Goal: Contribute content: Add original content to the website for others to see

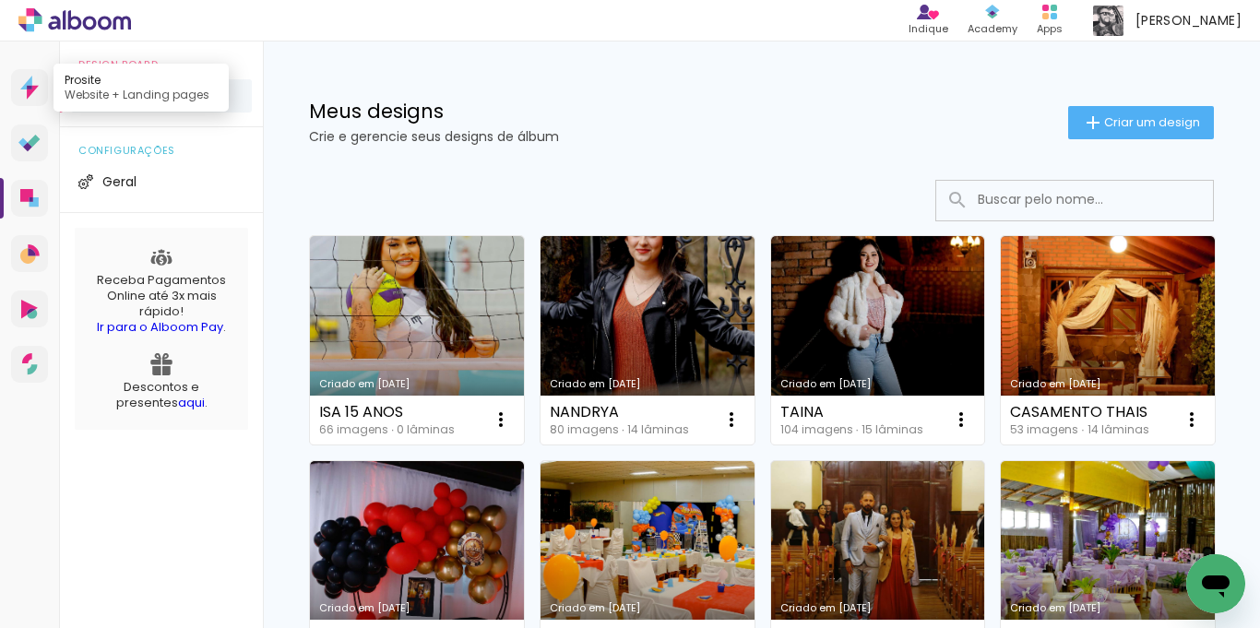
click at [35, 86] on icon at bounding box center [33, 93] width 12 height 14
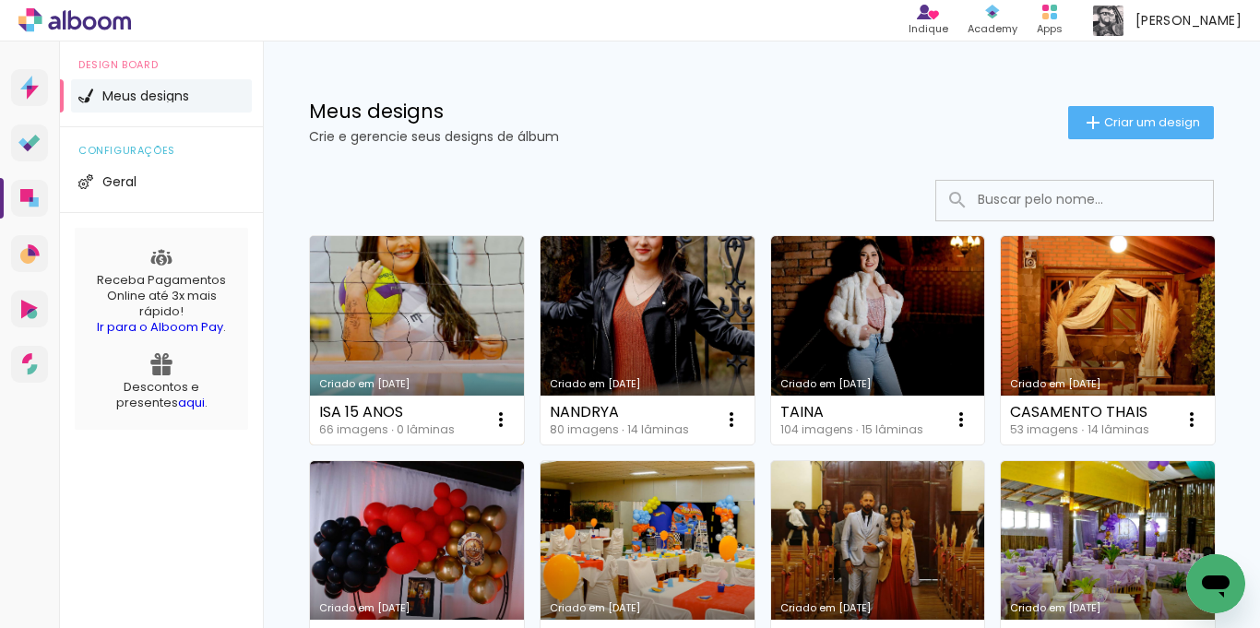
click at [403, 318] on link "Criado em [DATE]" at bounding box center [417, 340] width 214 height 209
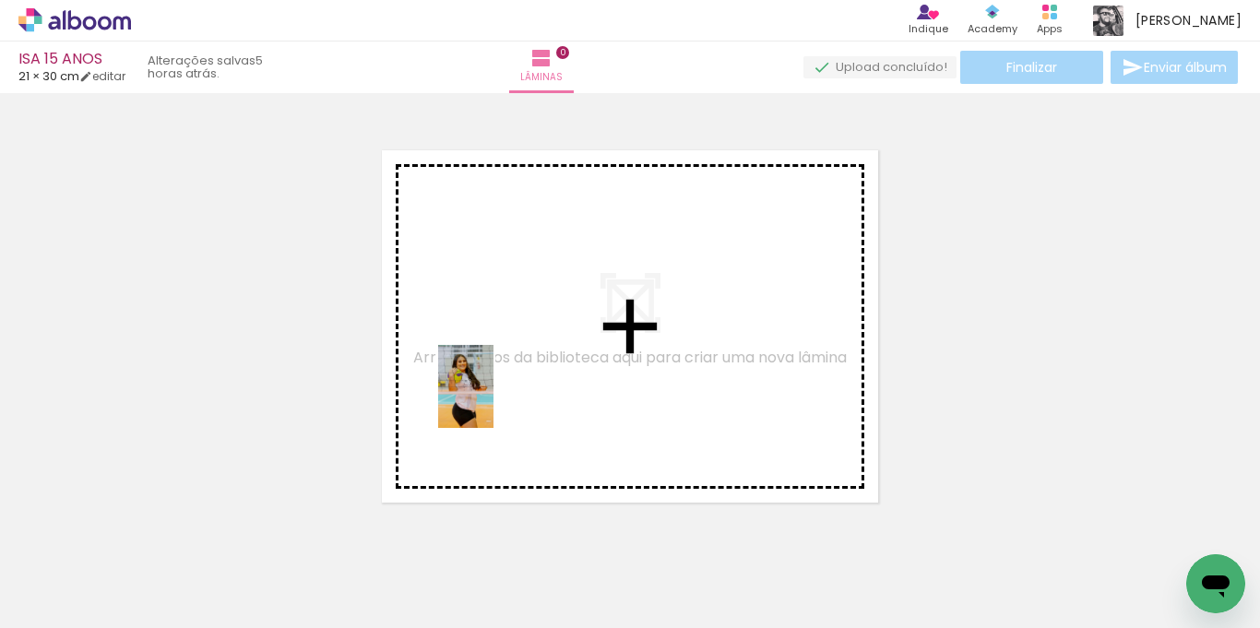
drag, startPoint x: 202, startPoint y: 567, endPoint x: 496, endPoint y: 391, distance: 342.3
click at [496, 391] on quentale-workspace at bounding box center [630, 314] width 1260 height 628
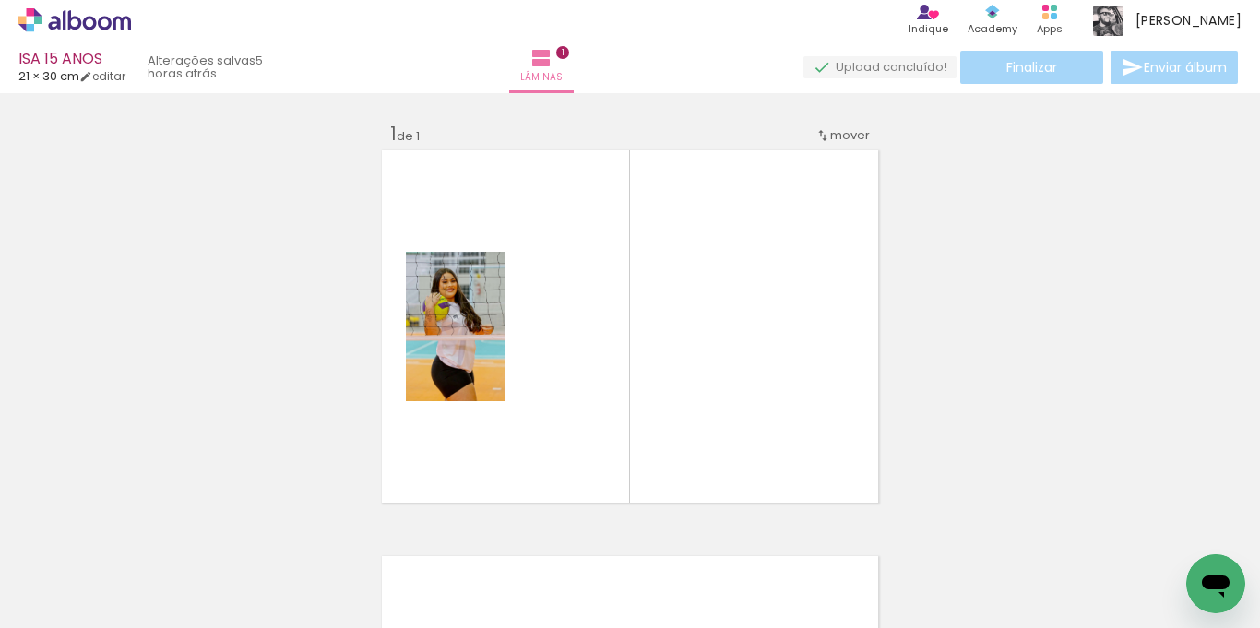
scroll to position [24, 0]
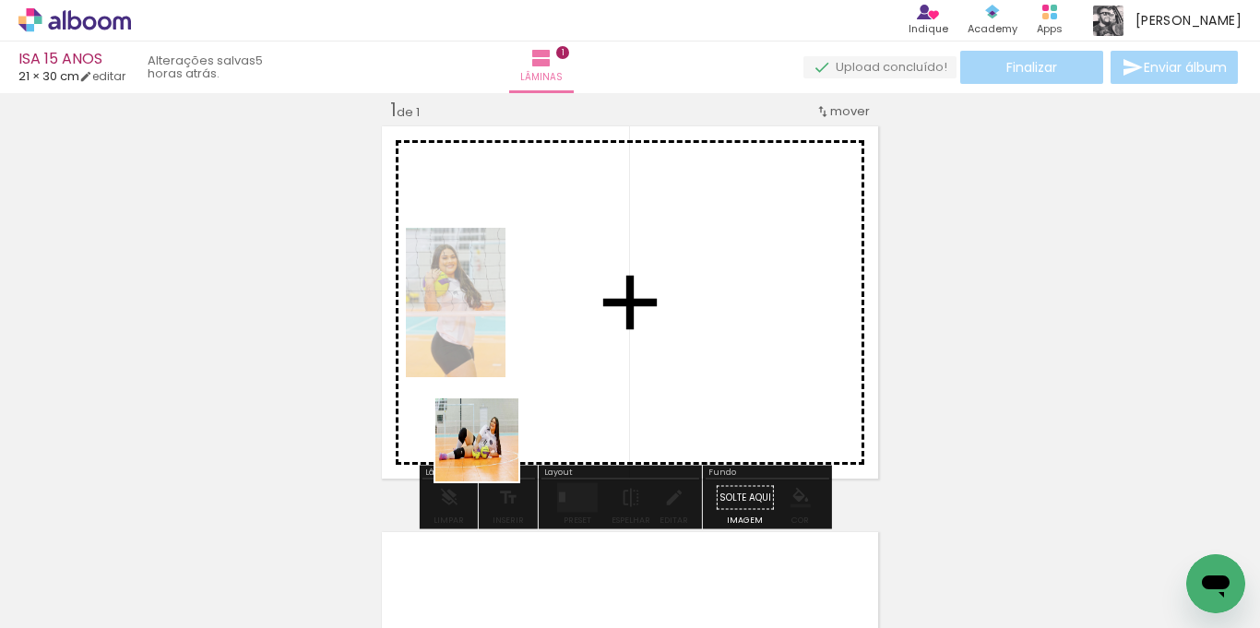
drag, startPoint x: 385, startPoint y: 573, endPoint x: 440, endPoint y: 564, distance: 56.1
click at [544, 368] on quentale-workspace at bounding box center [630, 314] width 1260 height 628
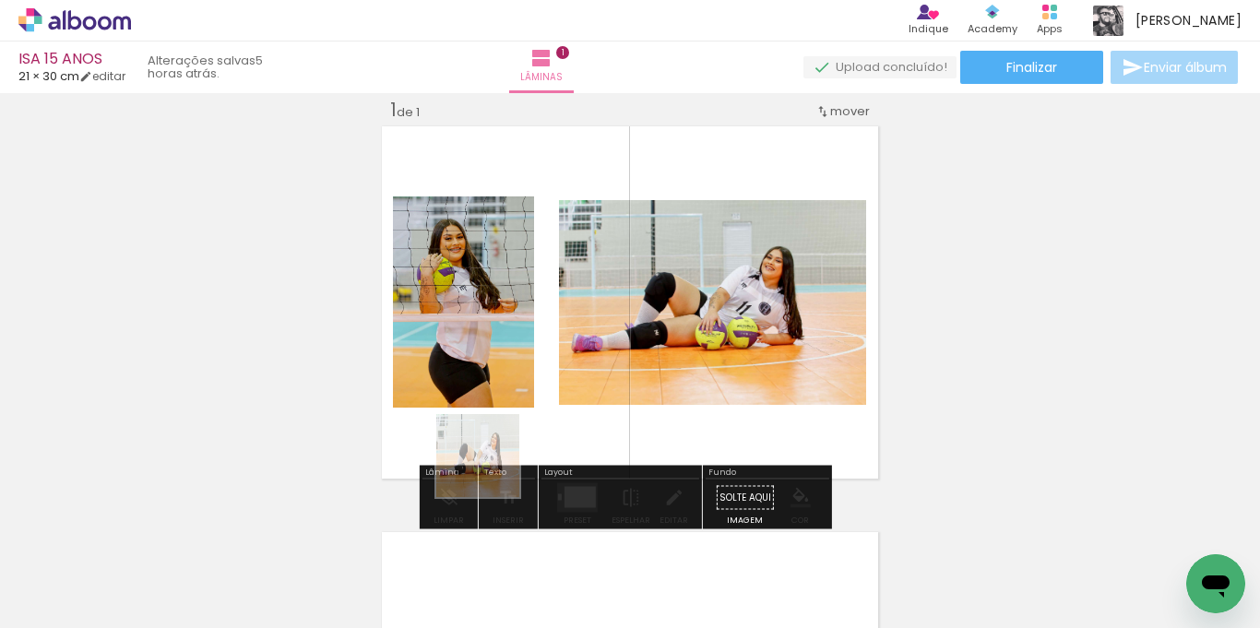
drag, startPoint x: 395, startPoint y: 581, endPoint x: 587, endPoint y: 413, distance: 255.0
click at [587, 413] on quentale-workspace at bounding box center [630, 314] width 1260 height 628
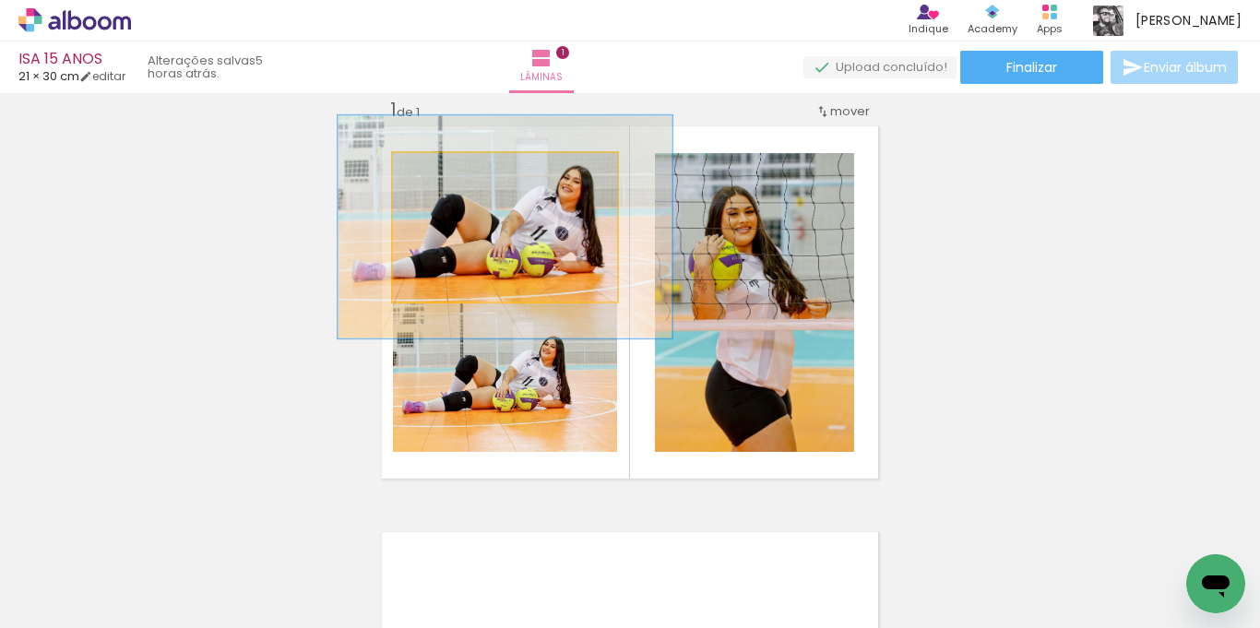
drag, startPoint x: 441, startPoint y: 173, endPoint x: 475, endPoint y: 181, distance: 34.9
type paper-slider "154"
click at [475, 174] on div at bounding box center [468, 173] width 30 height 30
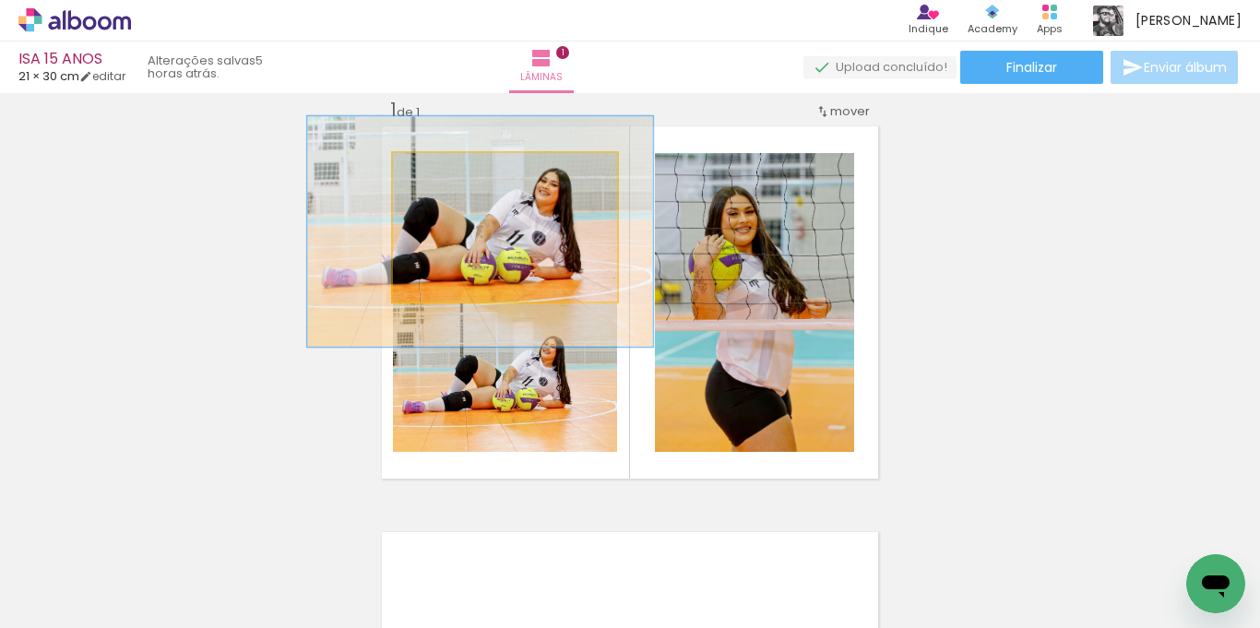
drag, startPoint x: 550, startPoint y: 246, endPoint x: 525, endPoint y: 251, distance: 25.3
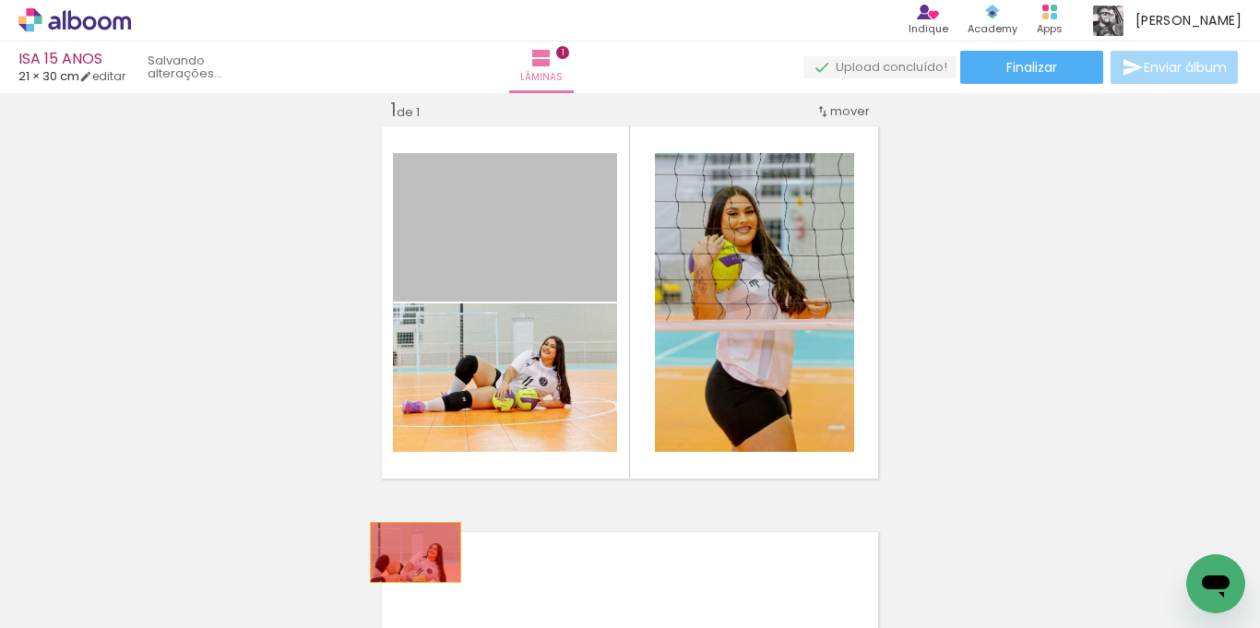
drag, startPoint x: 427, startPoint y: 221, endPoint x: 408, endPoint y: 558, distance: 337.3
click at [408, 558] on quentale-workspace at bounding box center [630, 314] width 1260 height 628
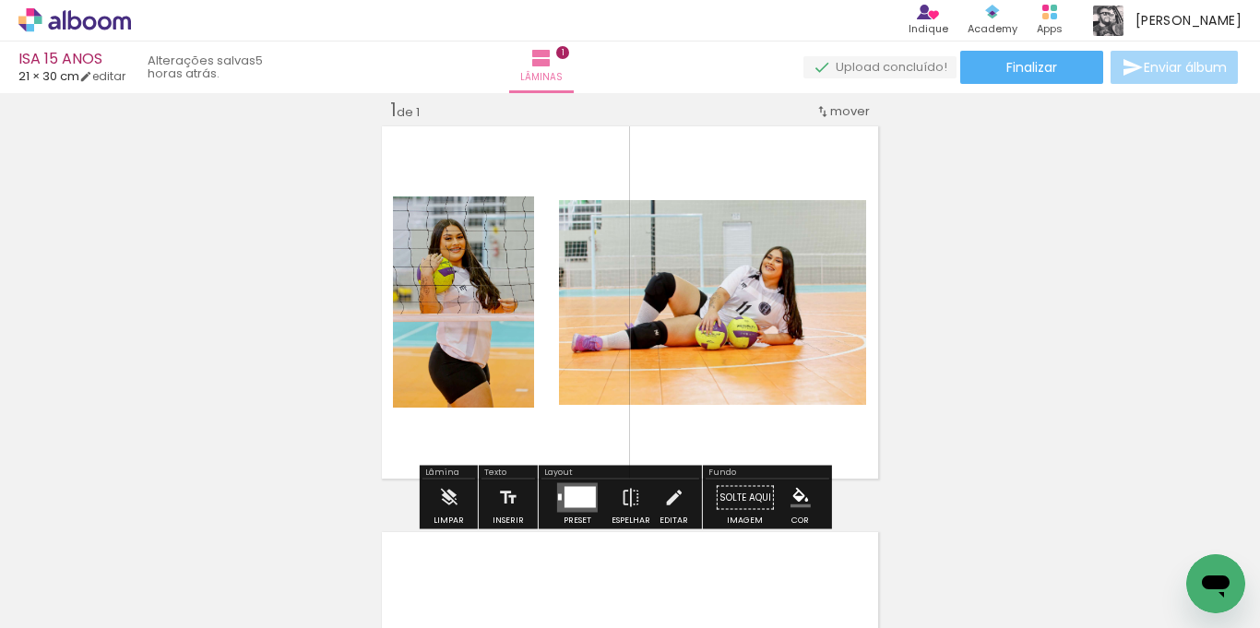
click at [94, 570] on iron-icon at bounding box center [94, 573] width 15 height 15
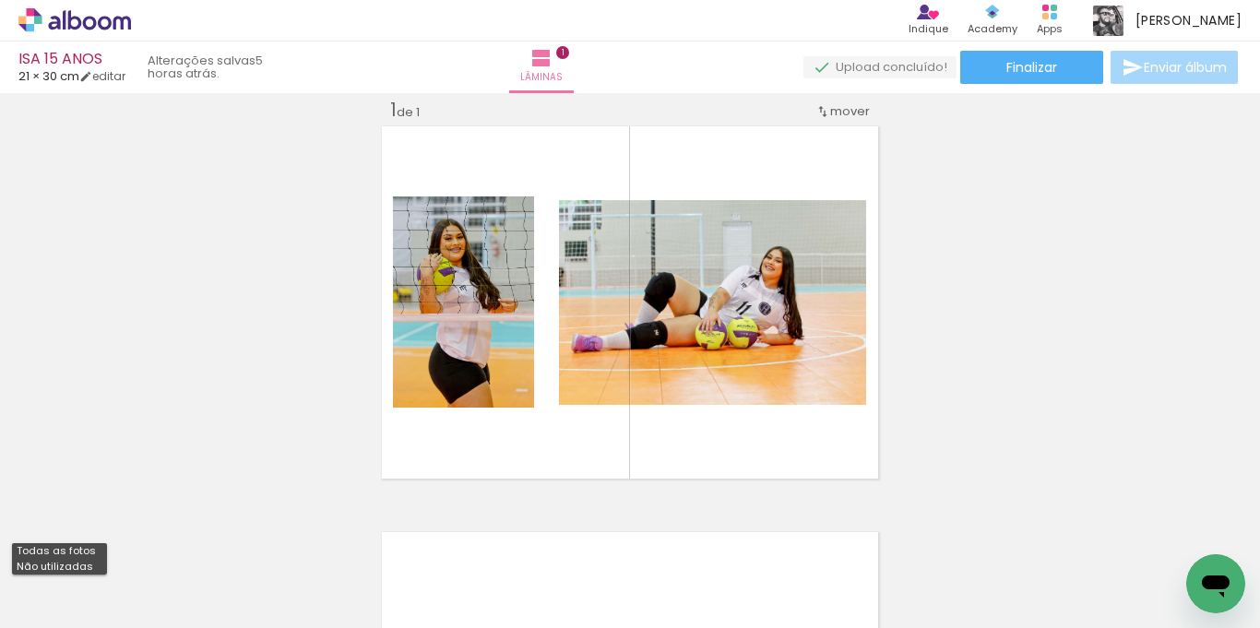
click at [0, 0] on slot "Não utilizadas" at bounding box center [0, 0] width 0 height 0
type input "Não utilizadas"
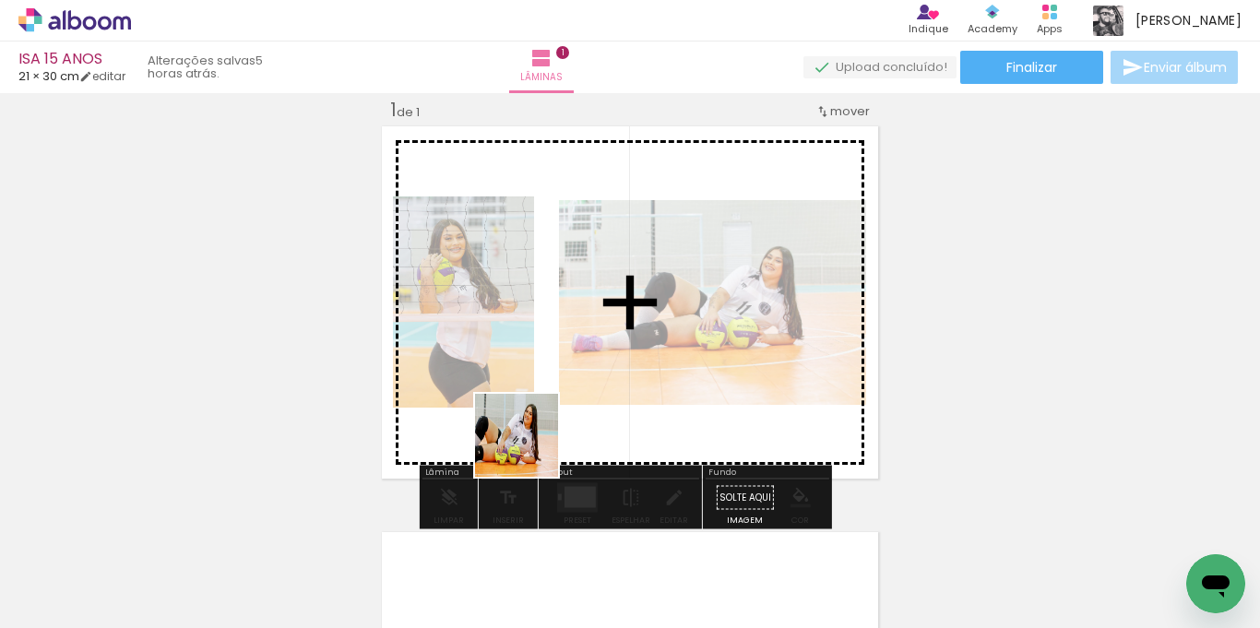
drag, startPoint x: 318, startPoint y: 573, endPoint x: 755, endPoint y: 342, distance: 493.7
click at [755, 342] on quentale-workspace at bounding box center [630, 314] width 1260 height 628
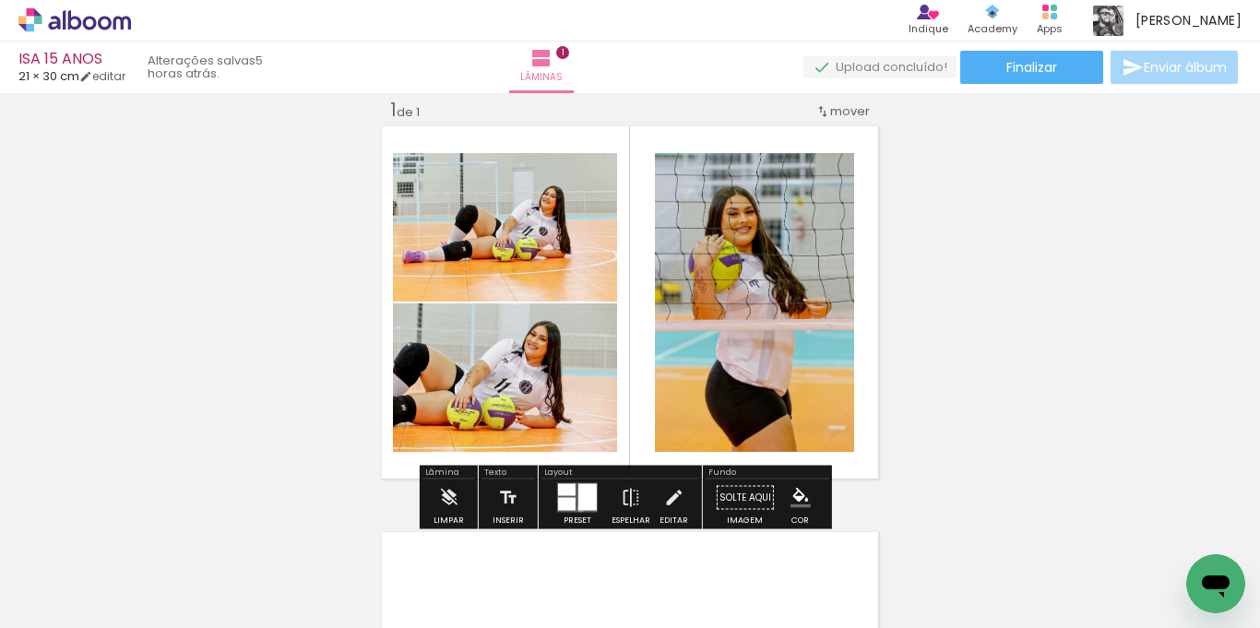
click at [579, 508] on div at bounding box center [588, 497] width 18 height 27
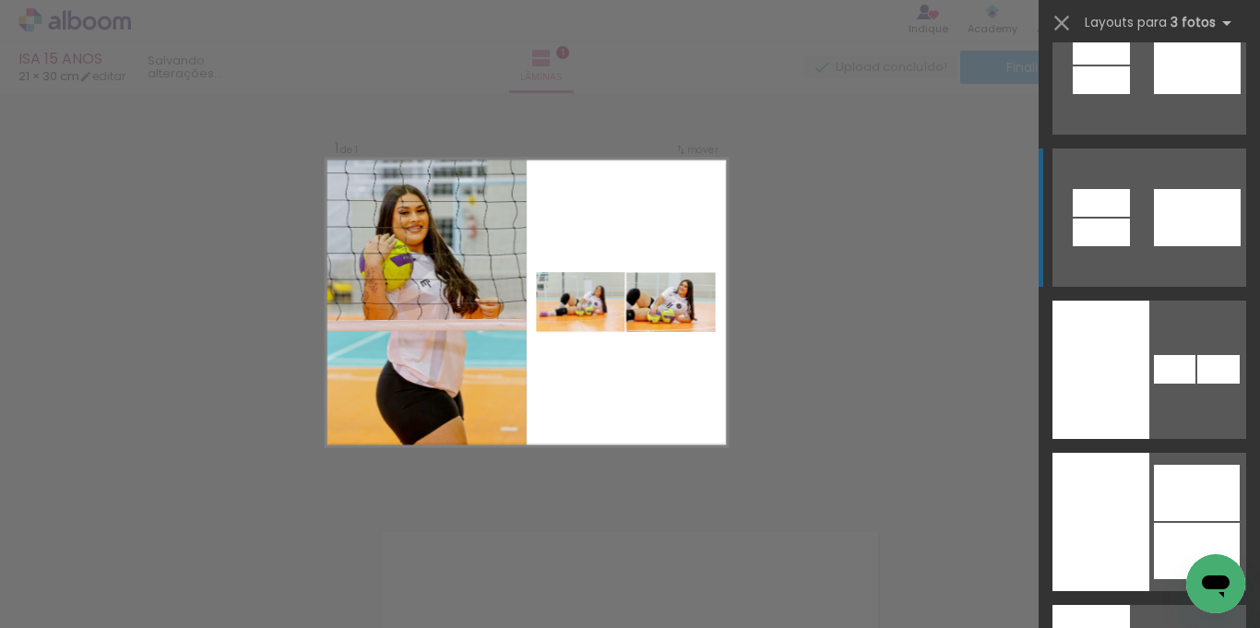
scroll to position [30542, 0]
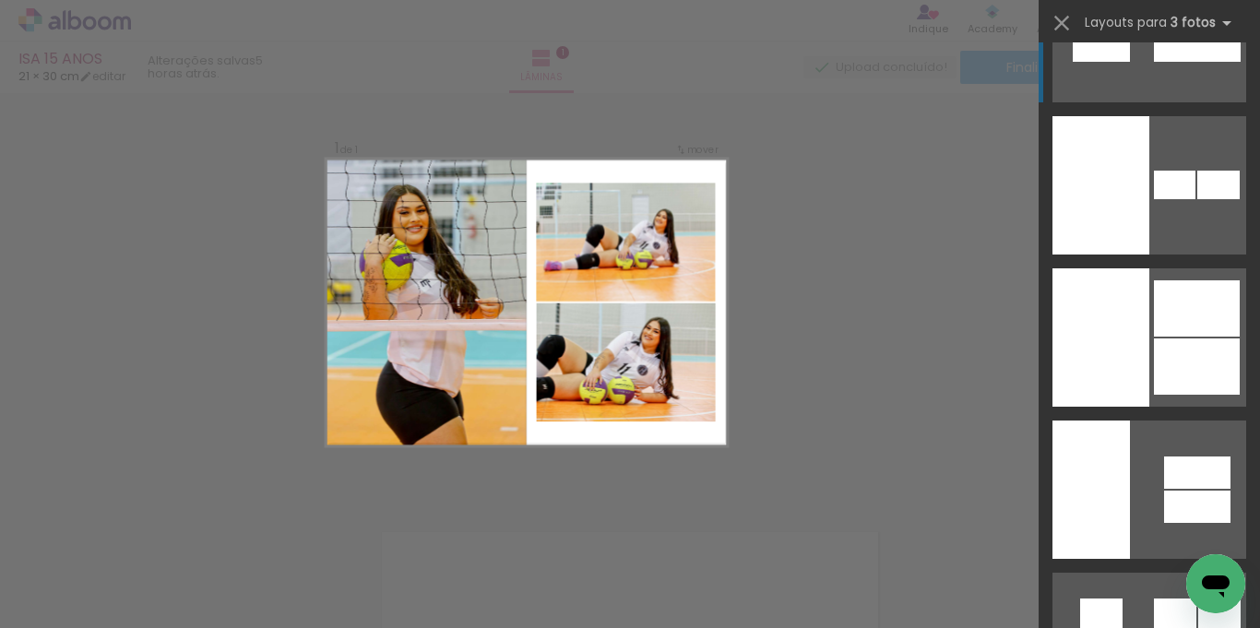
click at [1124, 322] on div at bounding box center [1101, 338] width 97 height 138
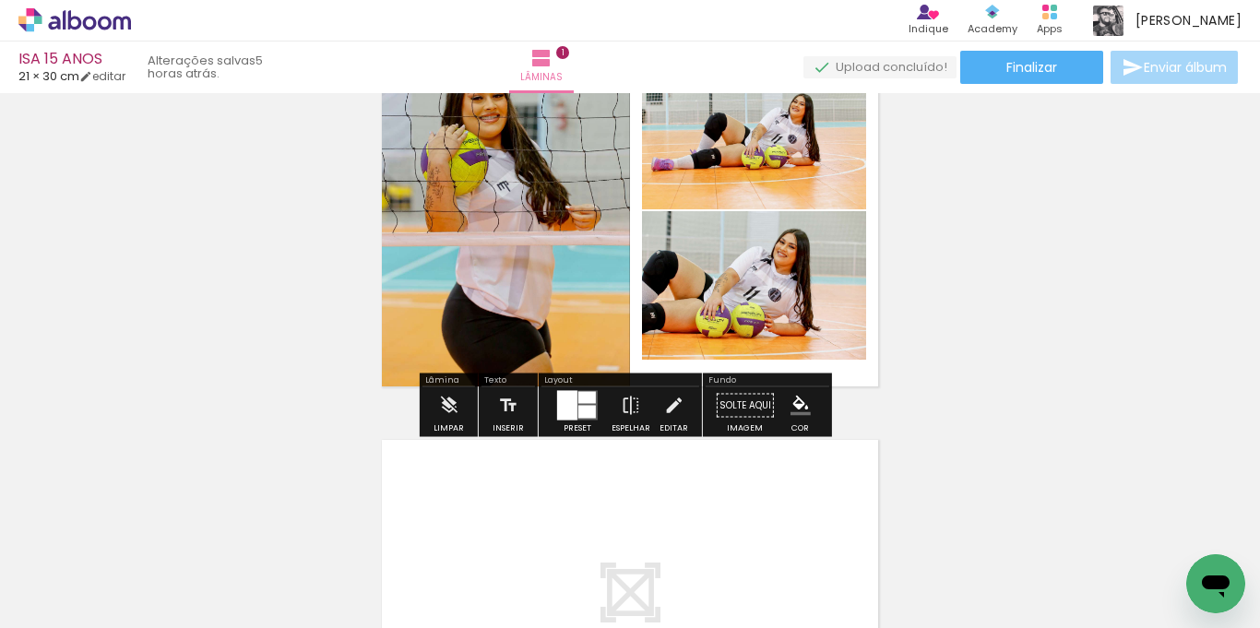
scroll to position [209, 0]
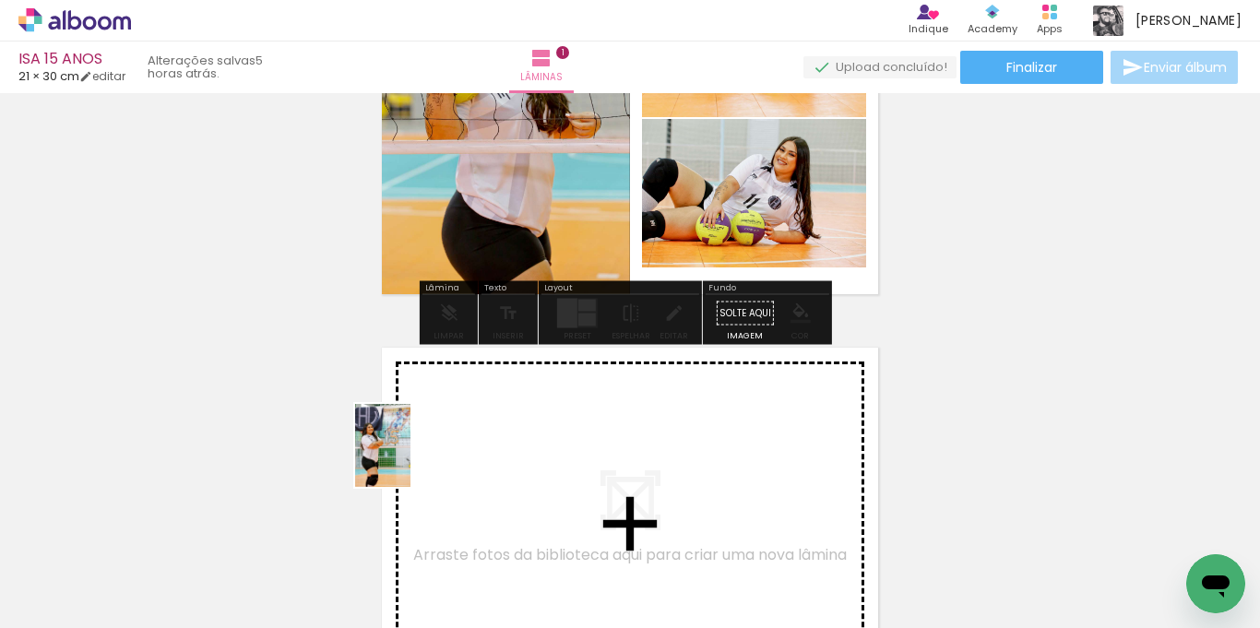
drag, startPoint x: 321, startPoint y: 527, endPoint x: 411, endPoint y: 460, distance: 112.0
click at [411, 460] on quentale-workspace at bounding box center [630, 314] width 1260 height 628
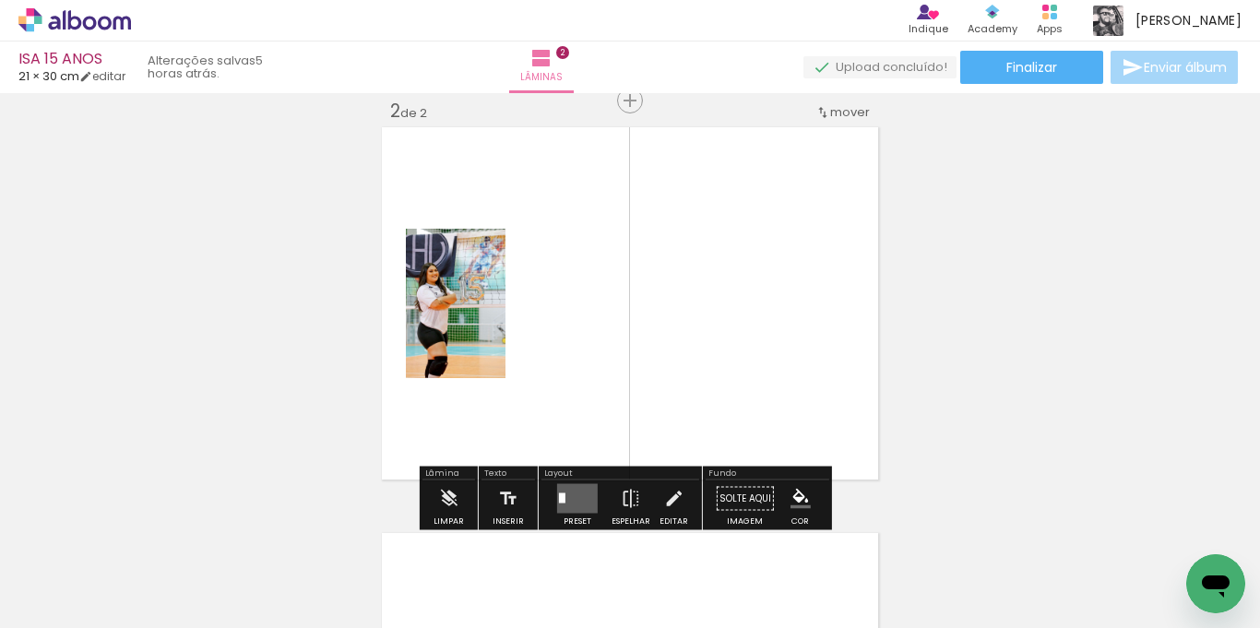
scroll to position [430, 0]
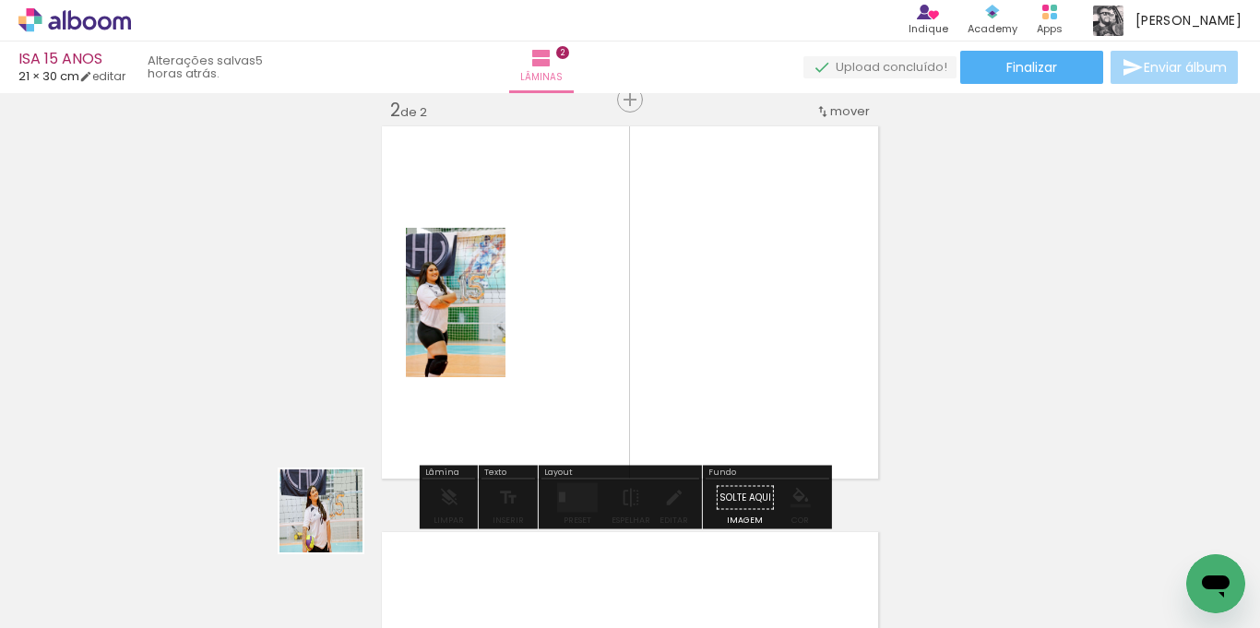
drag, startPoint x: 306, startPoint y: 554, endPoint x: 417, endPoint y: 537, distance: 112.0
click at [499, 404] on quentale-workspace at bounding box center [630, 314] width 1260 height 628
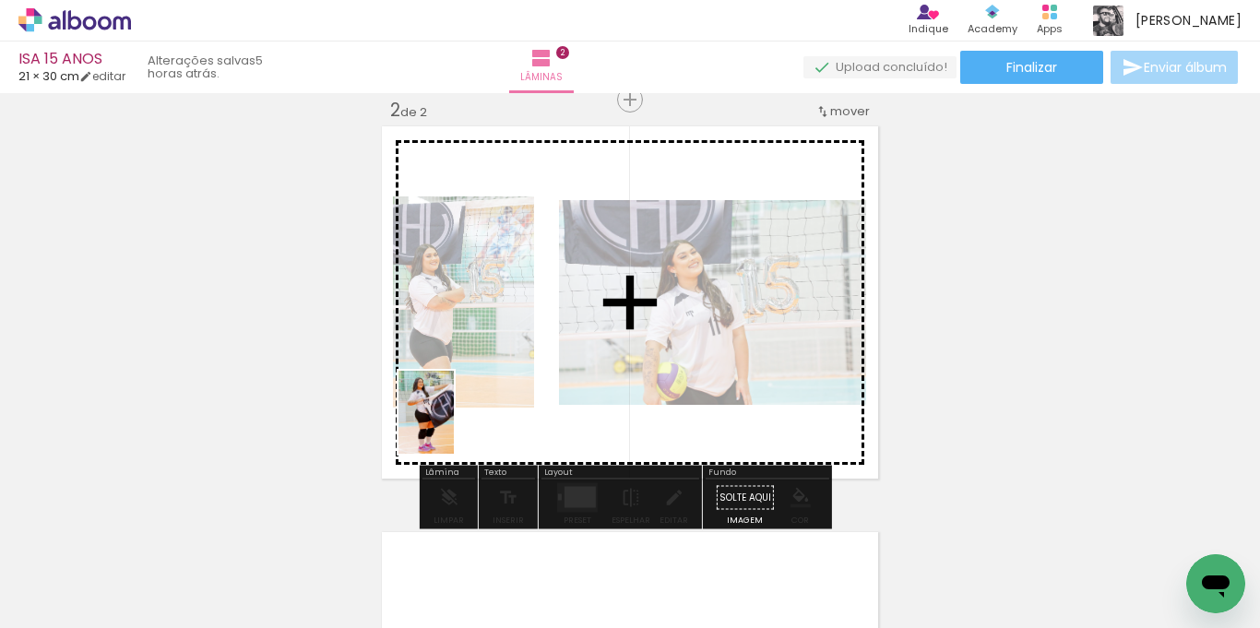
drag, startPoint x: 306, startPoint y: 567, endPoint x: 455, endPoint y: 425, distance: 205.6
click at [455, 425] on quentale-workspace at bounding box center [630, 314] width 1260 height 628
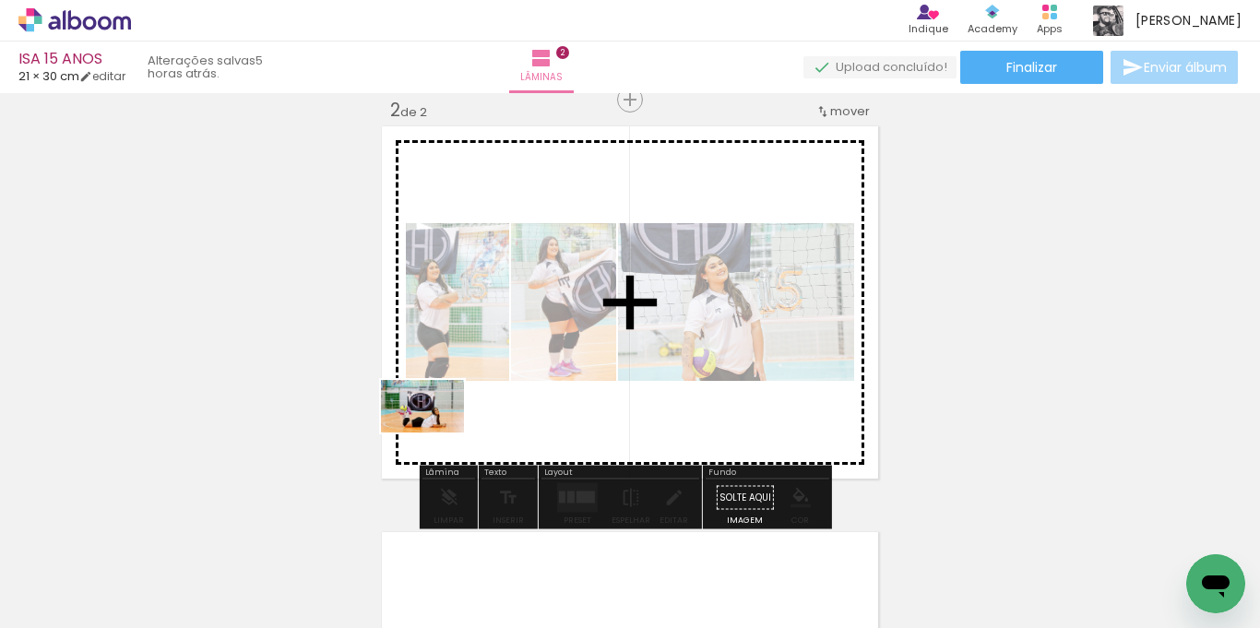
drag, startPoint x: 306, startPoint y: 586, endPoint x: 442, endPoint y: 432, distance: 205.3
click at [442, 432] on quentale-workspace at bounding box center [630, 314] width 1260 height 628
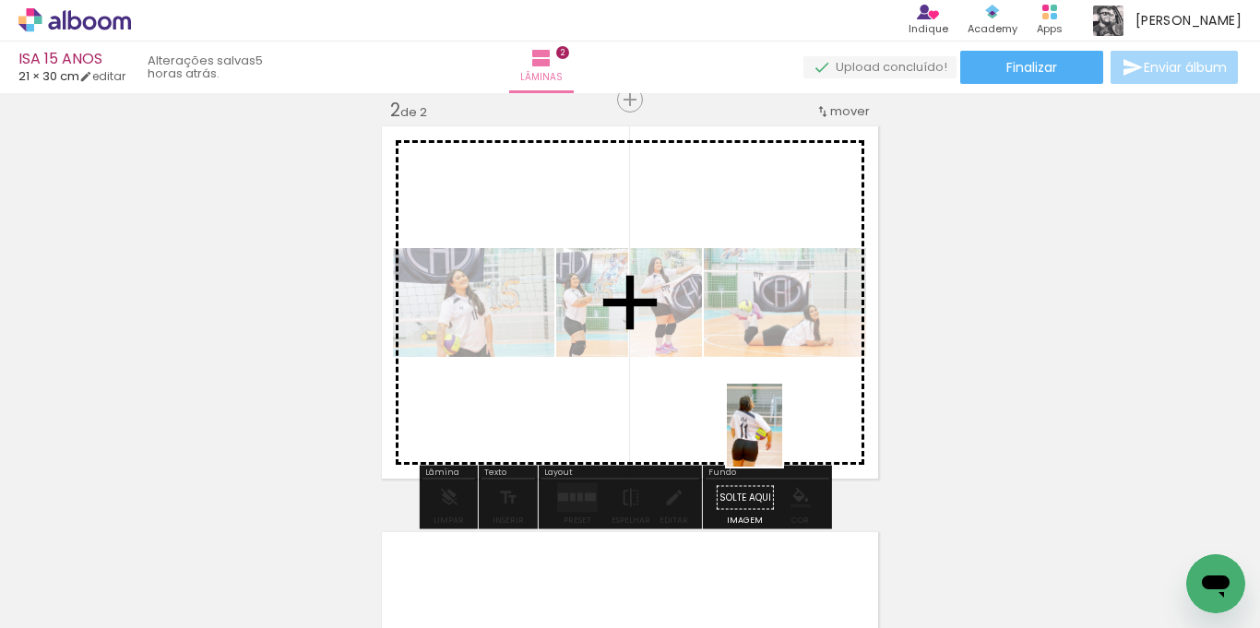
drag, startPoint x: 1117, startPoint y: 574, endPoint x: 777, endPoint y: 433, distance: 368.6
click at [777, 433] on quentale-workspace at bounding box center [630, 314] width 1260 height 628
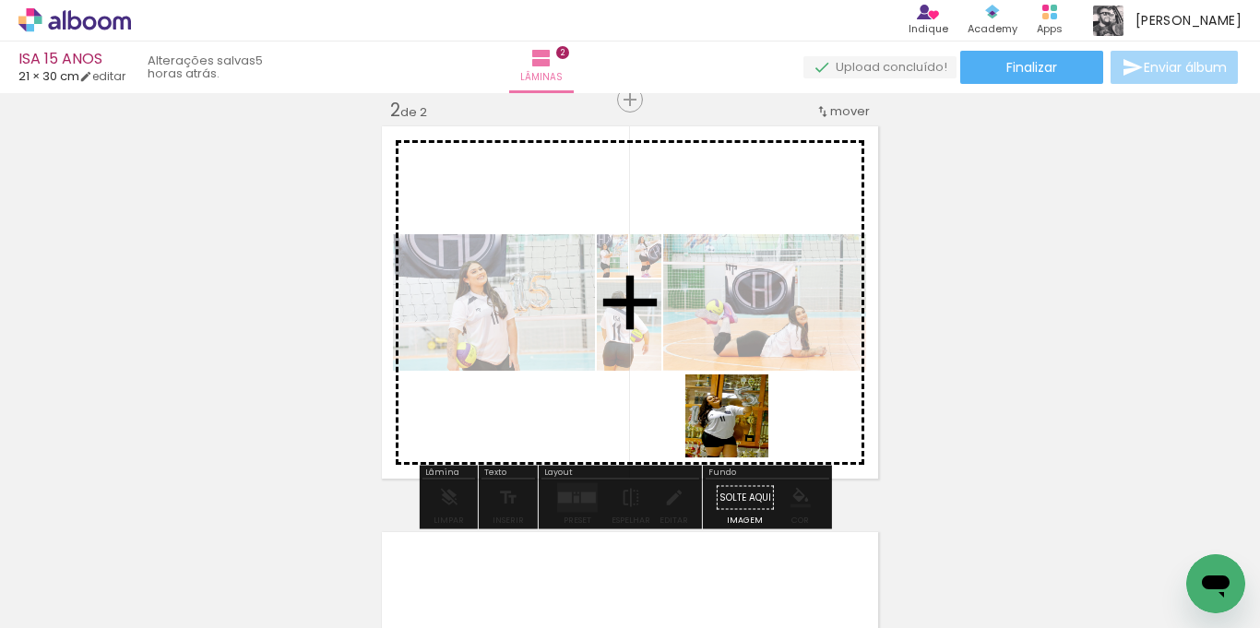
drag, startPoint x: 921, startPoint y: 569, endPoint x: 702, endPoint y: 380, distance: 289.1
click at [702, 380] on quentale-workspace at bounding box center [630, 314] width 1260 height 628
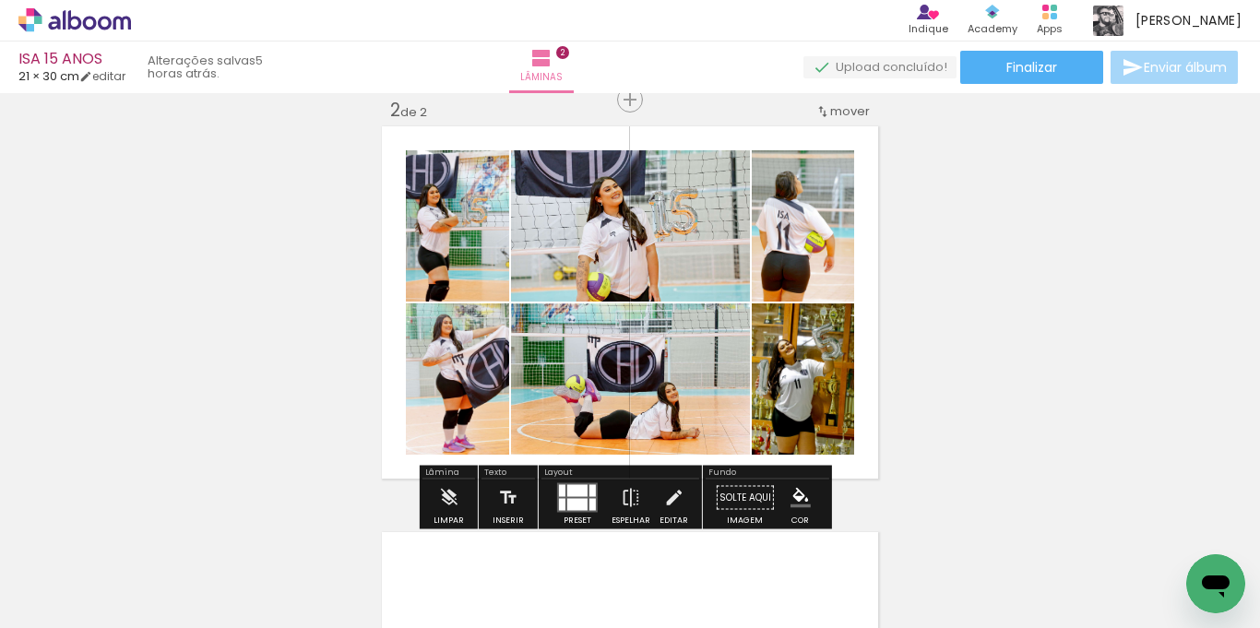
click at [582, 496] on div at bounding box center [577, 491] width 20 height 12
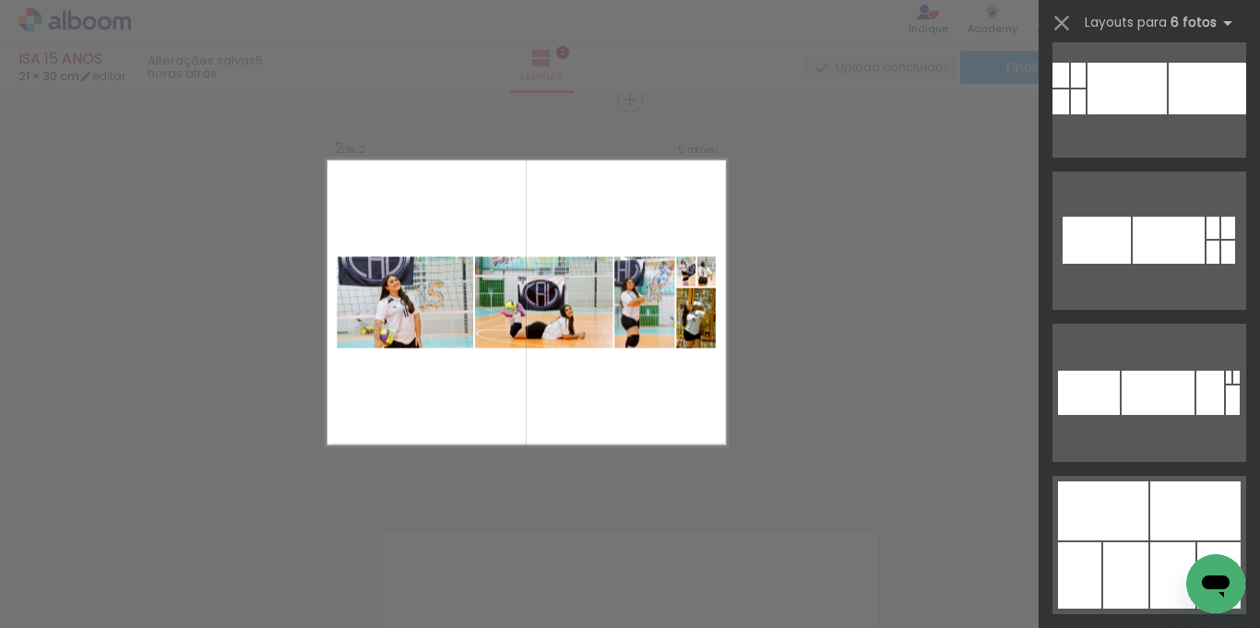
scroll to position [3875, 0]
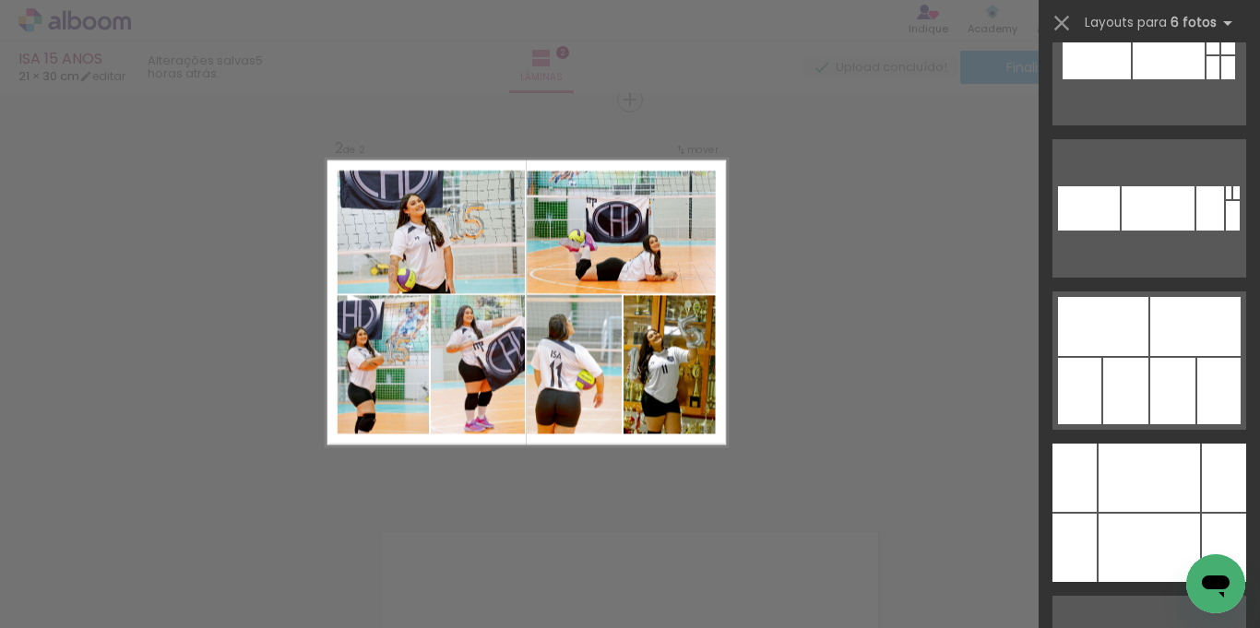
click at [1119, 352] on div at bounding box center [1103, 326] width 90 height 59
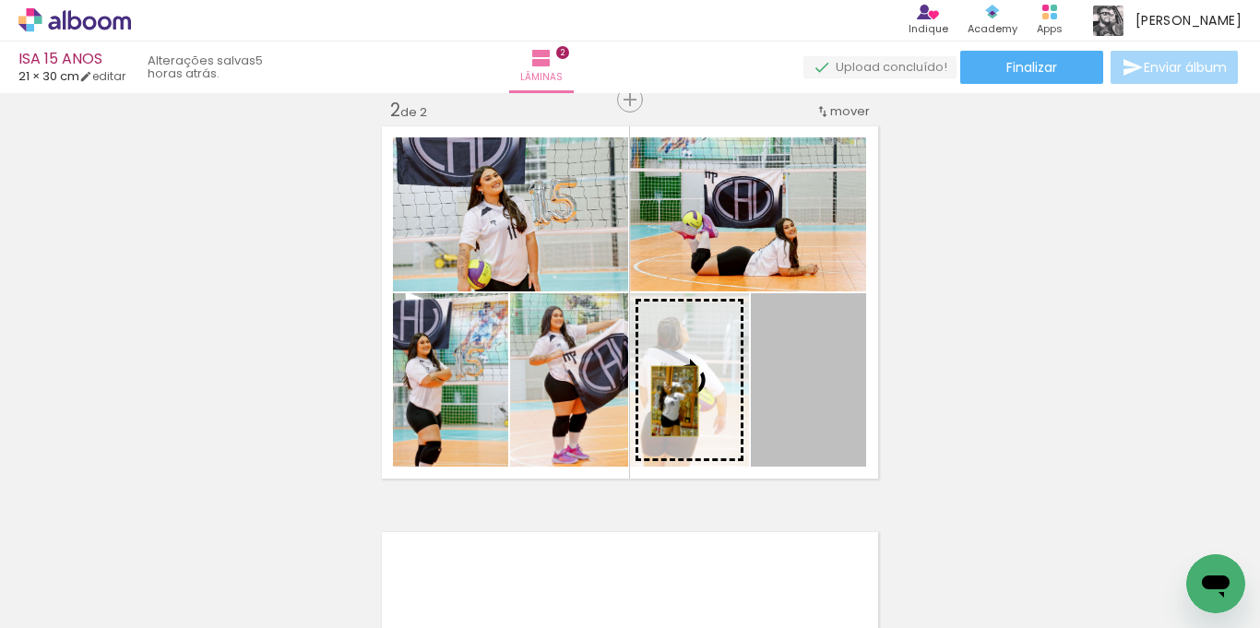
drag, startPoint x: 798, startPoint y: 394, endPoint x: 666, endPoint y: 404, distance: 132.3
click at [0, 0] on slot at bounding box center [0, 0] width 0 height 0
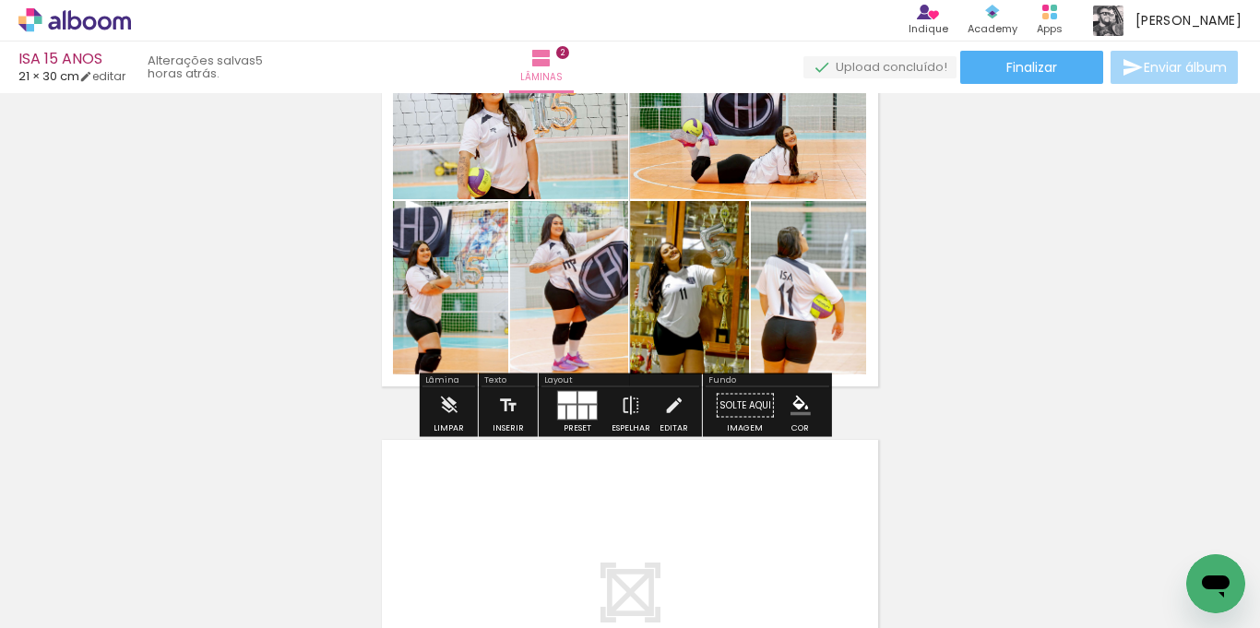
scroll to position [615, 0]
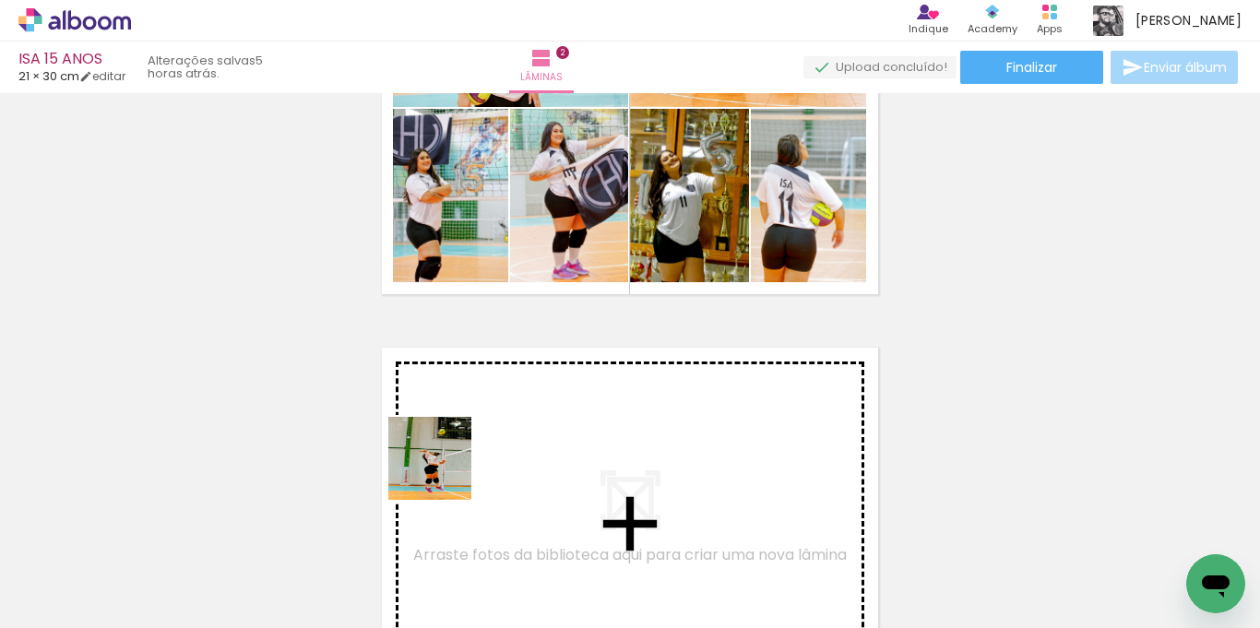
drag, startPoint x: 298, startPoint y: 575, endPoint x: 457, endPoint y: 465, distance: 193.0
click at [457, 465] on quentale-workspace at bounding box center [630, 314] width 1260 height 628
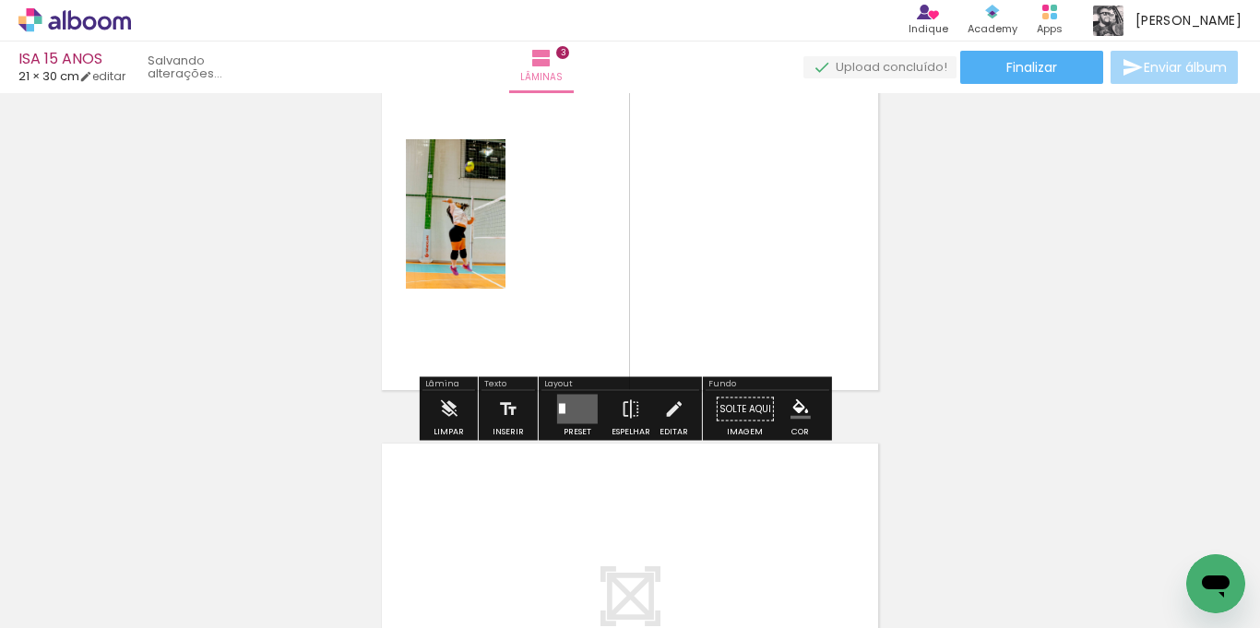
scroll to position [836, 0]
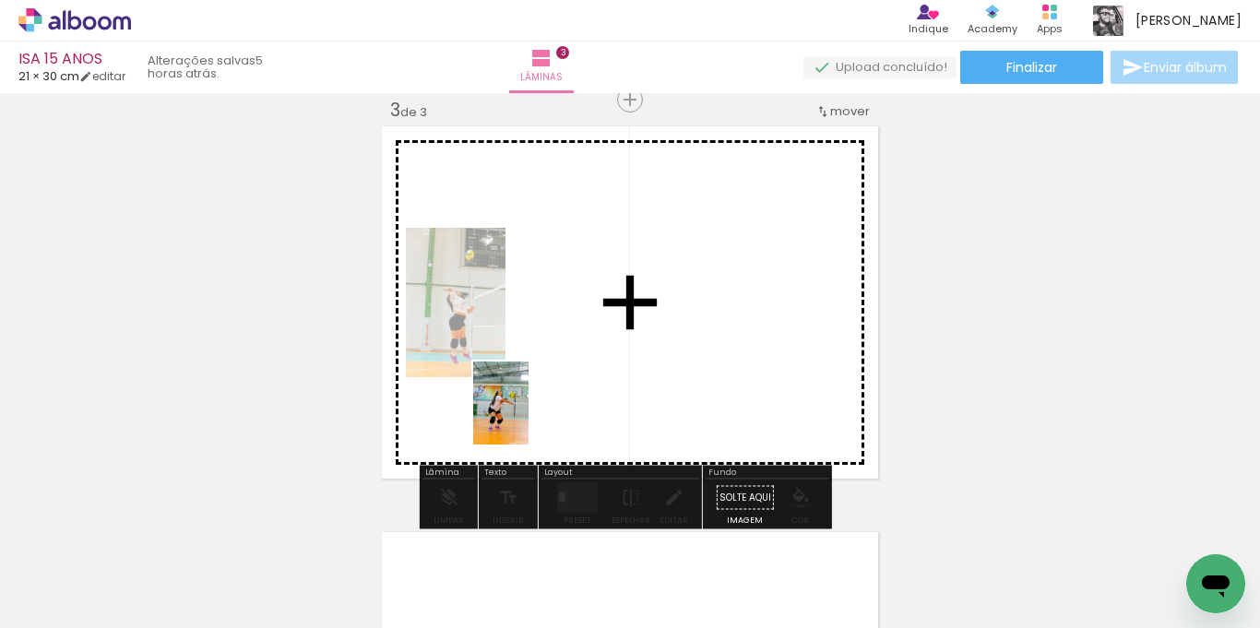
drag, startPoint x: 313, startPoint y: 576, endPoint x: 441, endPoint y: 518, distance: 140.8
click at [541, 397] on quentale-workspace at bounding box center [630, 314] width 1260 height 628
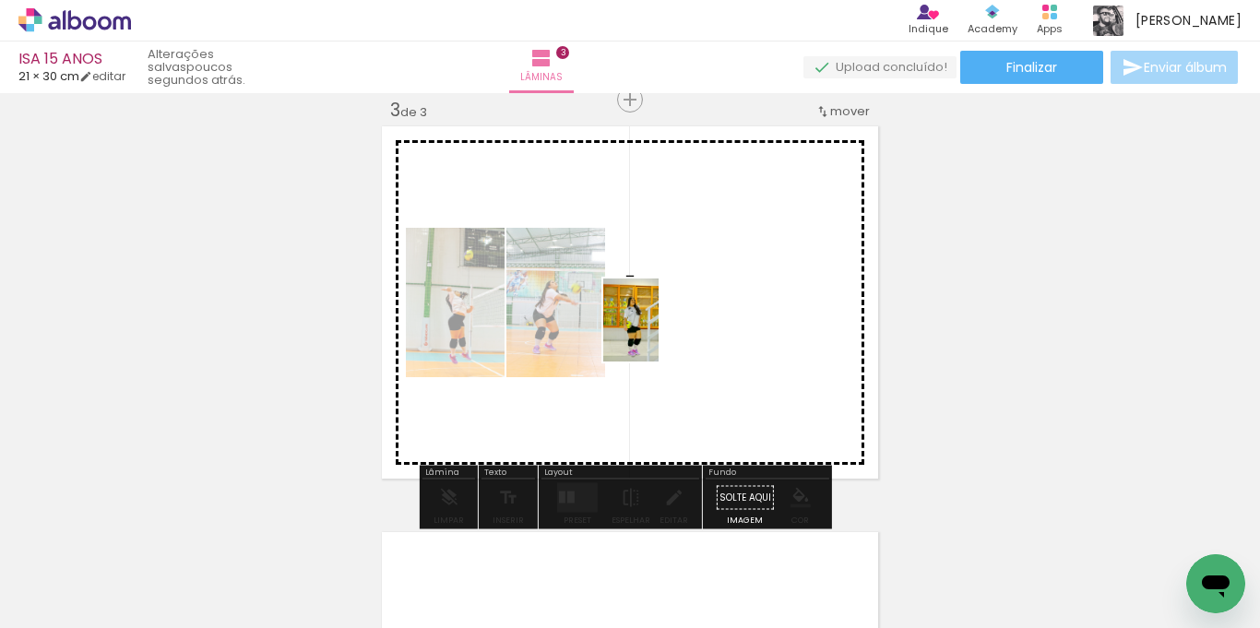
drag, startPoint x: 305, startPoint y: 566, endPoint x: 717, endPoint y: 340, distance: 469.5
click at [717, 340] on quentale-workspace at bounding box center [630, 314] width 1260 height 628
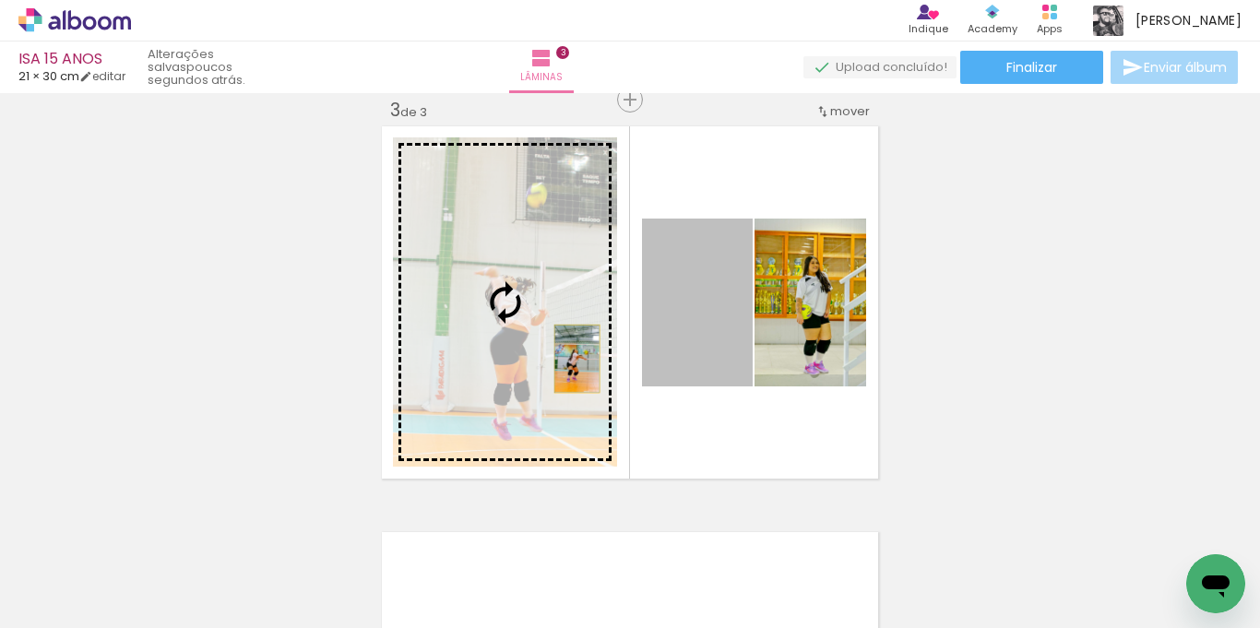
drag, startPoint x: 681, startPoint y: 357, endPoint x: 570, endPoint y: 359, distance: 110.7
click at [0, 0] on slot at bounding box center [0, 0] width 0 height 0
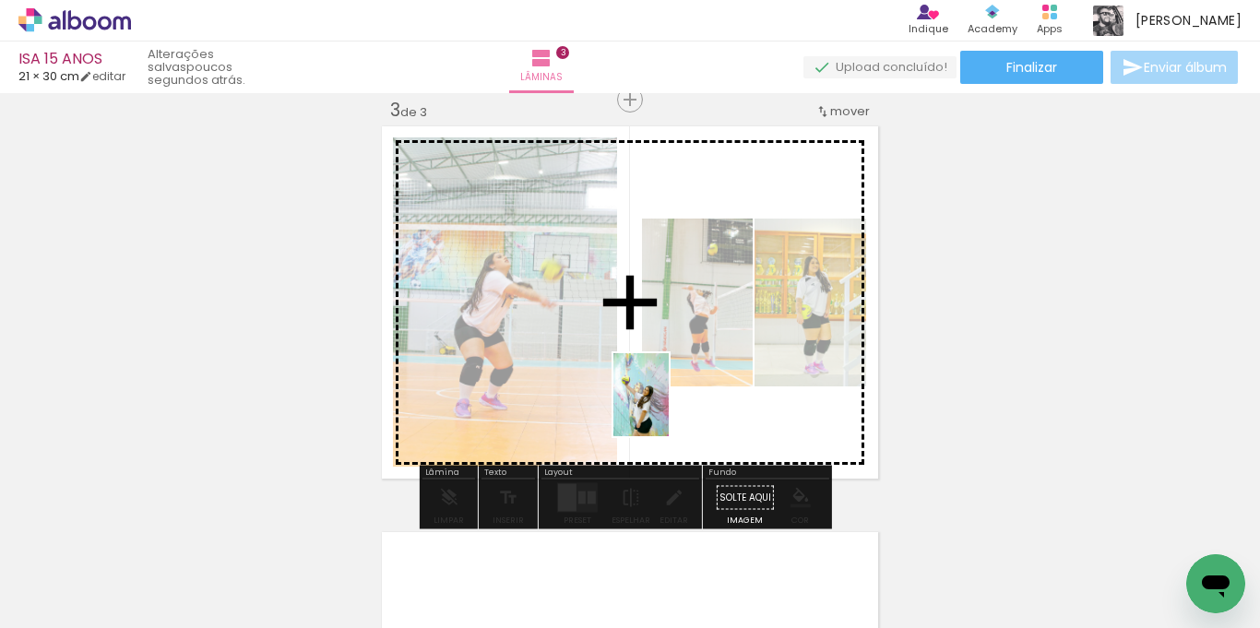
drag, startPoint x: 297, startPoint y: 573, endPoint x: 669, endPoint y: 409, distance: 406.5
click at [669, 409] on quentale-workspace at bounding box center [630, 314] width 1260 height 628
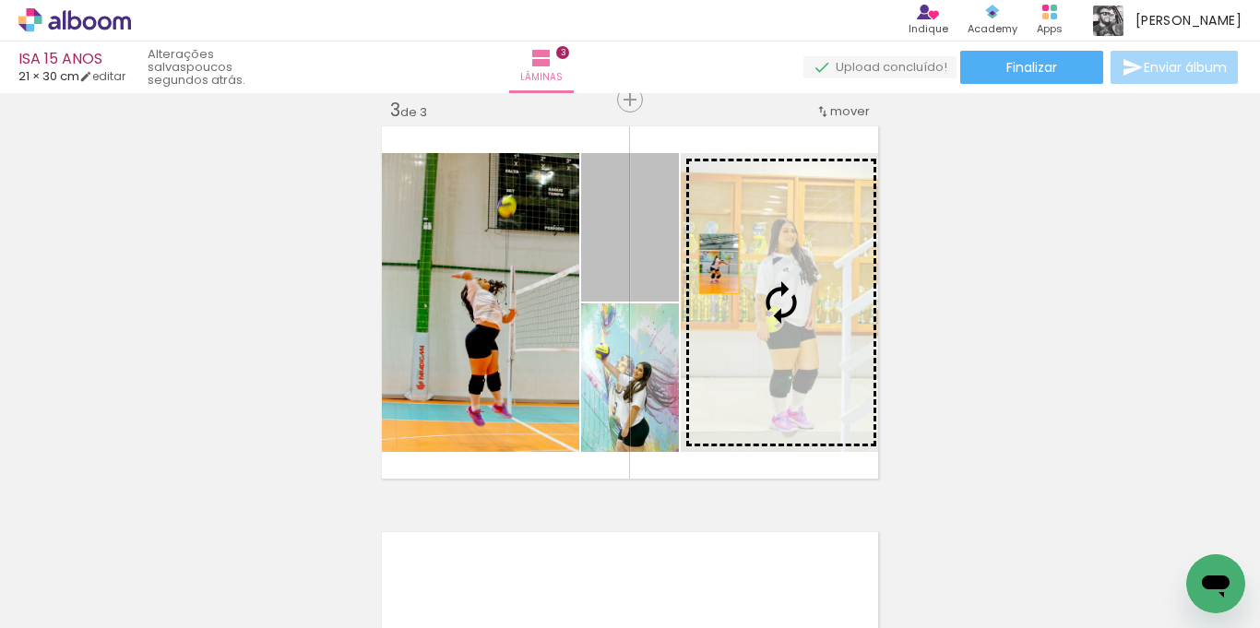
drag, startPoint x: 615, startPoint y: 257, endPoint x: 771, endPoint y: 267, distance: 156.3
click at [0, 0] on slot at bounding box center [0, 0] width 0 height 0
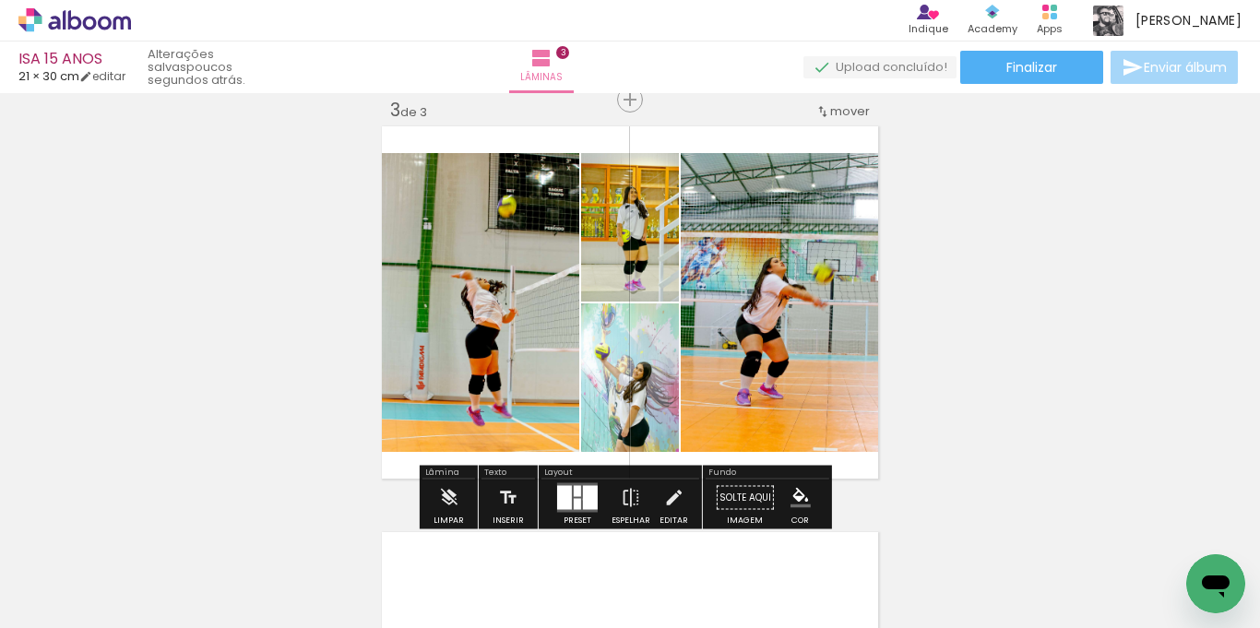
click at [583, 499] on div at bounding box center [590, 498] width 15 height 24
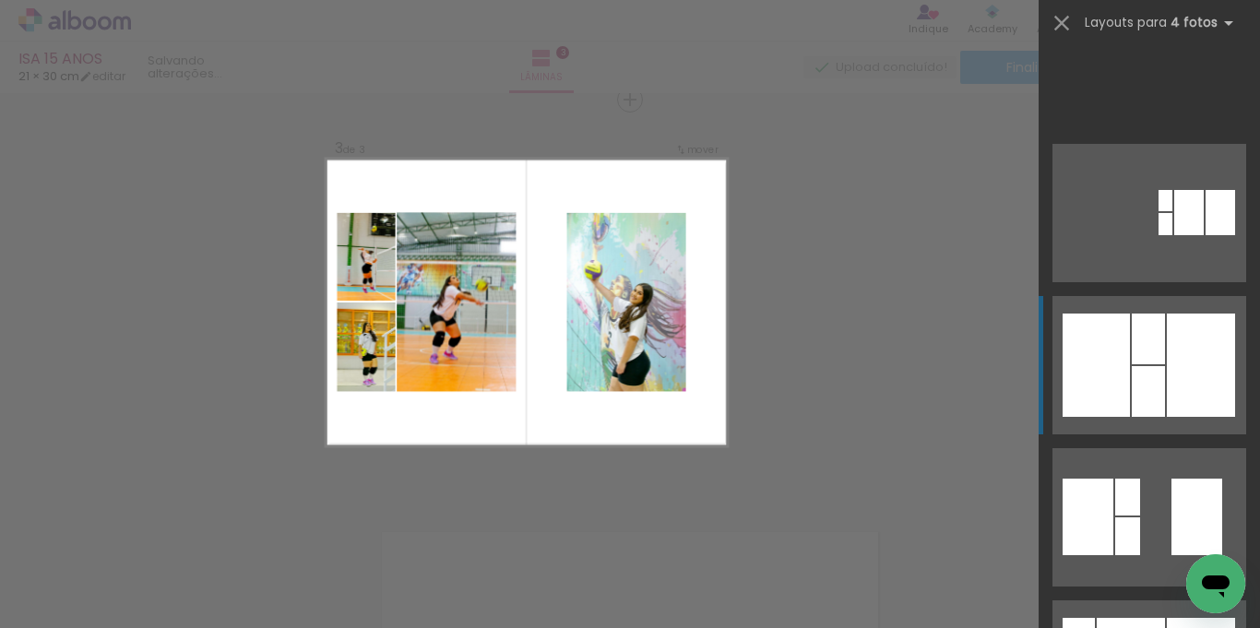
scroll to position [830, 0]
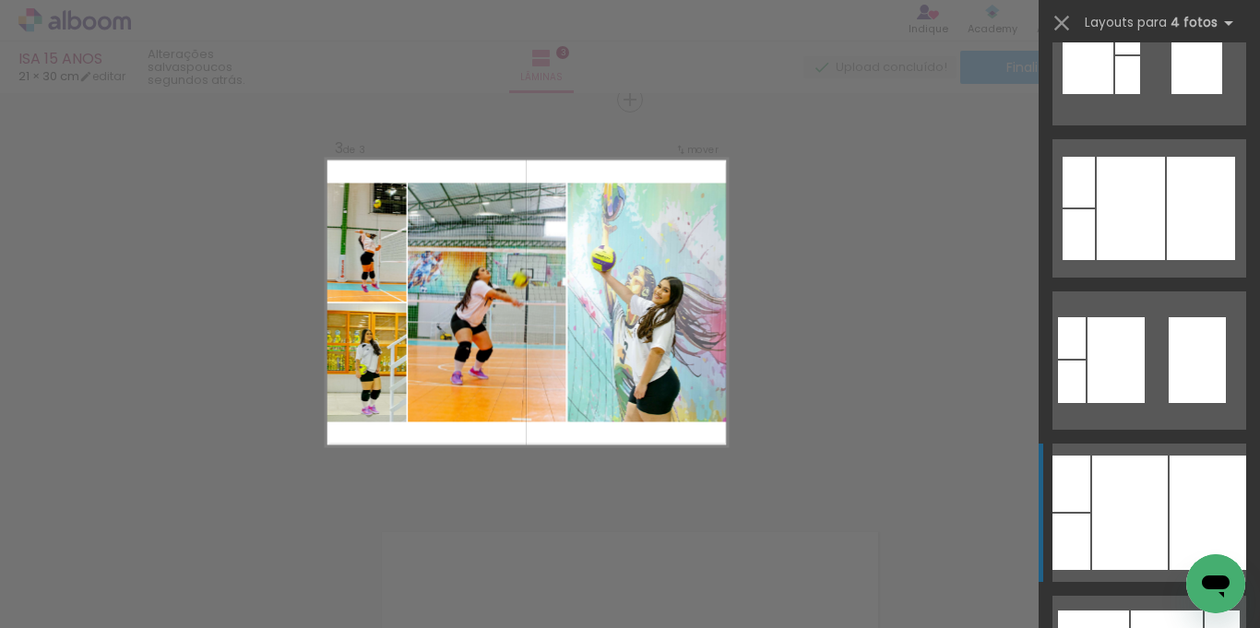
click at [1132, 528] on div at bounding box center [1130, 513] width 76 height 114
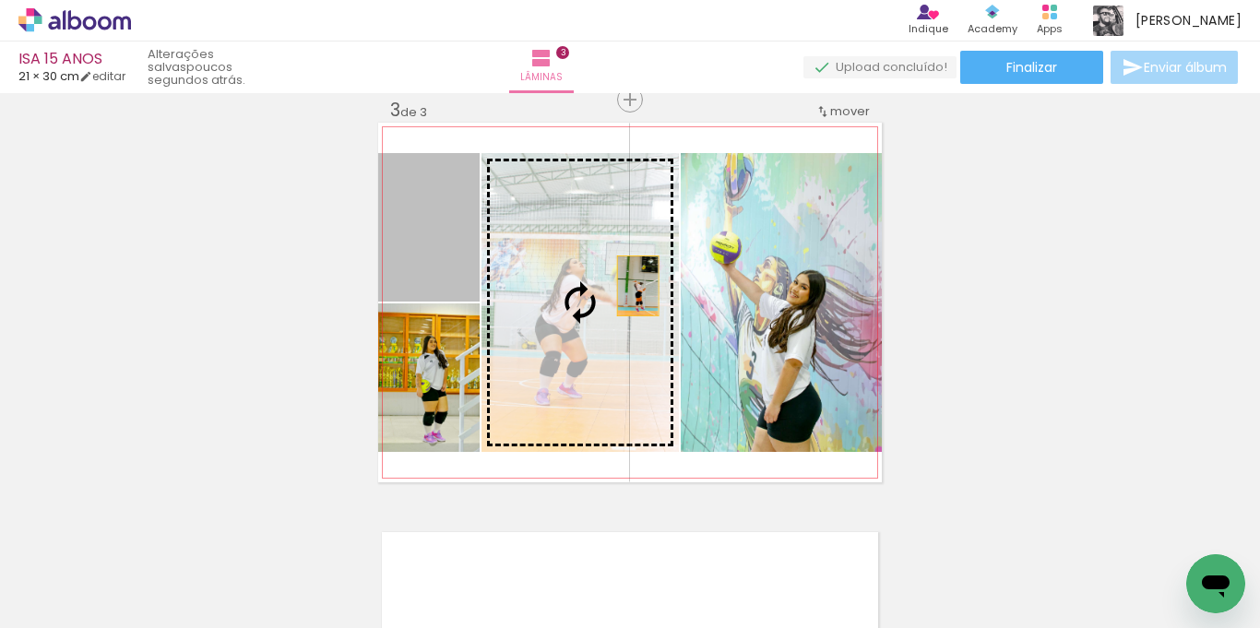
drag, startPoint x: 402, startPoint y: 257, endPoint x: 606, endPoint y: 300, distance: 208.5
click at [0, 0] on slot at bounding box center [0, 0] width 0 height 0
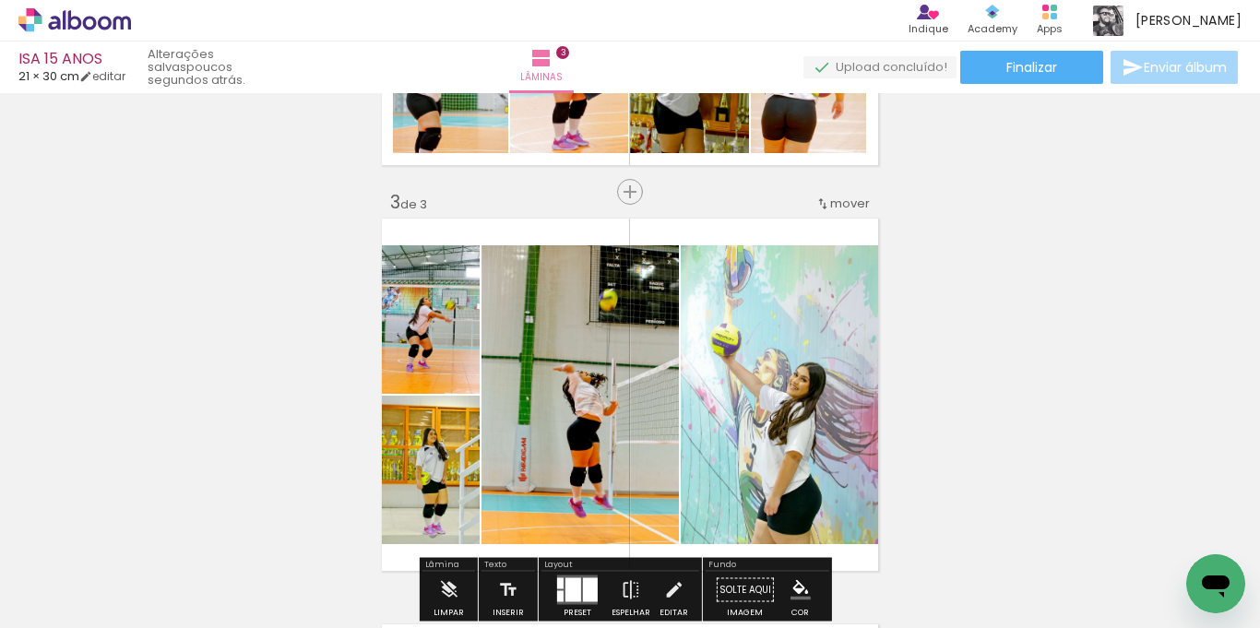
scroll to position [836, 0]
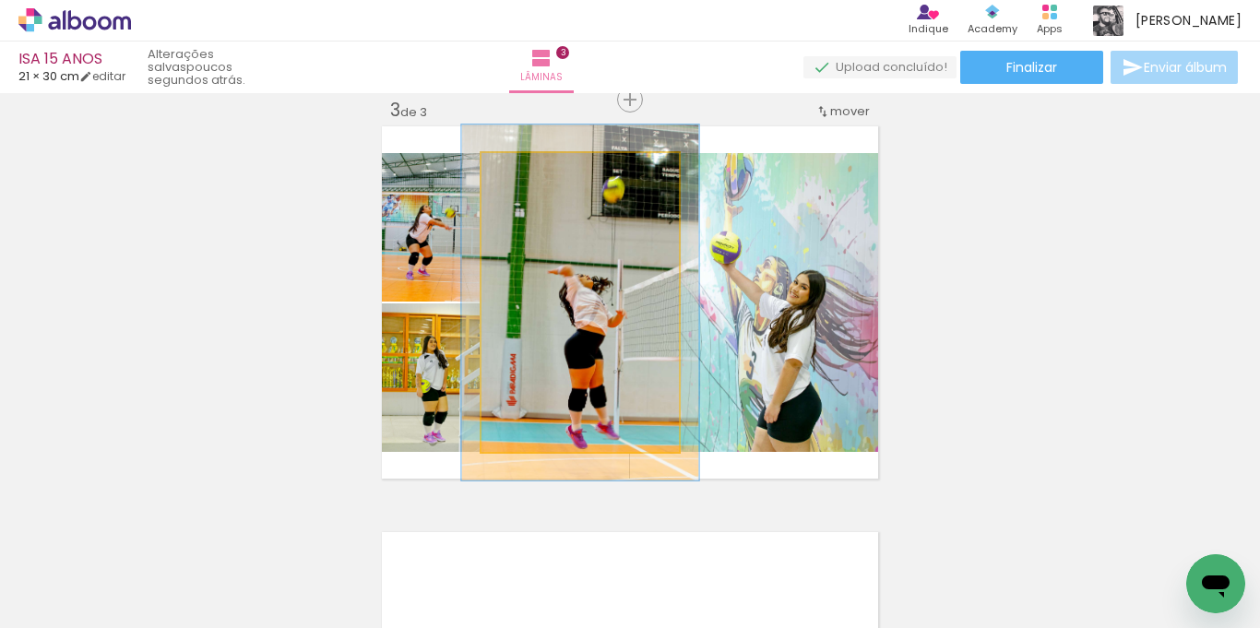
drag, startPoint x: 522, startPoint y: 173, endPoint x: 533, endPoint y: 173, distance: 11.1
type paper-slider "119"
click at [533, 173] on div at bounding box center [538, 172] width 17 height 17
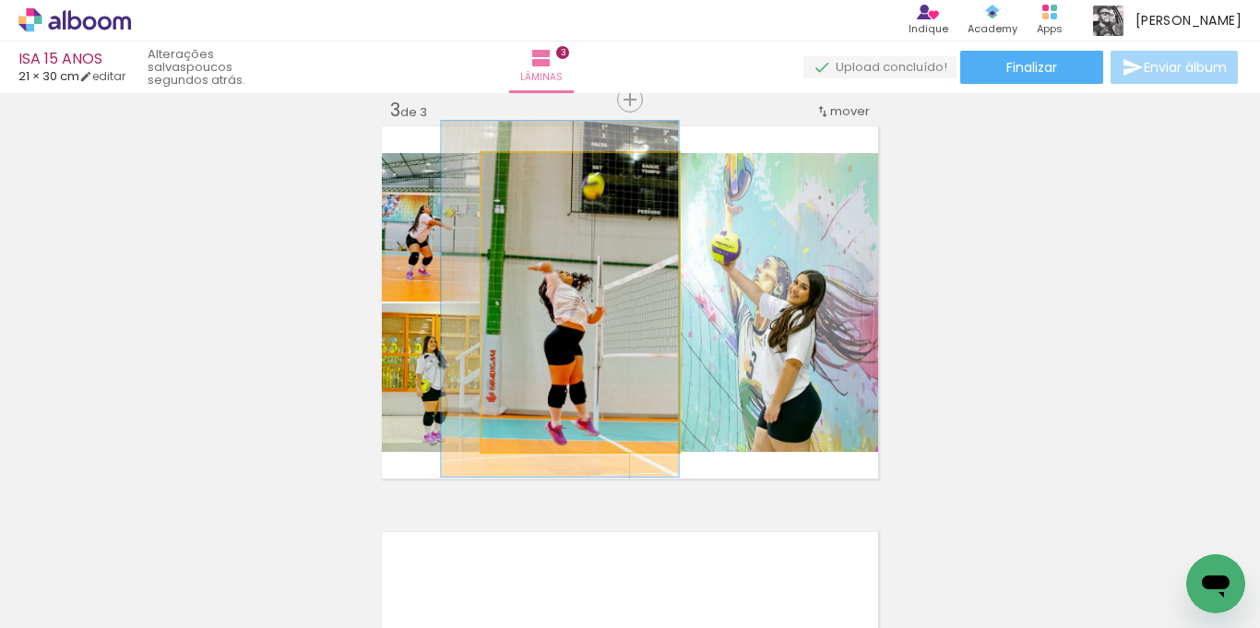
drag, startPoint x: 586, startPoint y: 257, endPoint x: 565, endPoint y: 253, distance: 21.5
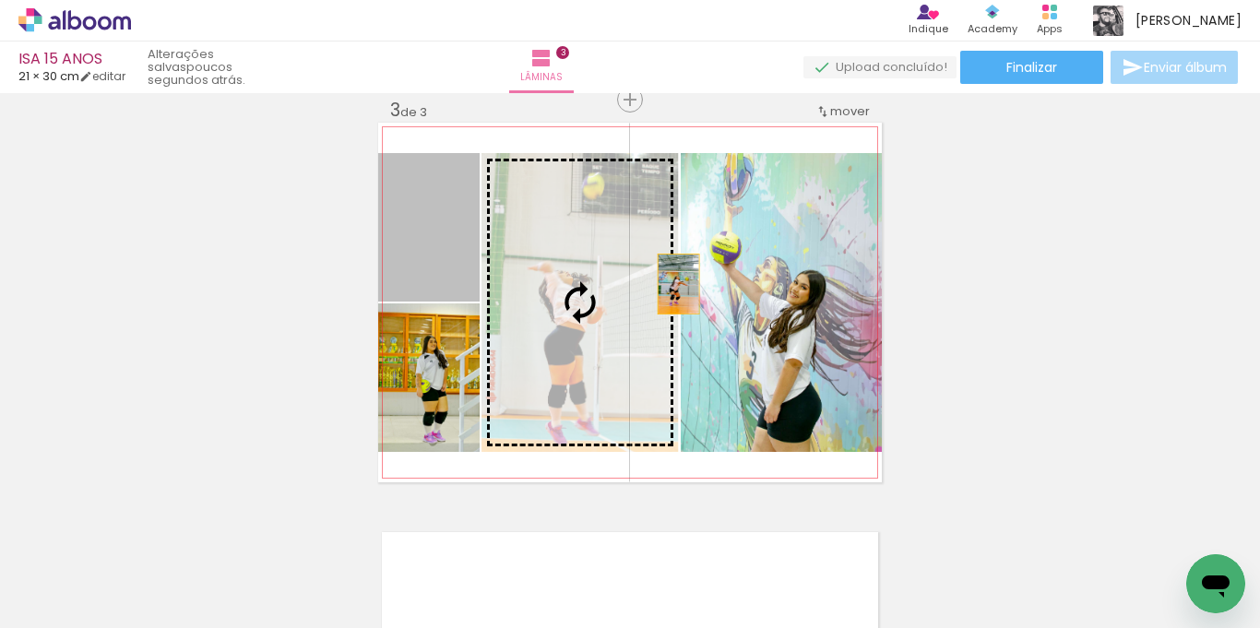
drag, startPoint x: 407, startPoint y: 232, endPoint x: 759, endPoint y: 284, distance: 356.4
click at [0, 0] on slot at bounding box center [0, 0] width 0 height 0
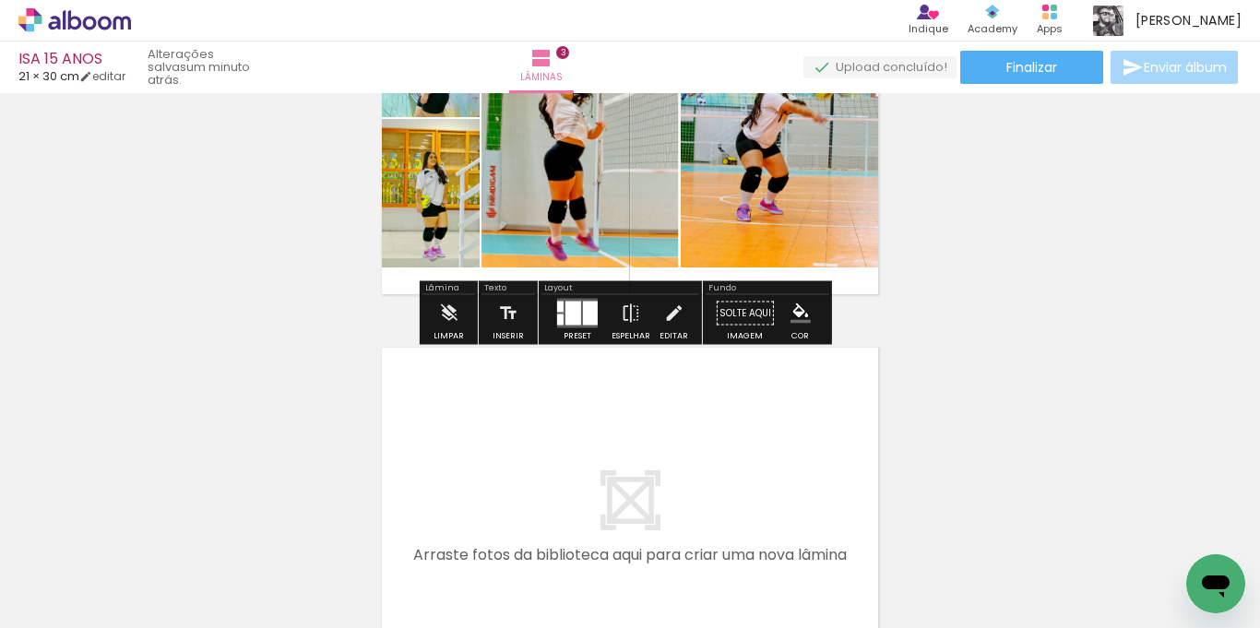
scroll to position [1205, 0]
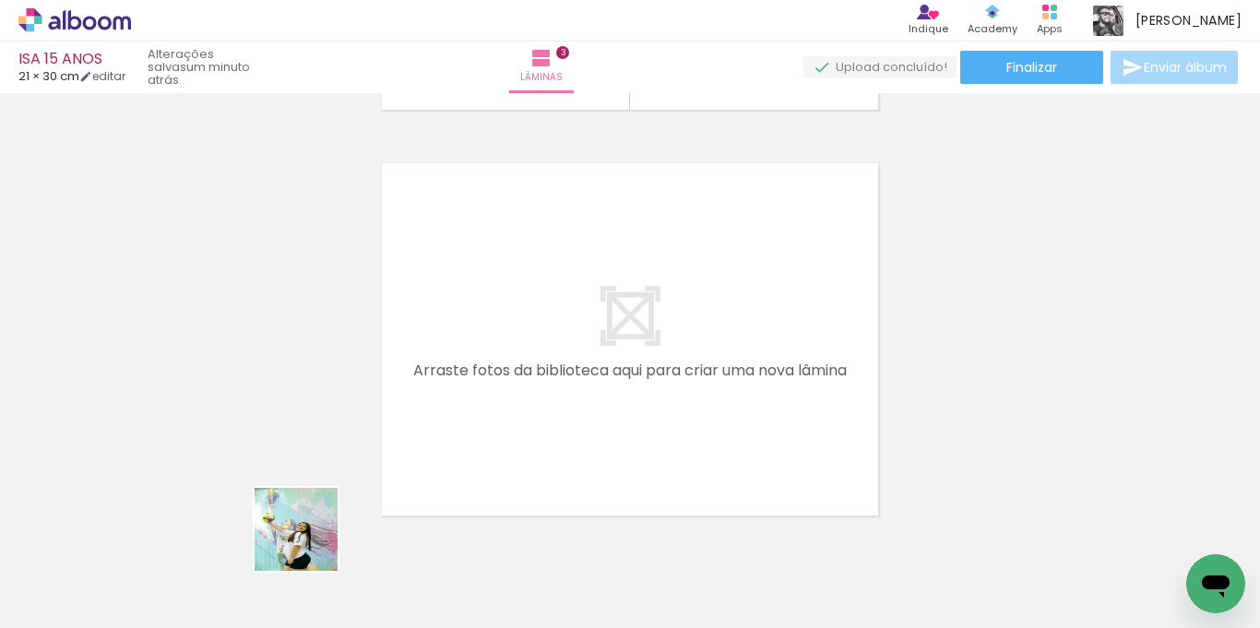
drag, startPoint x: 304, startPoint y: 548, endPoint x: 381, endPoint y: 536, distance: 77.5
click at [466, 343] on quentale-workspace at bounding box center [630, 314] width 1260 height 628
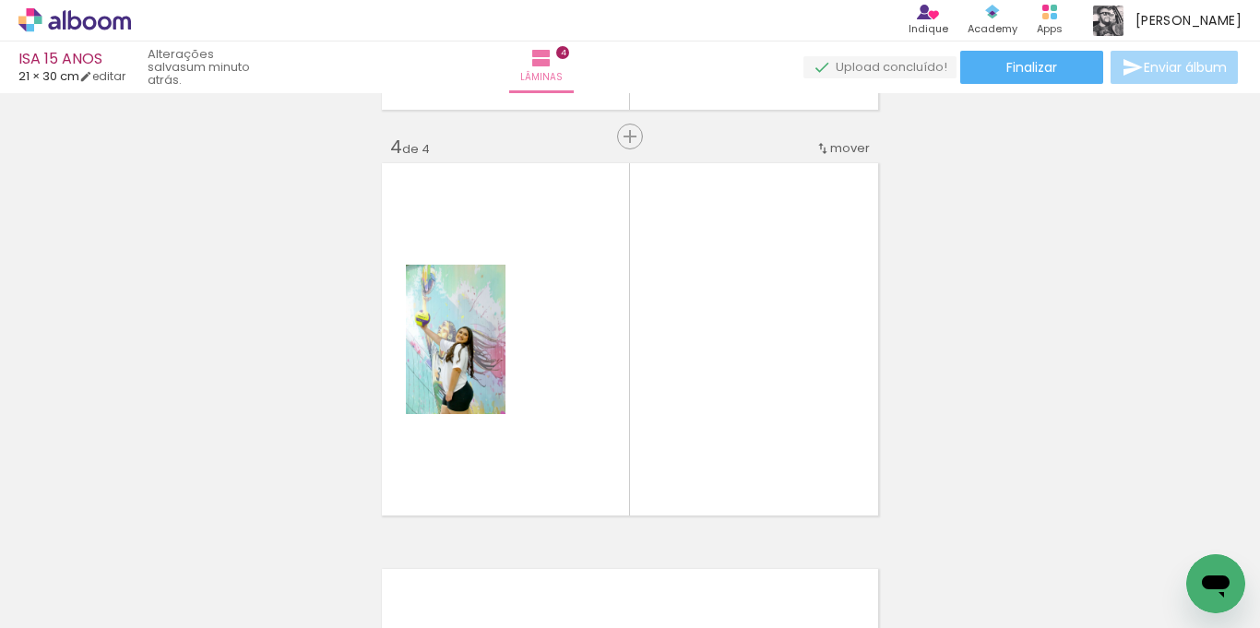
scroll to position [1242, 0]
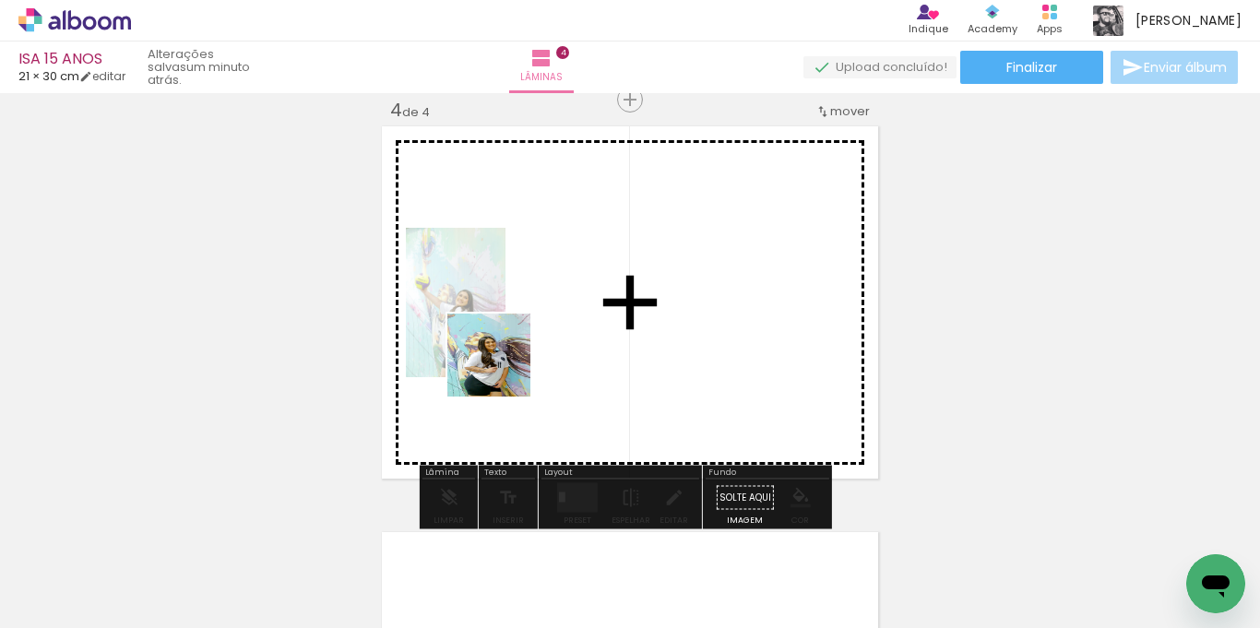
drag, startPoint x: 303, startPoint y: 588, endPoint x: 380, endPoint y: 524, distance: 100.3
click at [506, 365] on quentale-workspace at bounding box center [630, 314] width 1260 height 628
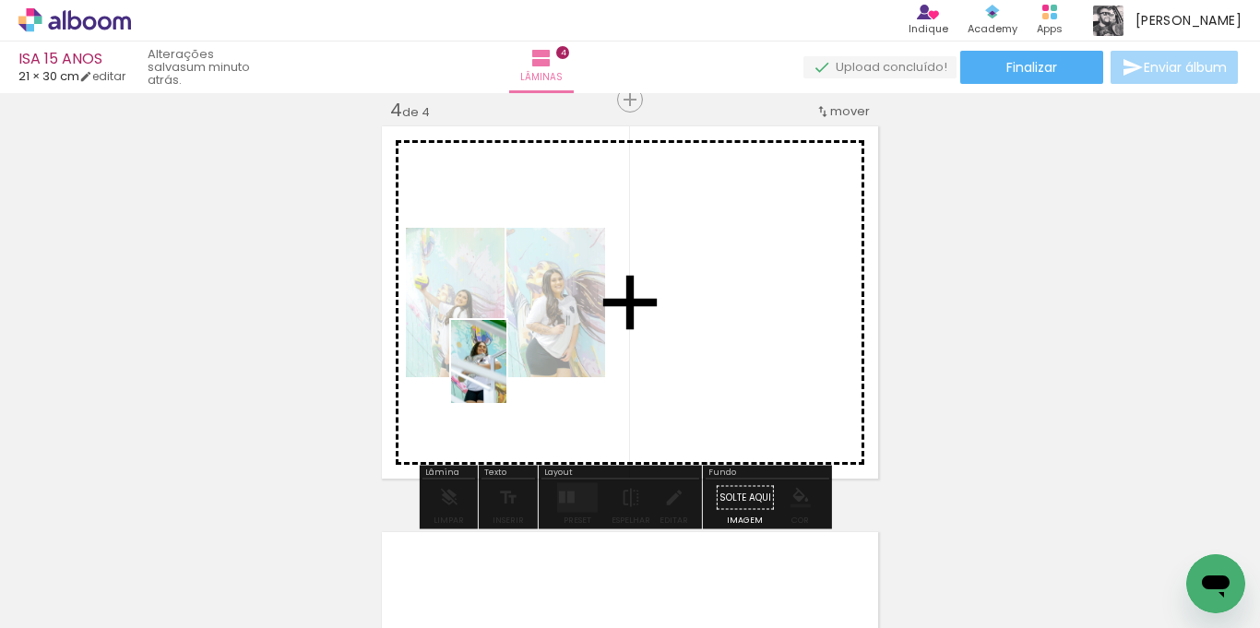
drag, startPoint x: 314, startPoint y: 555, endPoint x: 515, endPoint y: 382, distance: 265.0
click at [518, 370] on quentale-workspace at bounding box center [630, 314] width 1260 height 628
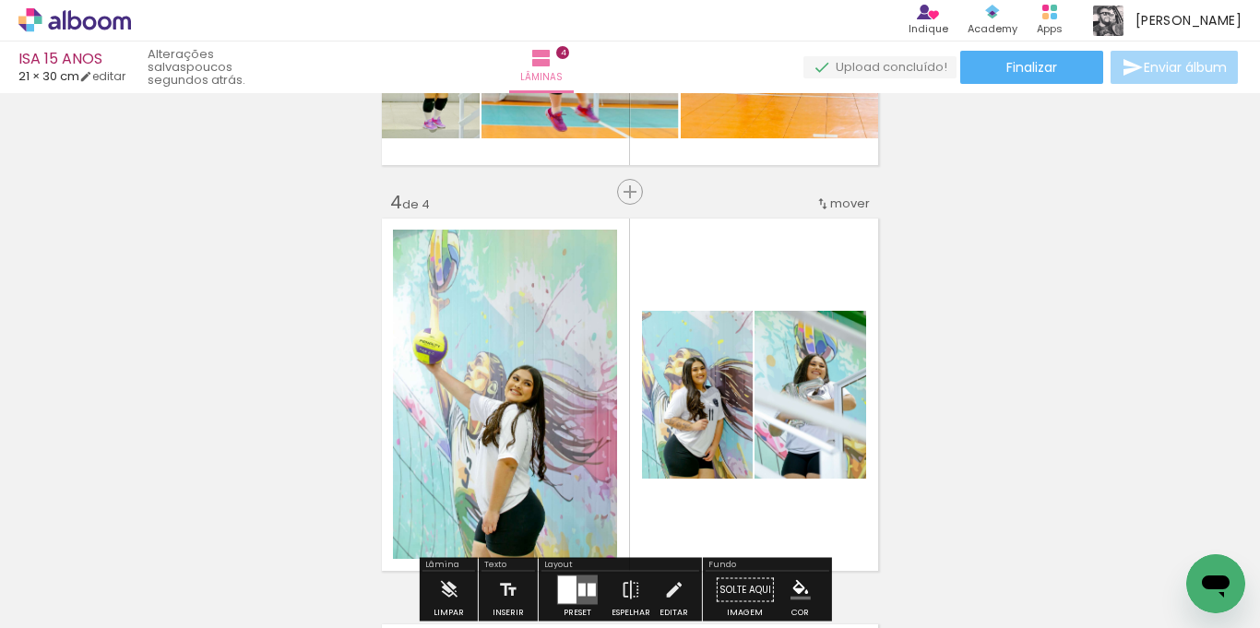
scroll to position [1334, 0]
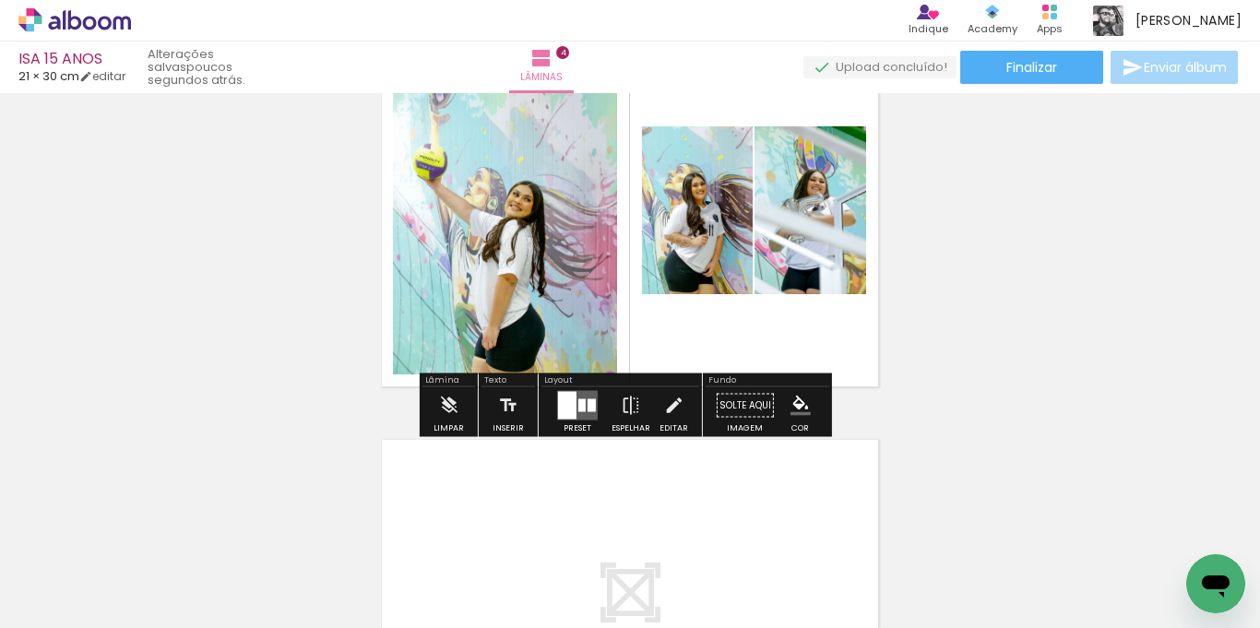
click at [565, 397] on div at bounding box center [567, 406] width 18 height 28
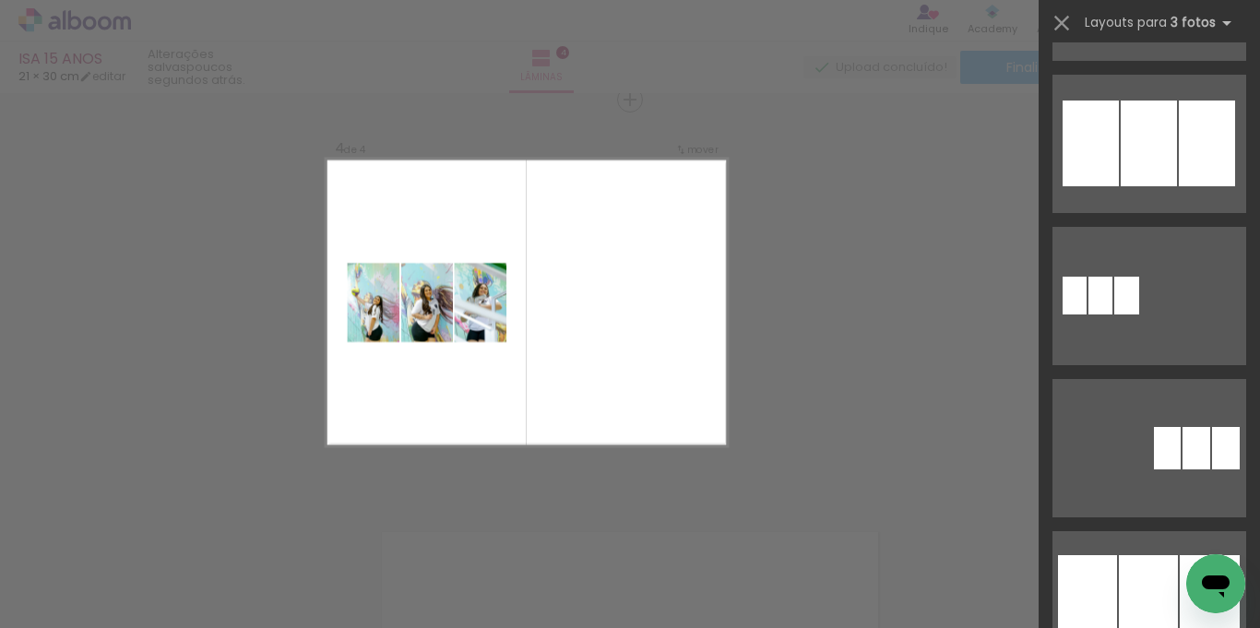
scroll to position [1107, 0]
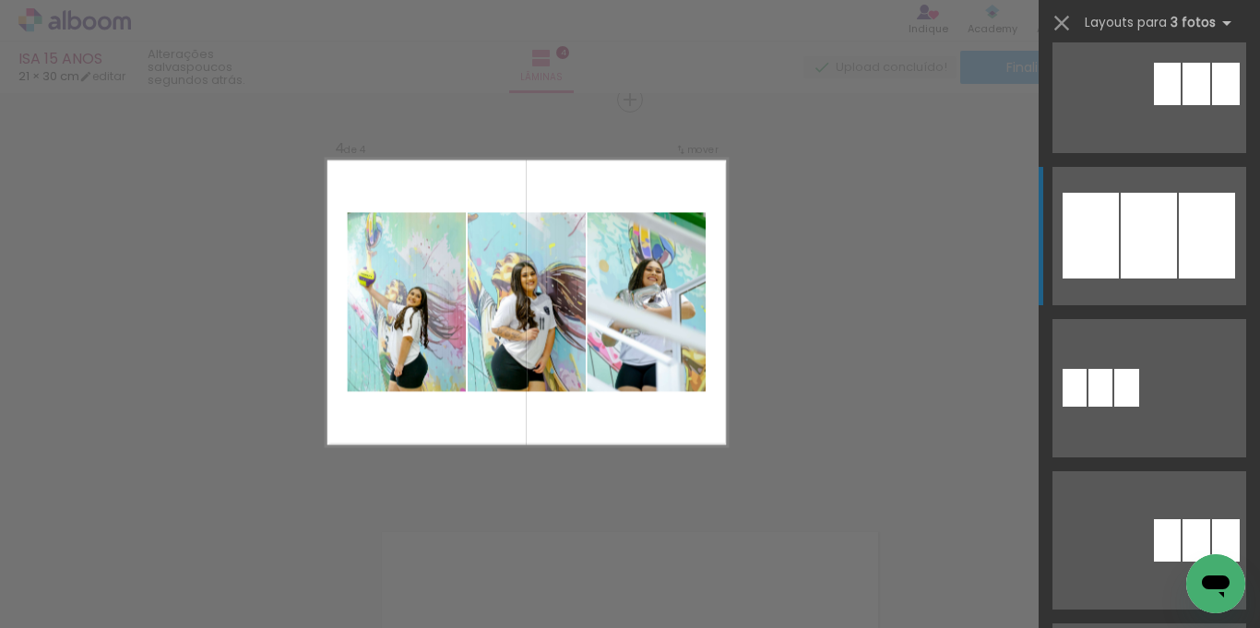
click at [1111, 249] on div at bounding box center [1091, 236] width 56 height 86
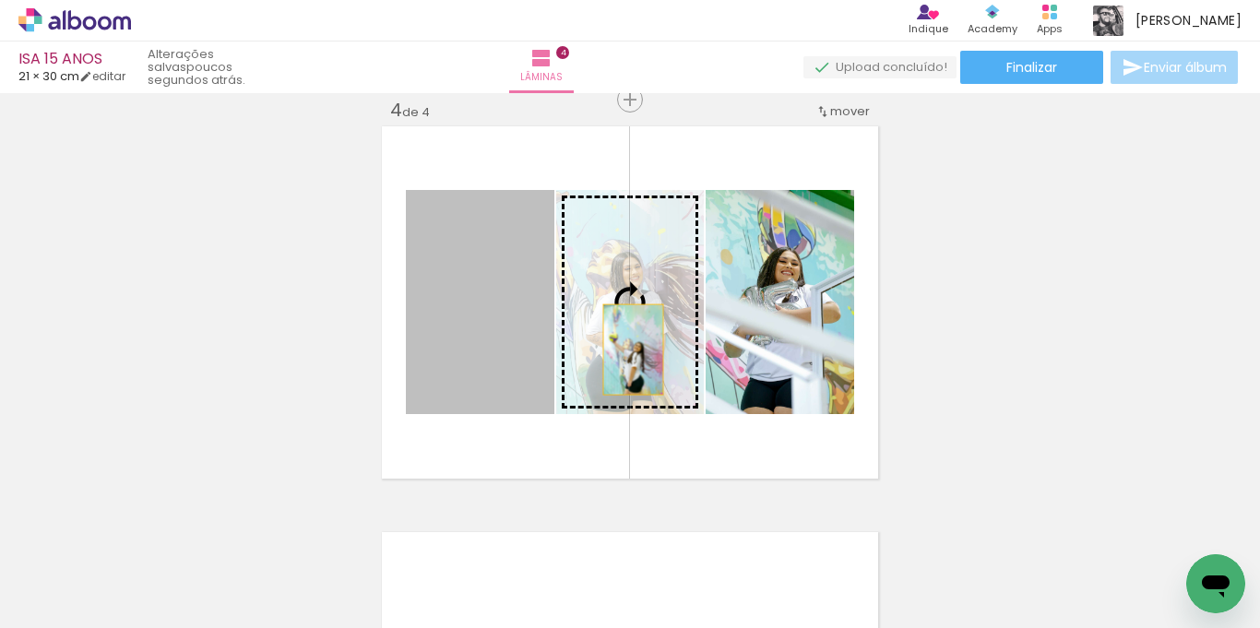
drag, startPoint x: 508, startPoint y: 340, endPoint x: 627, endPoint y: 350, distance: 118.5
click at [0, 0] on slot at bounding box center [0, 0] width 0 height 0
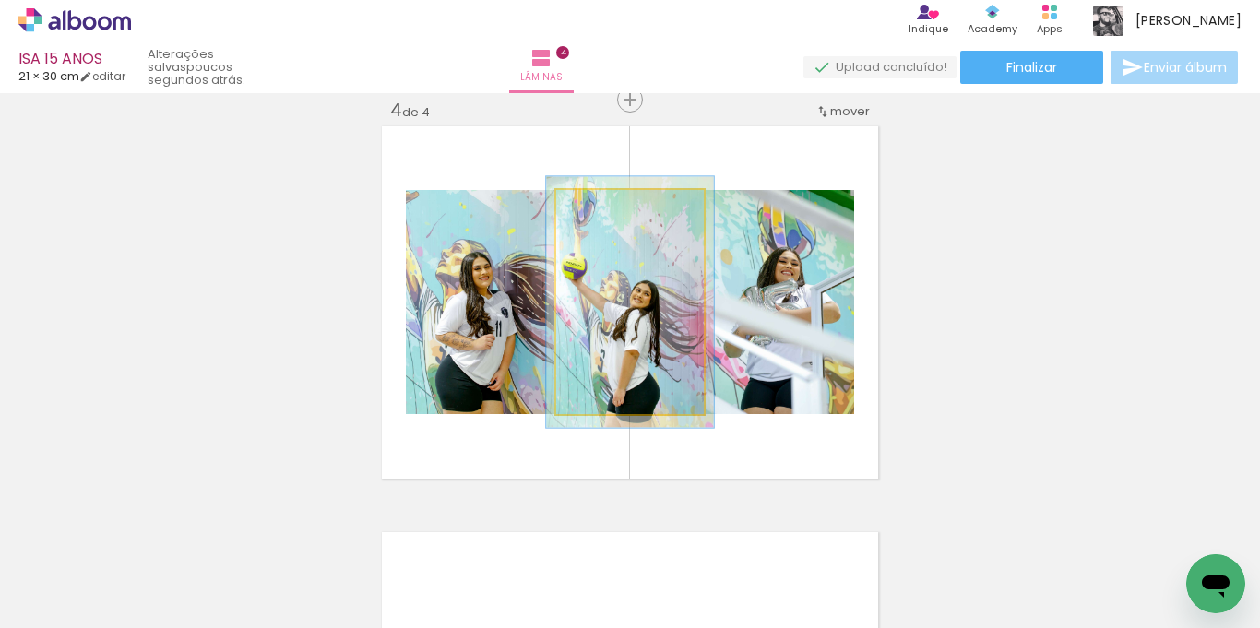
type paper-slider "112"
click at [603, 206] on div at bounding box center [607, 210] width 30 height 30
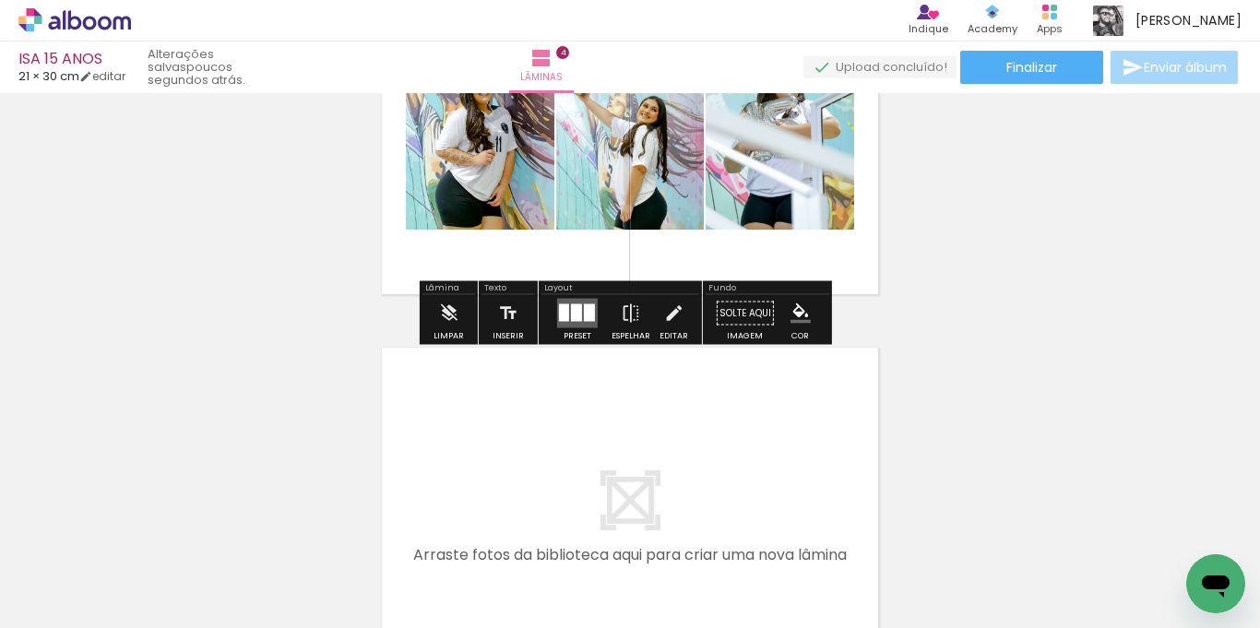
scroll to position [1519, 0]
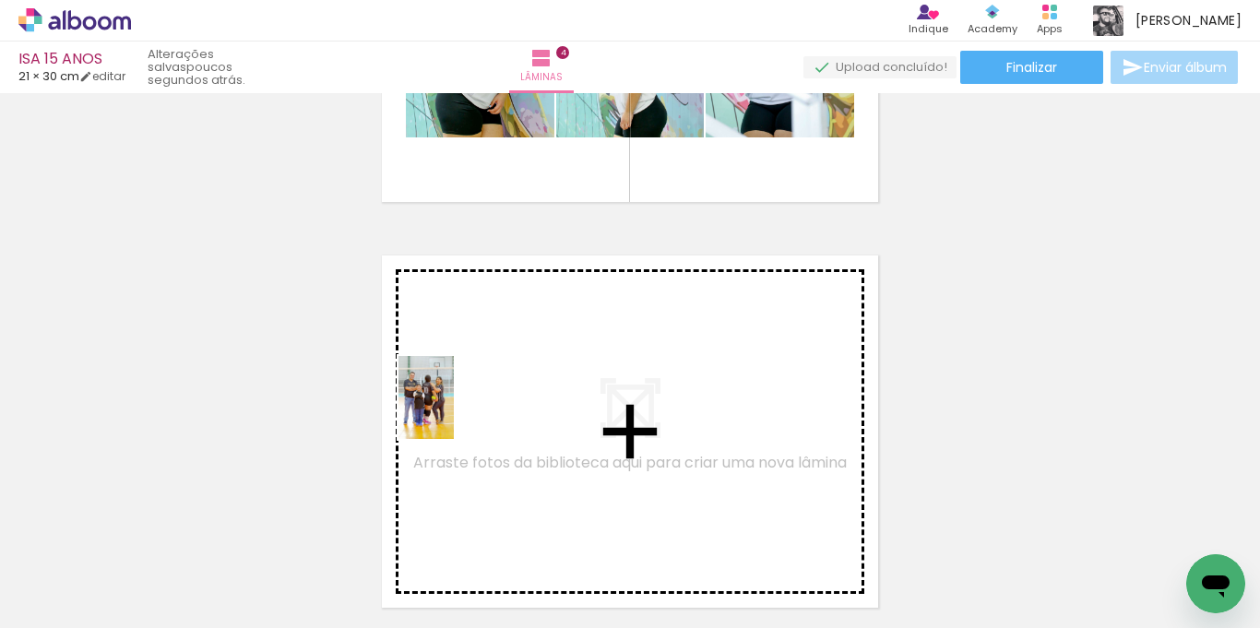
drag, startPoint x: 339, startPoint y: 523, endPoint x: 454, endPoint y: 412, distance: 160.5
click at [454, 412] on quentale-workspace at bounding box center [630, 314] width 1260 height 628
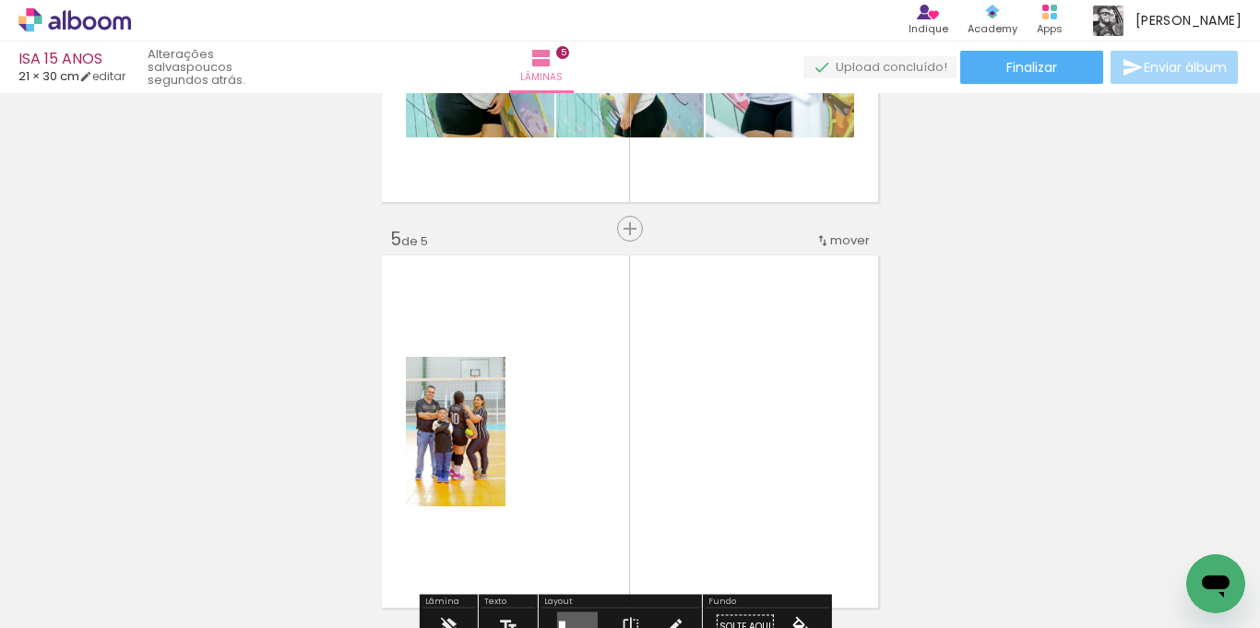
scroll to position [1648, 0]
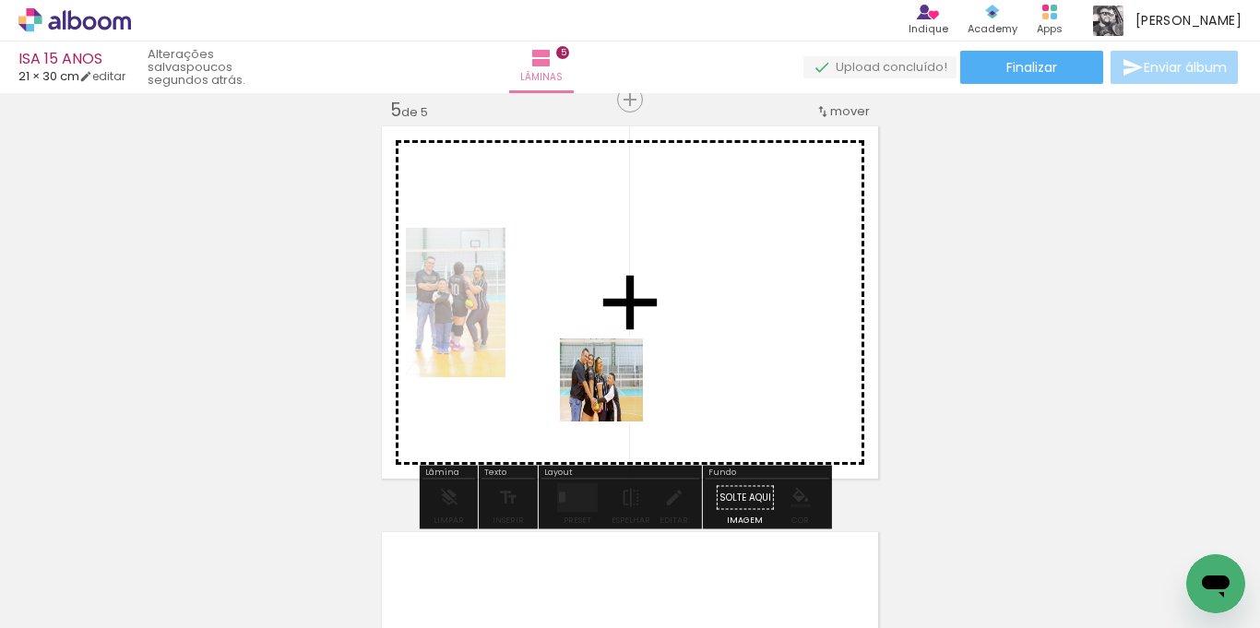
drag, startPoint x: 379, startPoint y: 579, endPoint x: 531, endPoint y: 491, distance: 174.9
click at [639, 353] on quentale-workspace at bounding box center [630, 314] width 1260 height 628
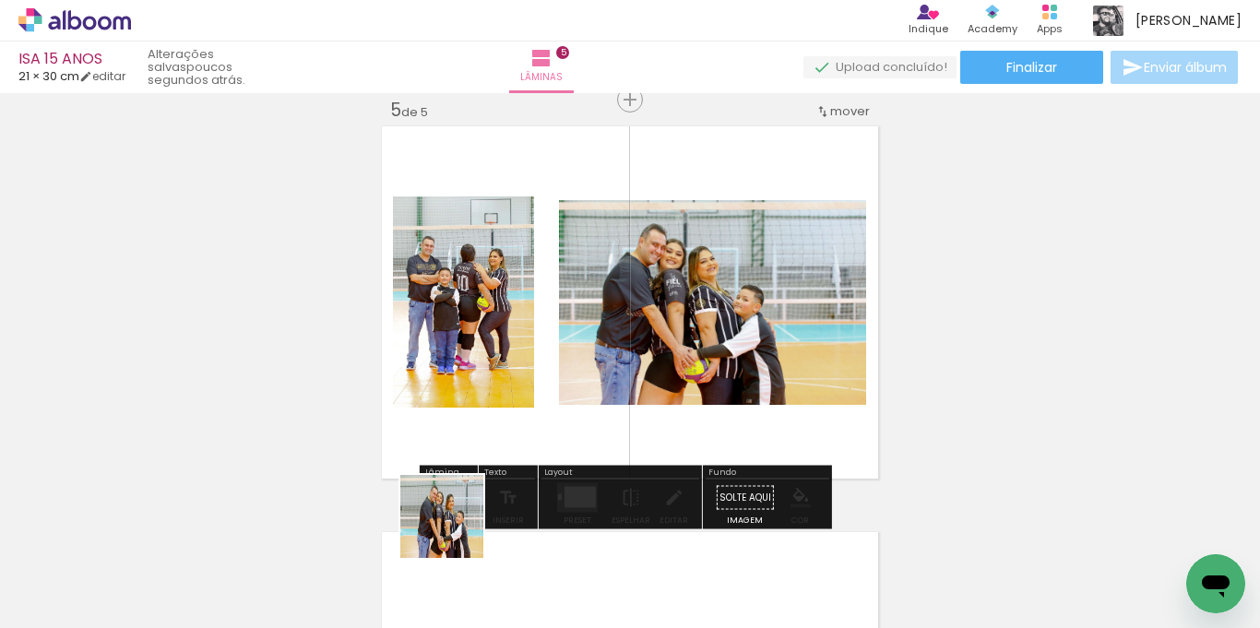
drag, startPoint x: 456, startPoint y: 531, endPoint x: 626, endPoint y: 424, distance: 200.2
click at [626, 424] on quentale-workspace at bounding box center [630, 314] width 1260 height 628
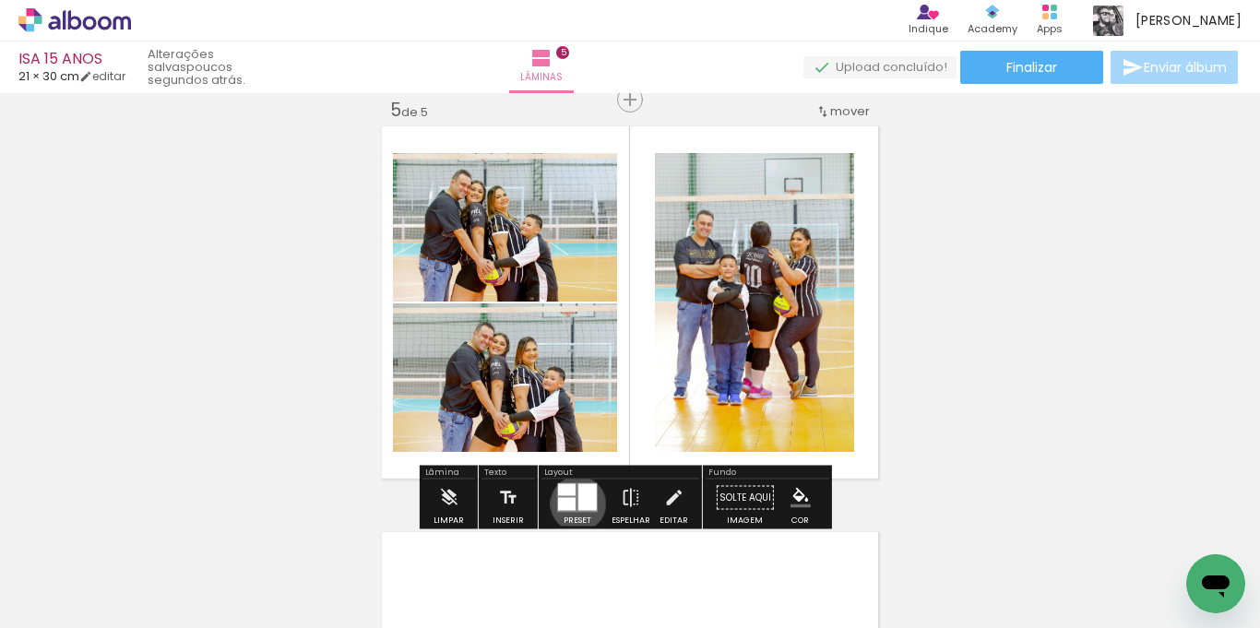
click at [579, 504] on div at bounding box center [588, 497] width 18 height 27
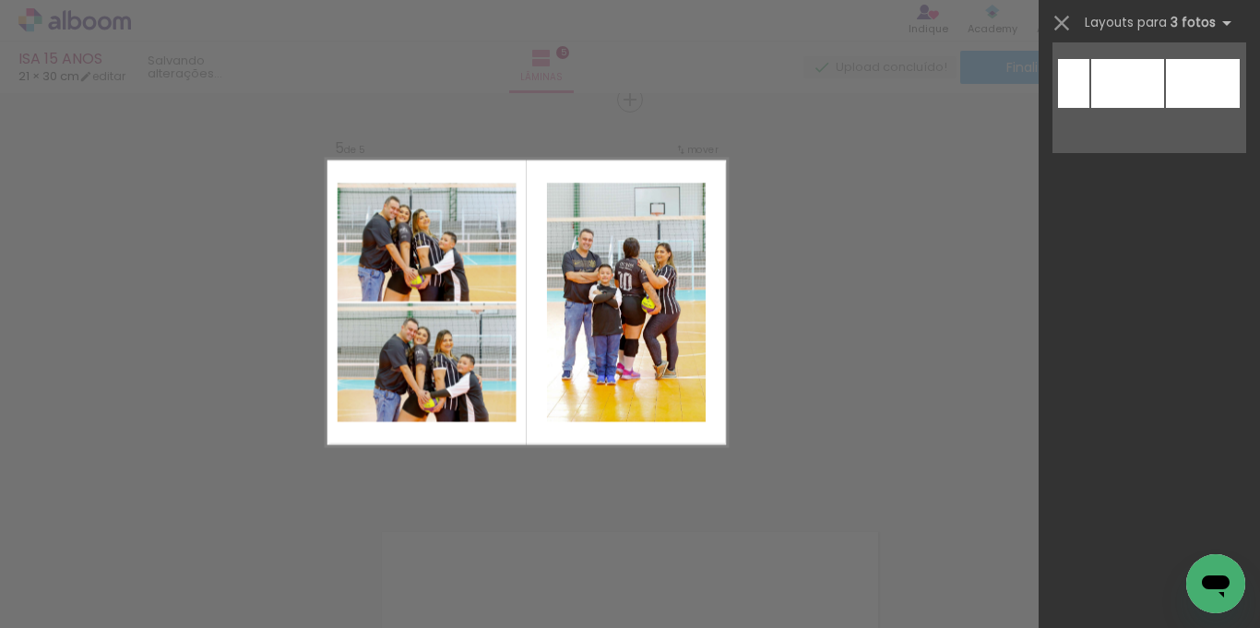
scroll to position [0, 0]
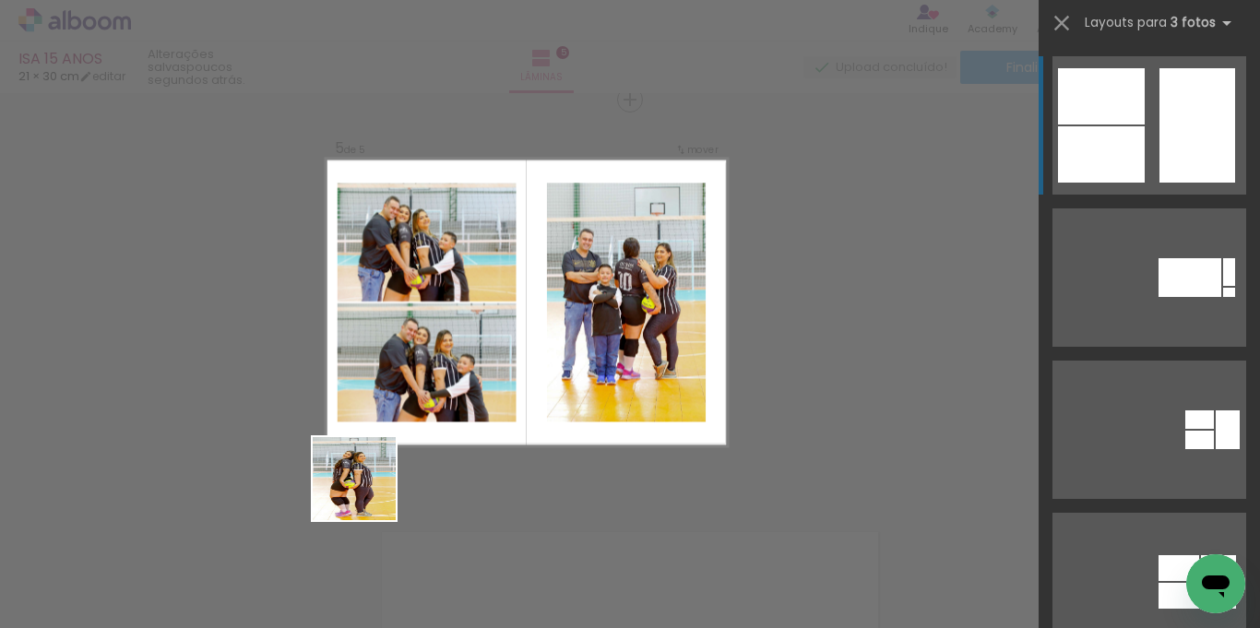
drag, startPoint x: 295, startPoint y: 575, endPoint x: 411, endPoint y: 484, distance: 146.6
click at [452, 418] on quentale-workspace at bounding box center [630, 314] width 1260 height 628
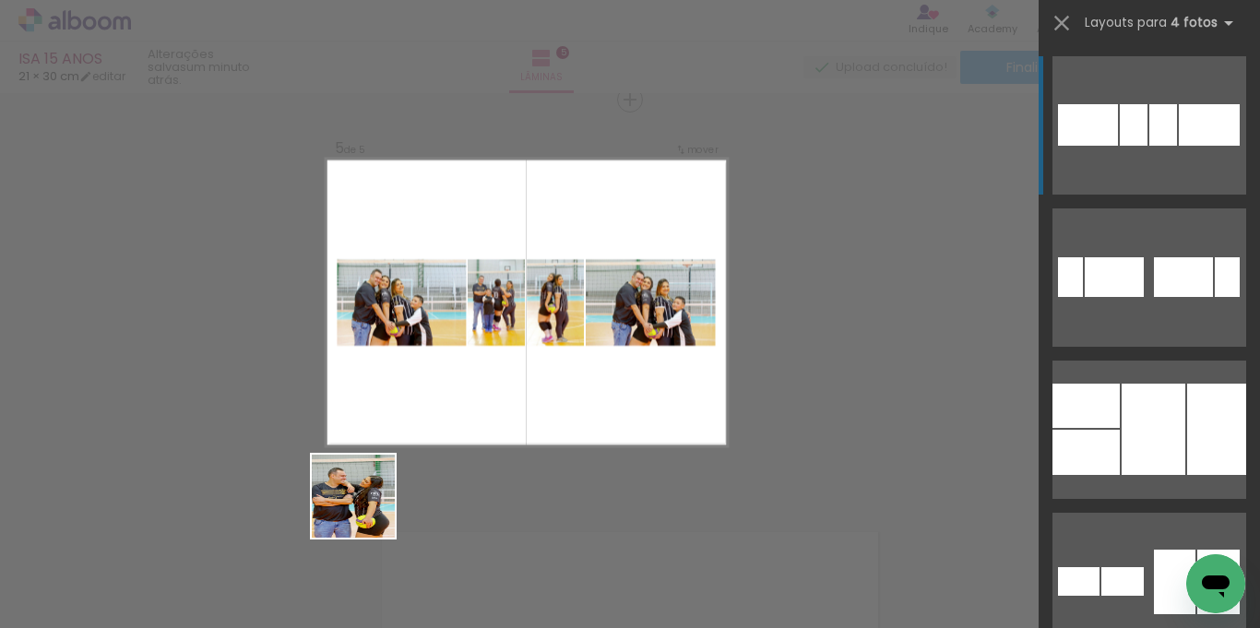
drag, startPoint x: 302, startPoint y: 585, endPoint x: 441, endPoint y: 435, distance: 205.0
click at [441, 435] on quentale-workspace at bounding box center [630, 314] width 1260 height 628
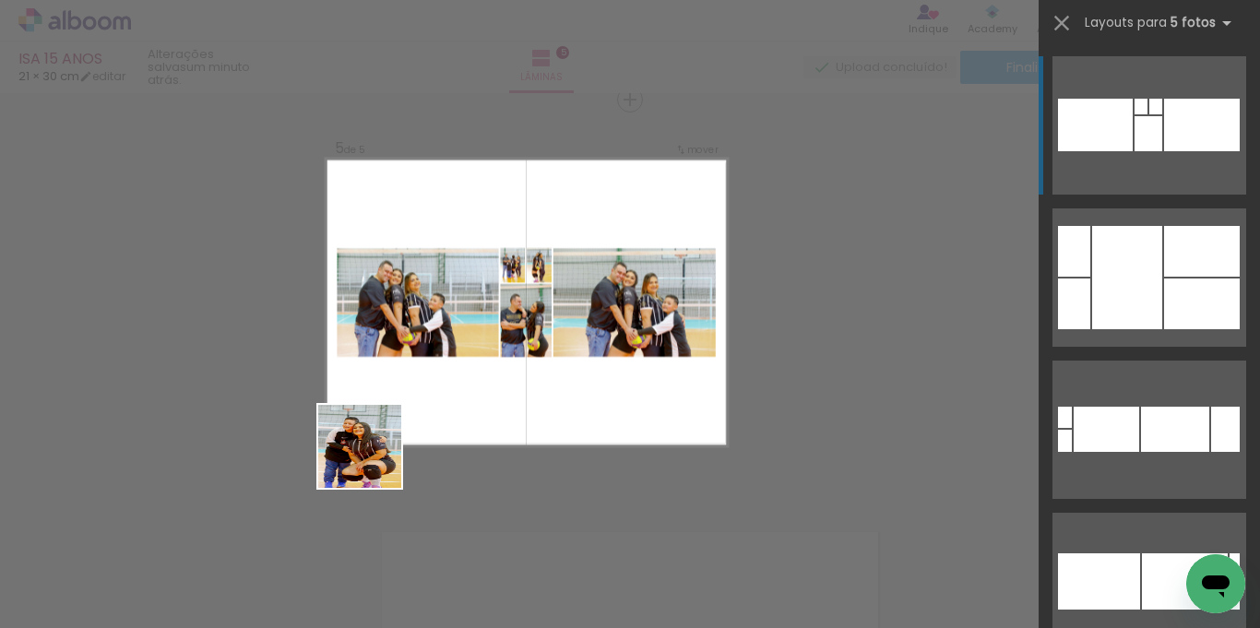
drag, startPoint x: 271, startPoint y: 591, endPoint x: 383, endPoint y: 436, distance: 190.3
click at [383, 436] on quentale-workspace at bounding box center [630, 314] width 1260 height 628
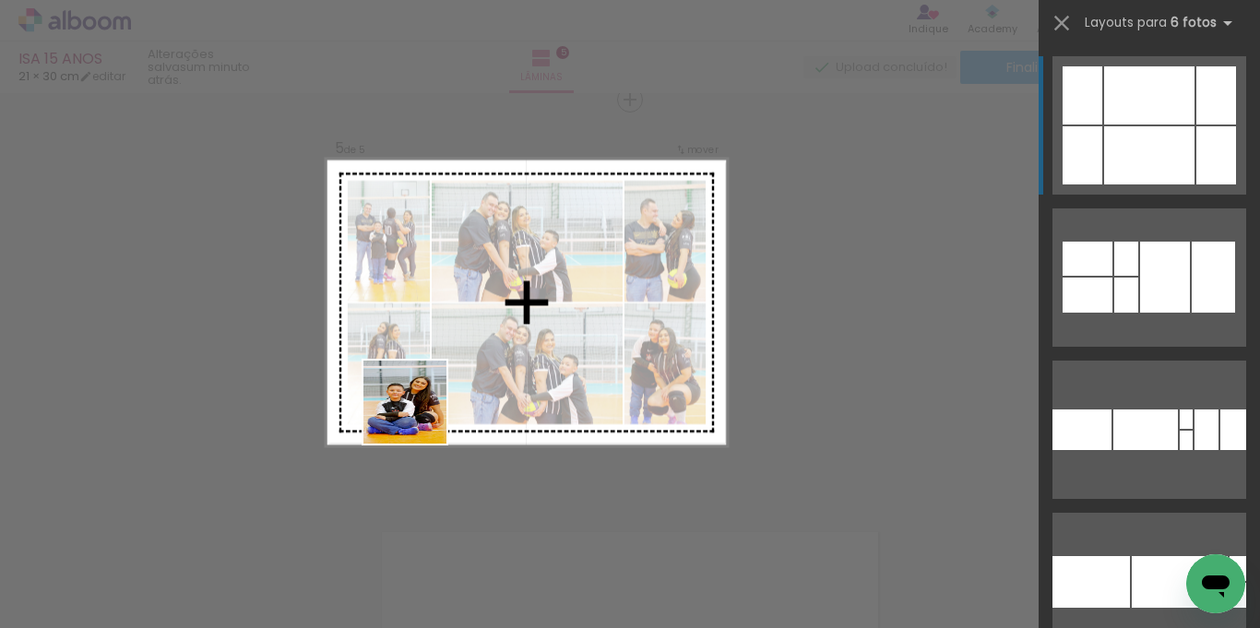
drag, startPoint x: 306, startPoint y: 565, endPoint x: 420, endPoint y: 414, distance: 188.4
click at [420, 414] on quentale-workspace at bounding box center [630, 314] width 1260 height 628
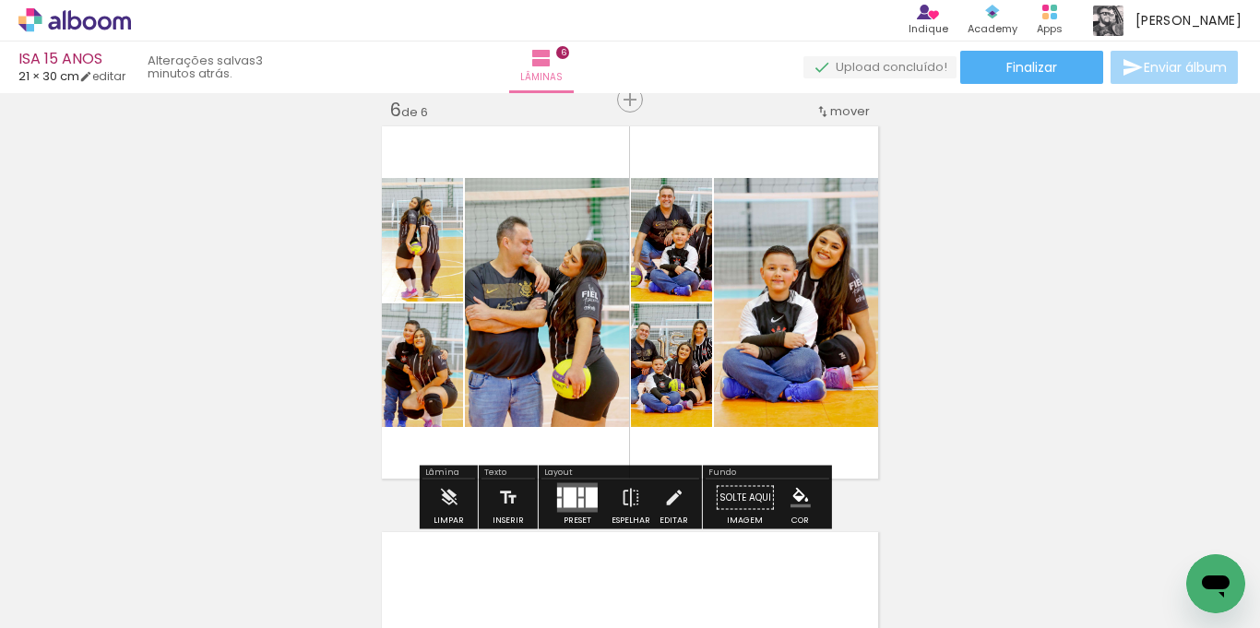
scroll to position [38713, 0]
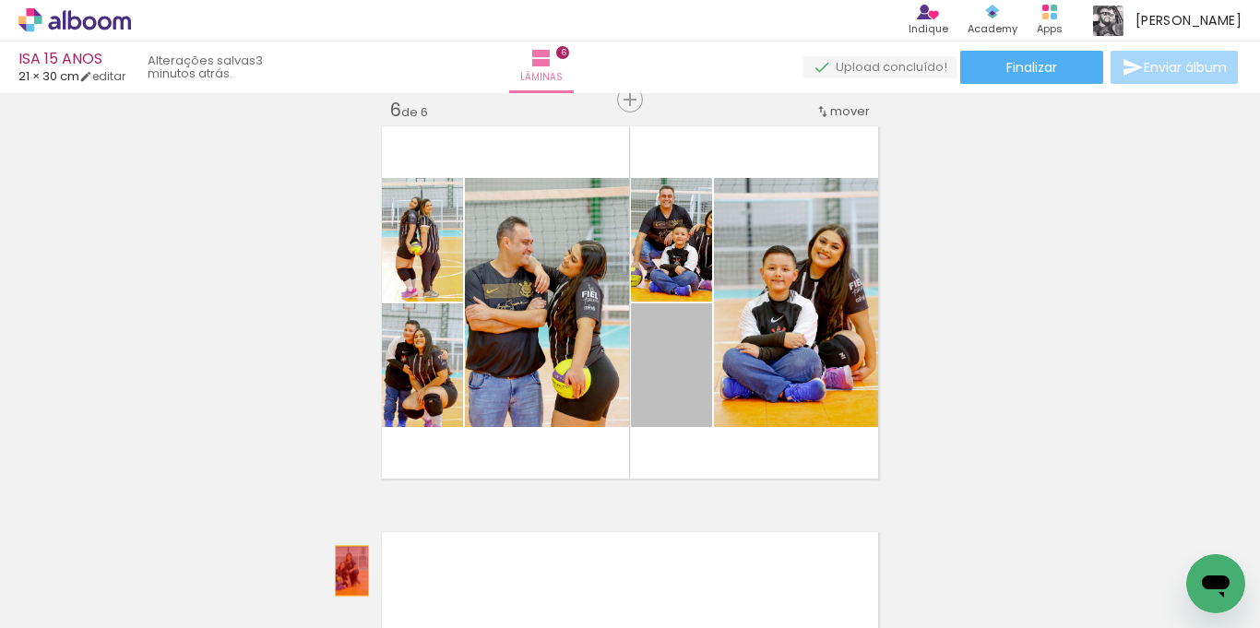
drag, startPoint x: 652, startPoint y: 376, endPoint x: 345, endPoint y: 571, distance: 364.2
click at [345, 571] on quentale-workspace at bounding box center [630, 314] width 1260 height 628
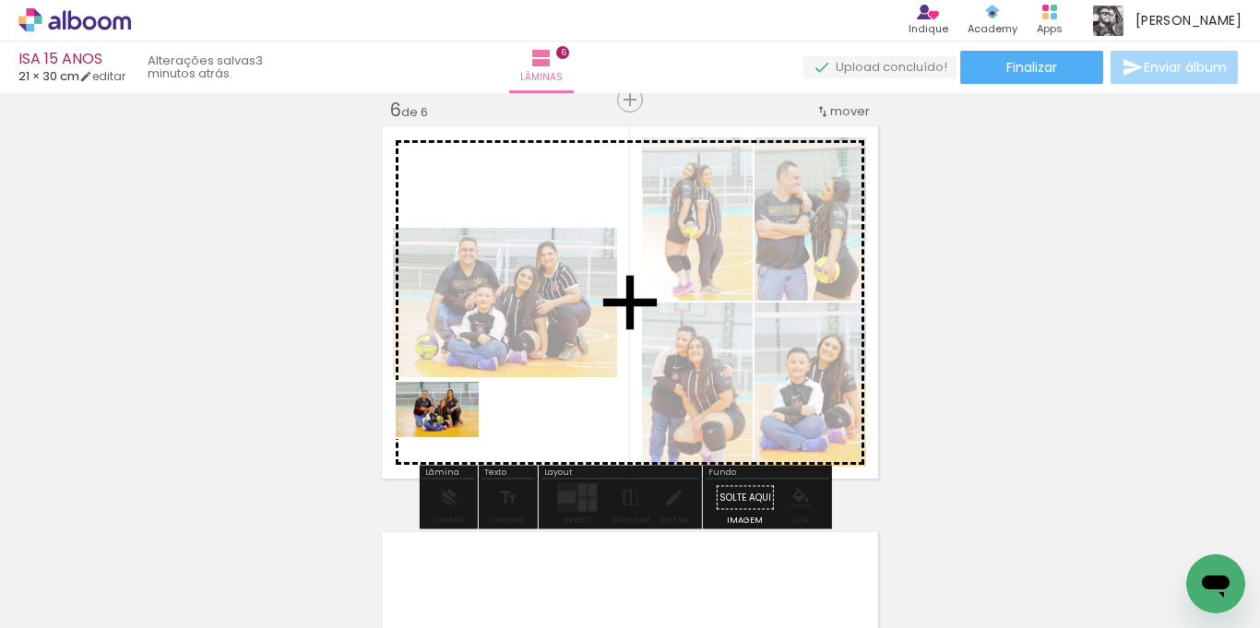
drag, startPoint x: 289, startPoint y: 547, endPoint x: 502, endPoint y: 354, distance: 287.4
click at [452, 437] on quentale-workspace at bounding box center [630, 314] width 1260 height 628
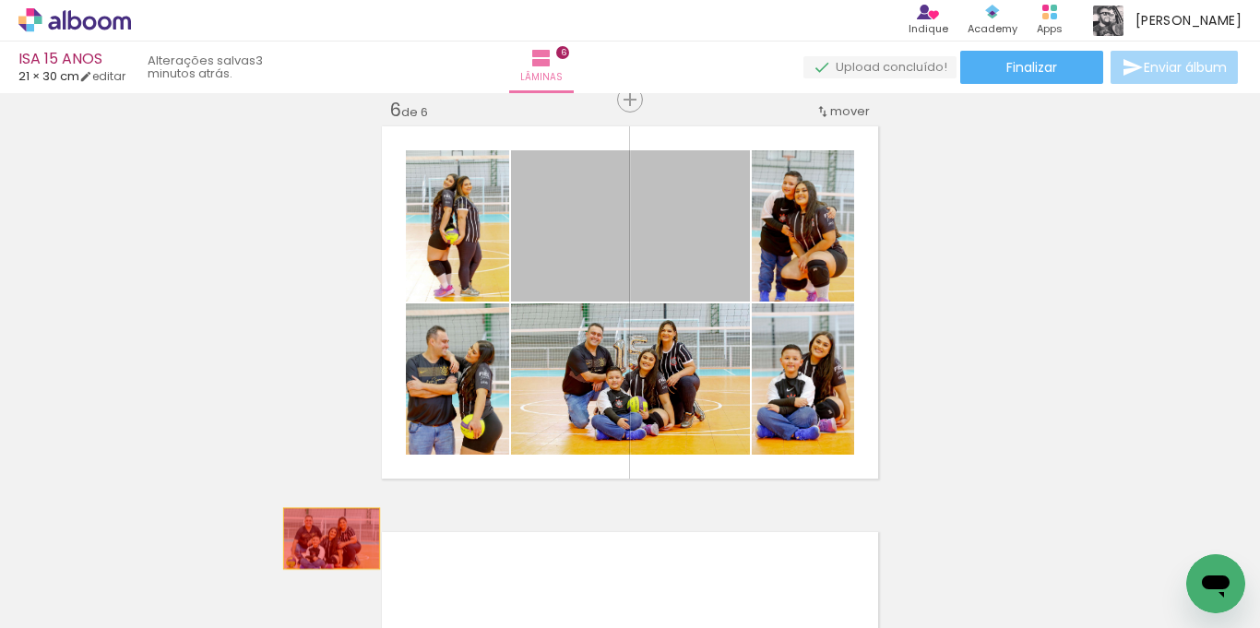
drag, startPoint x: 622, startPoint y: 242, endPoint x: 325, endPoint y: 539, distance: 420.2
click at [325, 539] on quentale-workspace at bounding box center [630, 314] width 1260 height 628
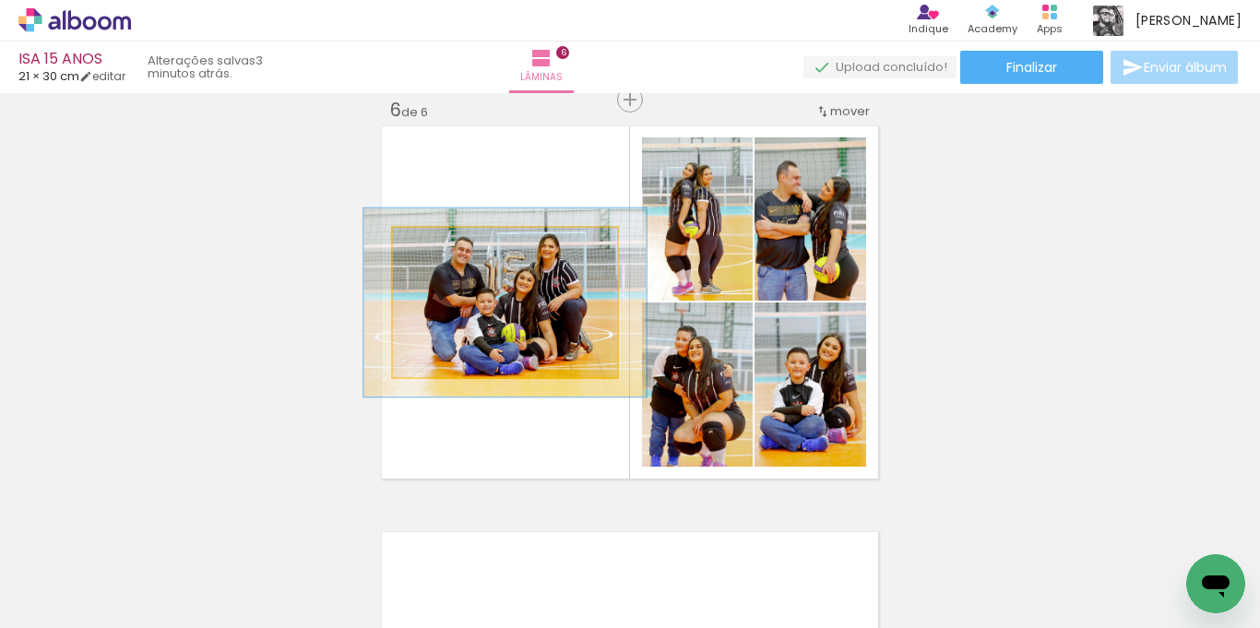
drag, startPoint x: 437, startPoint y: 252, endPoint x: 454, endPoint y: 255, distance: 16.8
type paper-slider "126"
click at [454, 255] on div at bounding box center [453, 248] width 30 height 30
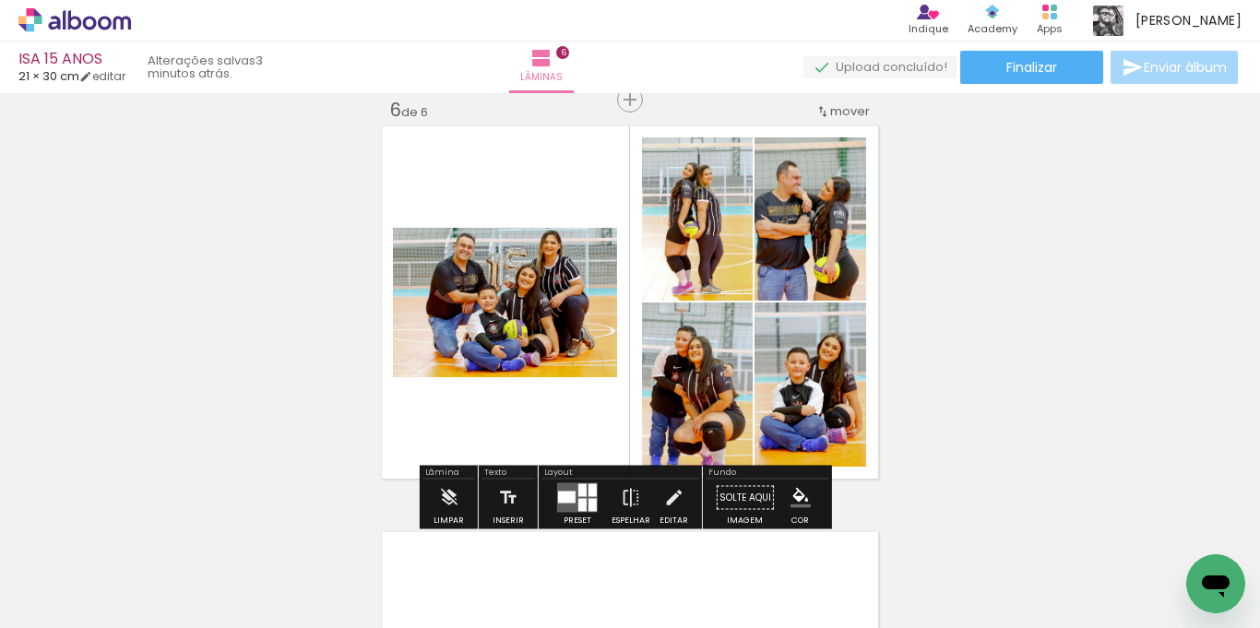
click at [0, 0] on slot at bounding box center [0, 0] width 0 height 0
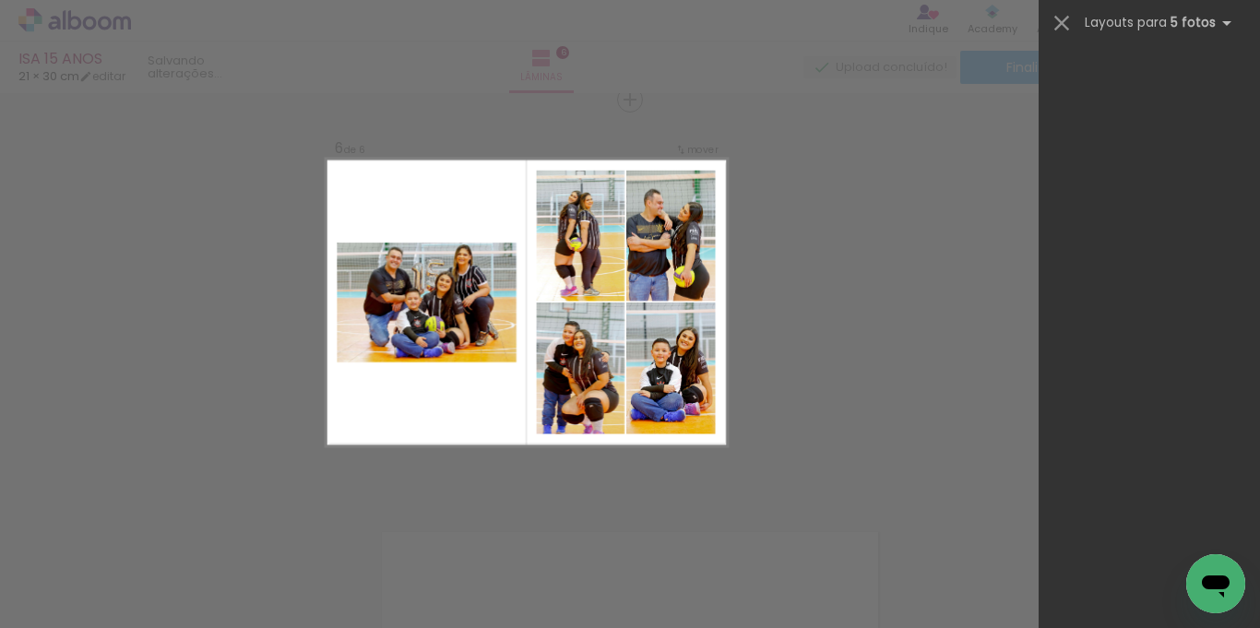
scroll to position [0, 0]
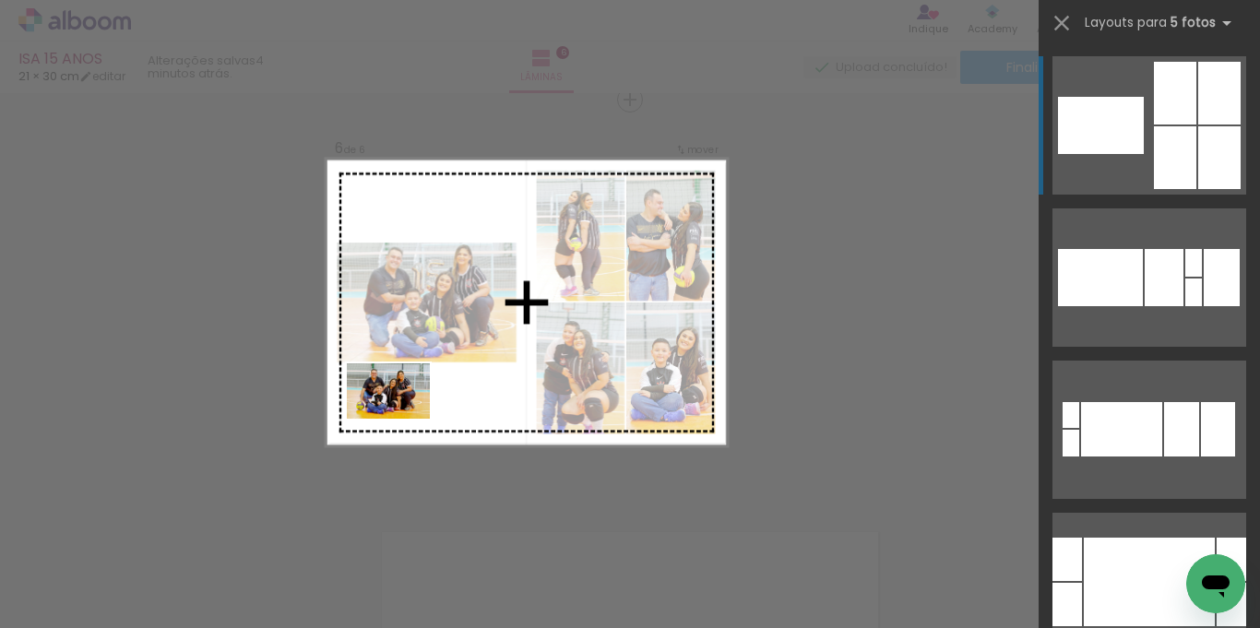
drag, startPoint x: 293, startPoint y: 570, endPoint x: 402, endPoint y: 419, distance: 187.0
click at [402, 419] on quentale-workspace at bounding box center [630, 314] width 1260 height 628
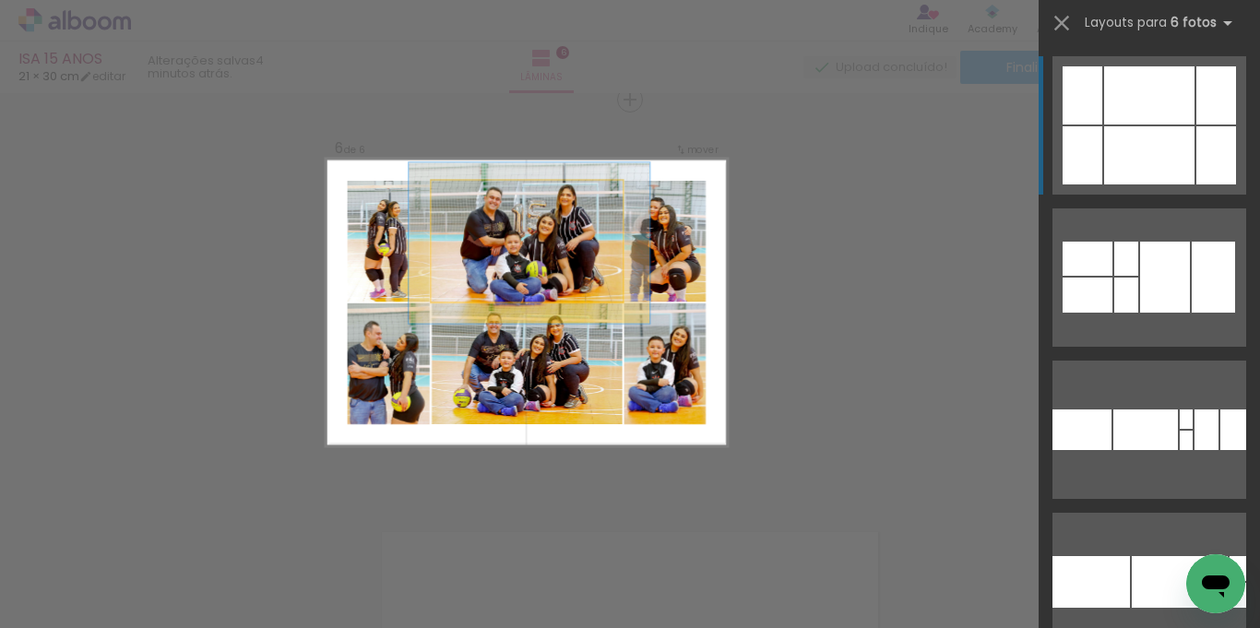
click at [488, 223] on quentale-photo at bounding box center [527, 241] width 191 height 121
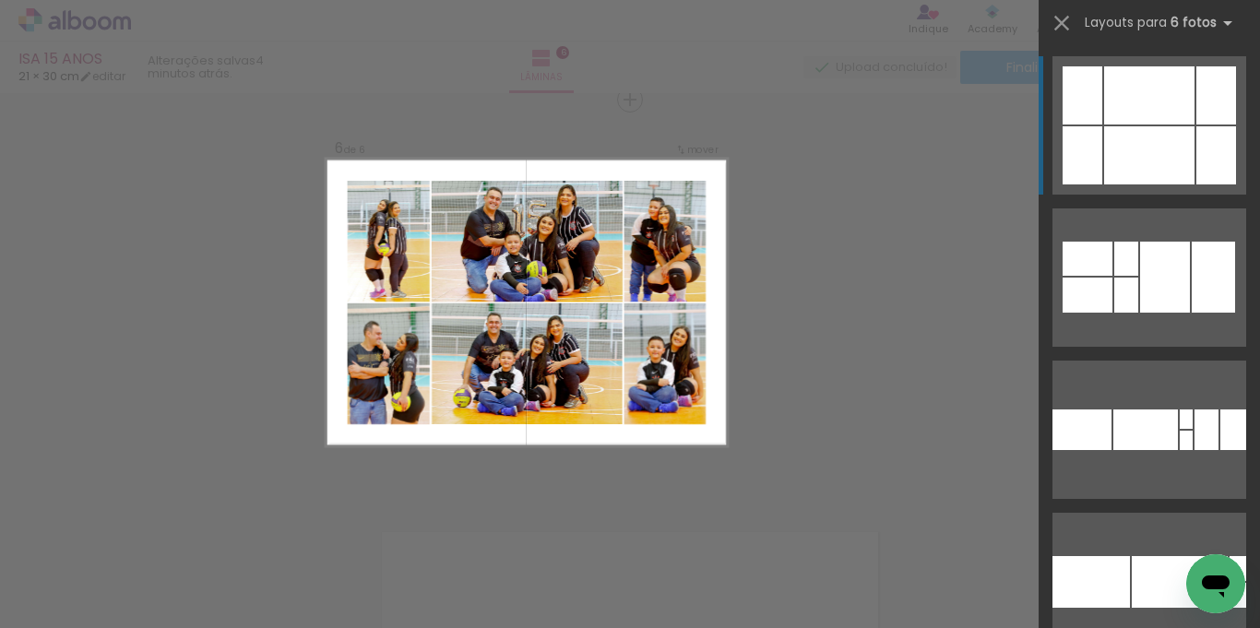
click at [496, 401] on quentale-photo at bounding box center [527, 364] width 191 height 121
click at [484, 262] on quentale-photo at bounding box center [527, 241] width 191 height 121
click at [386, 207] on quentale-photo at bounding box center [389, 241] width 83 height 121
drag, startPoint x: 465, startPoint y: 316, endPoint x: 376, endPoint y: 312, distance: 88.7
type paper-slider "100"
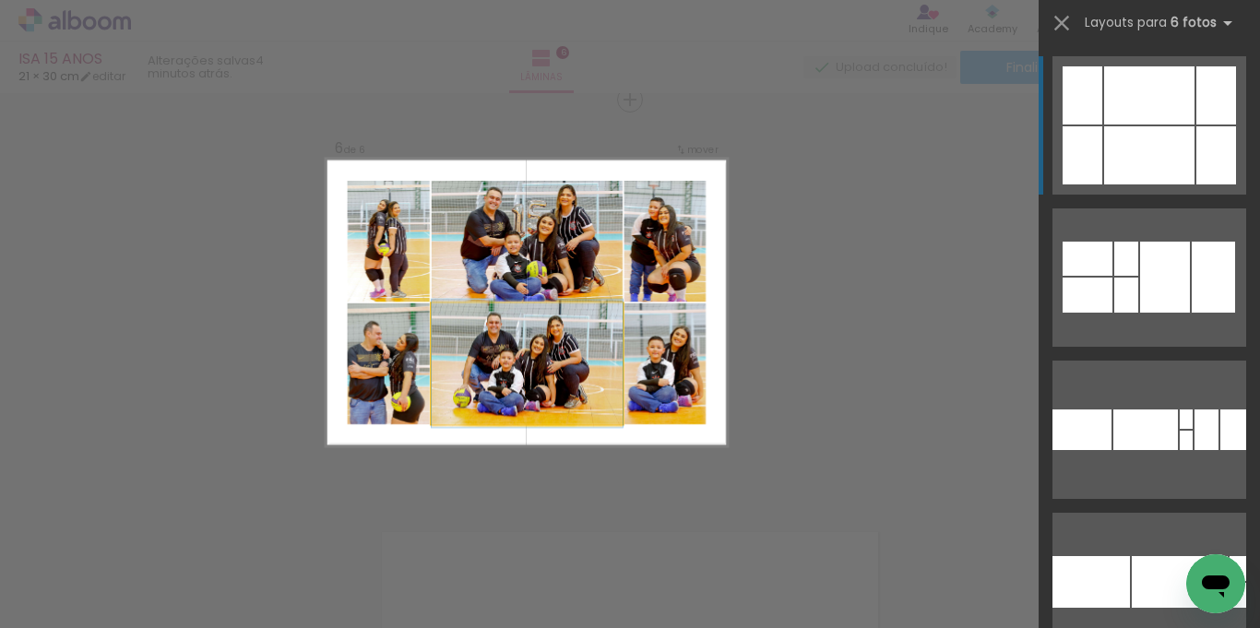
click at [0, 0] on slot at bounding box center [0, 0] width 0 height 0
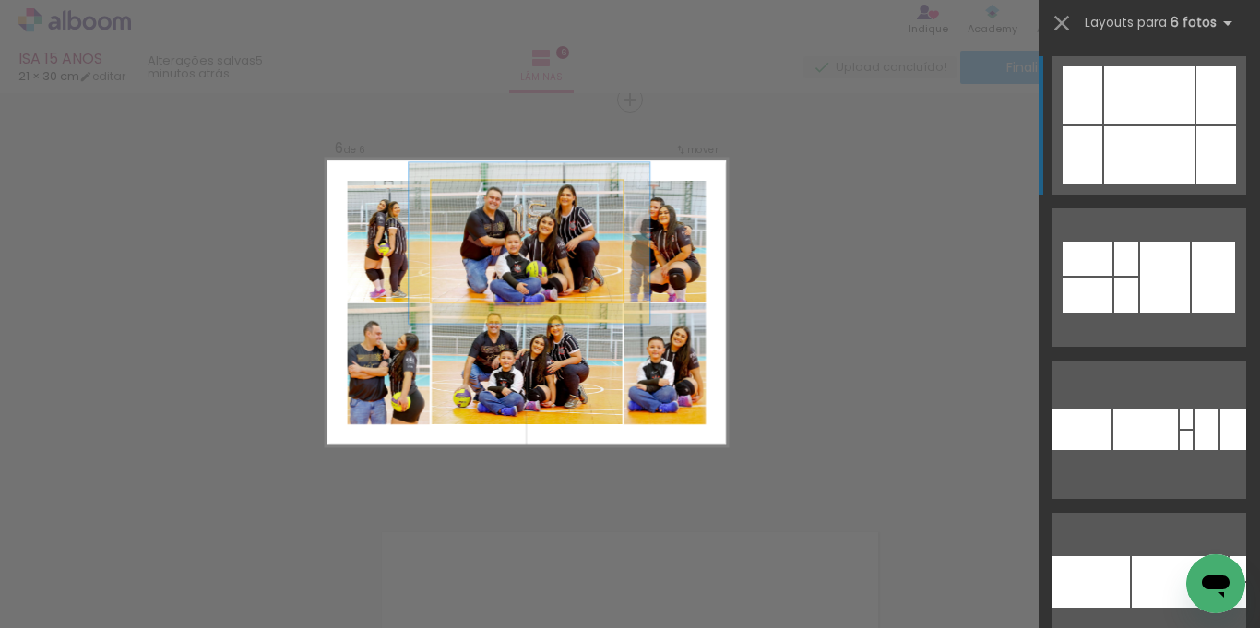
click at [483, 253] on quentale-photo at bounding box center [527, 241] width 191 height 121
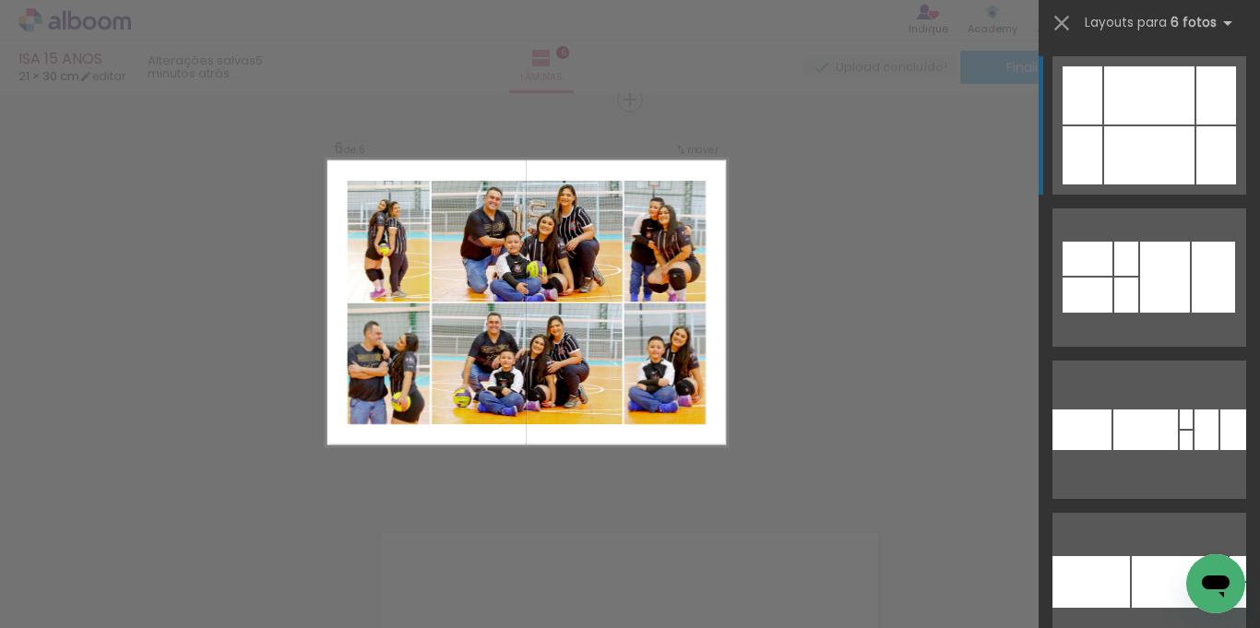
click at [686, 271] on quentale-photo at bounding box center [666, 241] width 82 height 121
click at [497, 237] on quentale-photo at bounding box center [527, 241] width 191 height 121
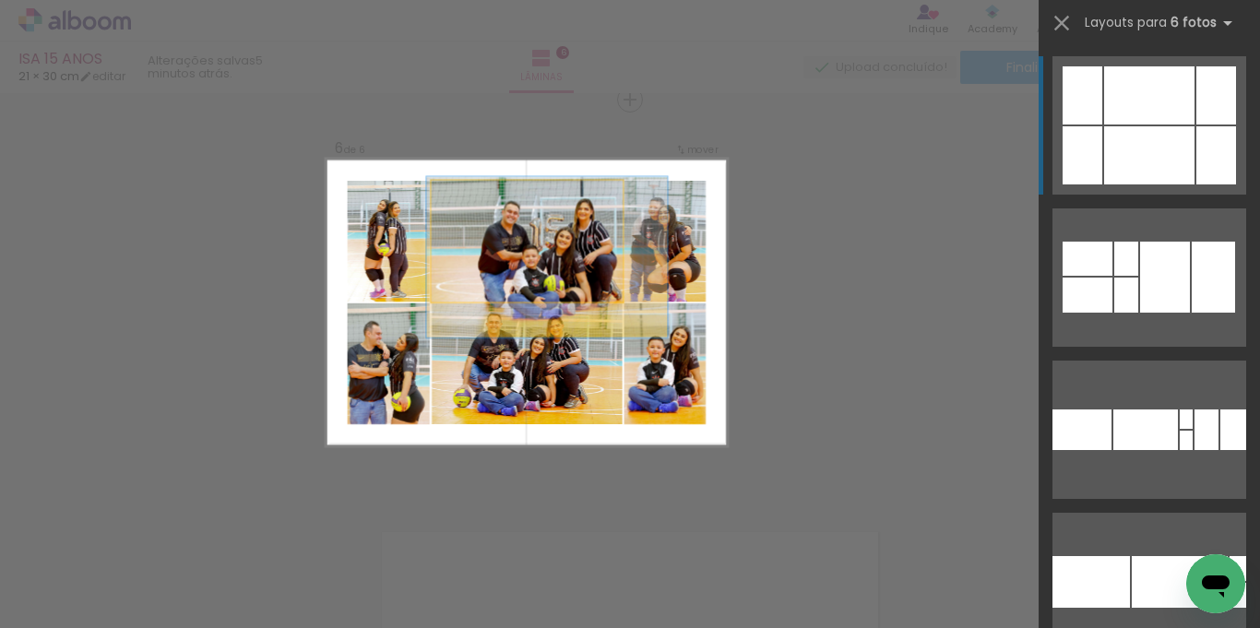
drag, startPoint x: 497, startPoint y: 237, endPoint x: 538, endPoint y: 277, distance: 56.8
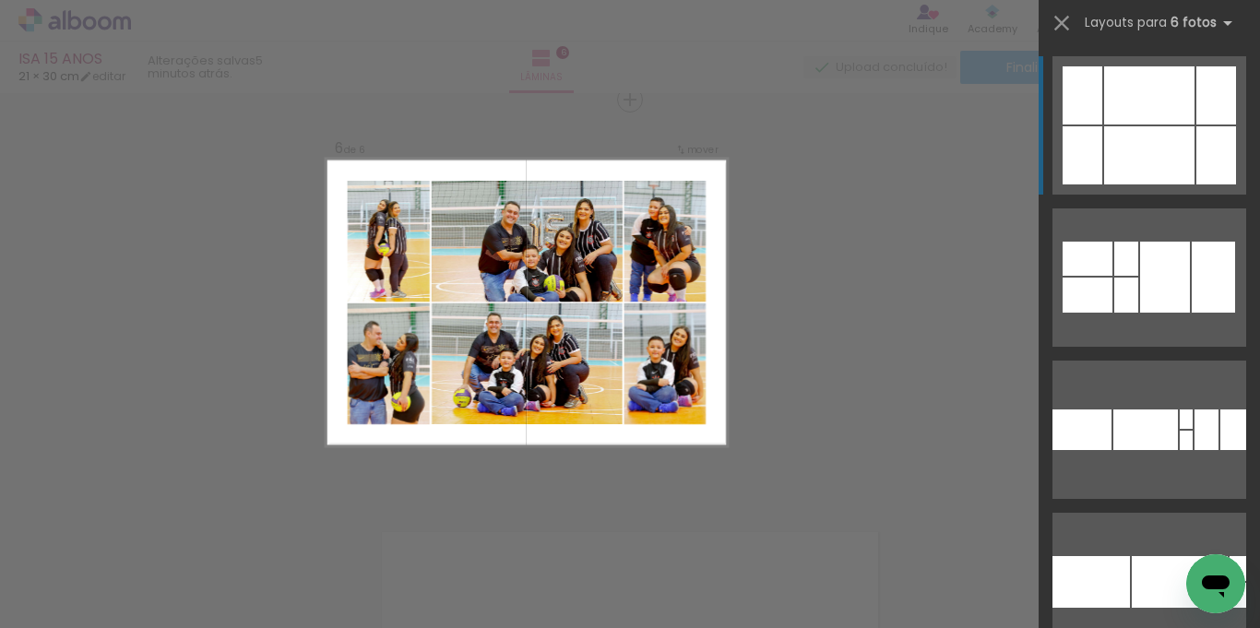
click at [555, 278] on quentale-photo at bounding box center [527, 241] width 191 height 121
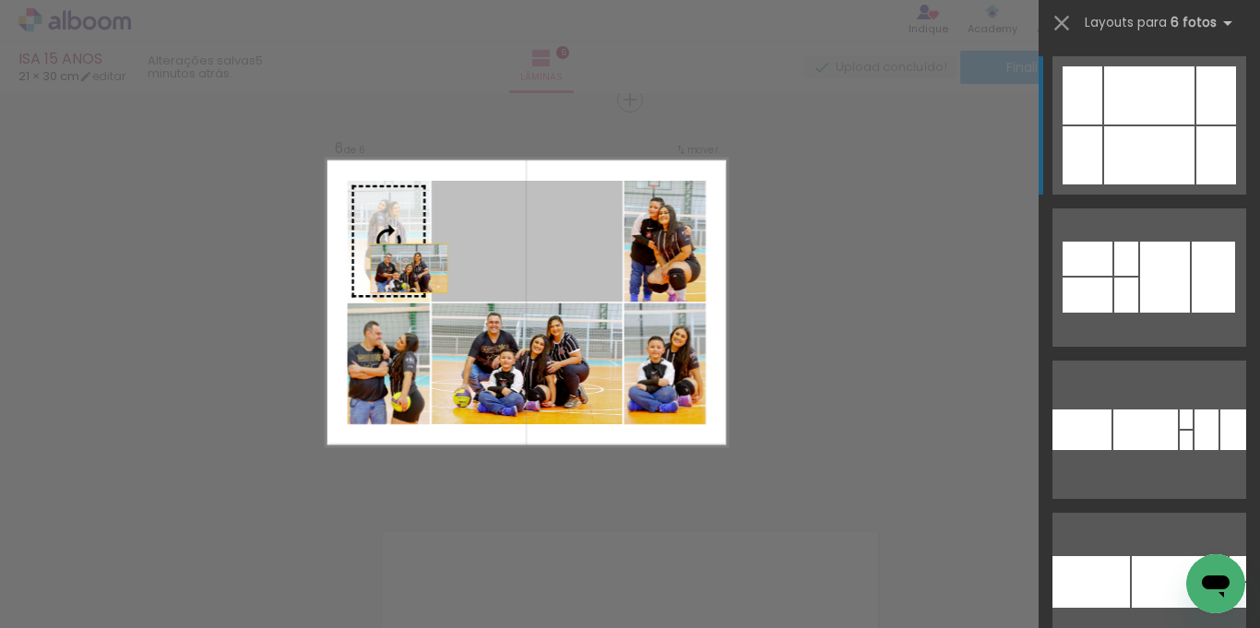
drag, startPoint x: 555, startPoint y: 280, endPoint x: 373, endPoint y: 275, distance: 181.8
click at [0, 0] on slot at bounding box center [0, 0] width 0 height 0
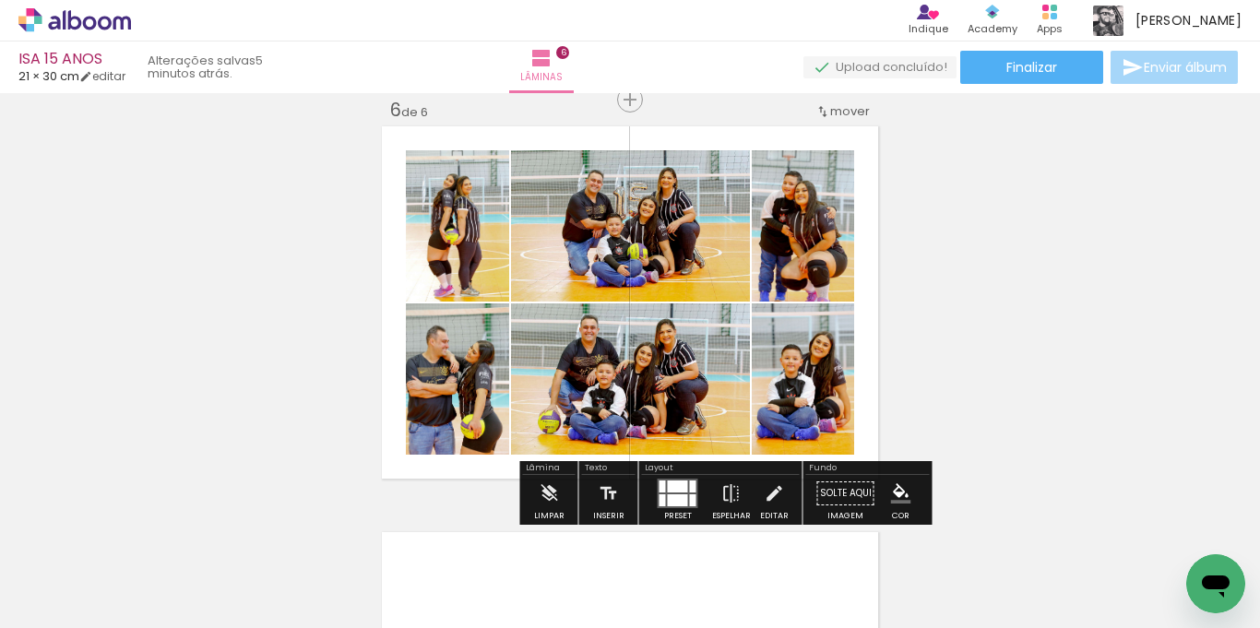
scroll to position [2239, 0]
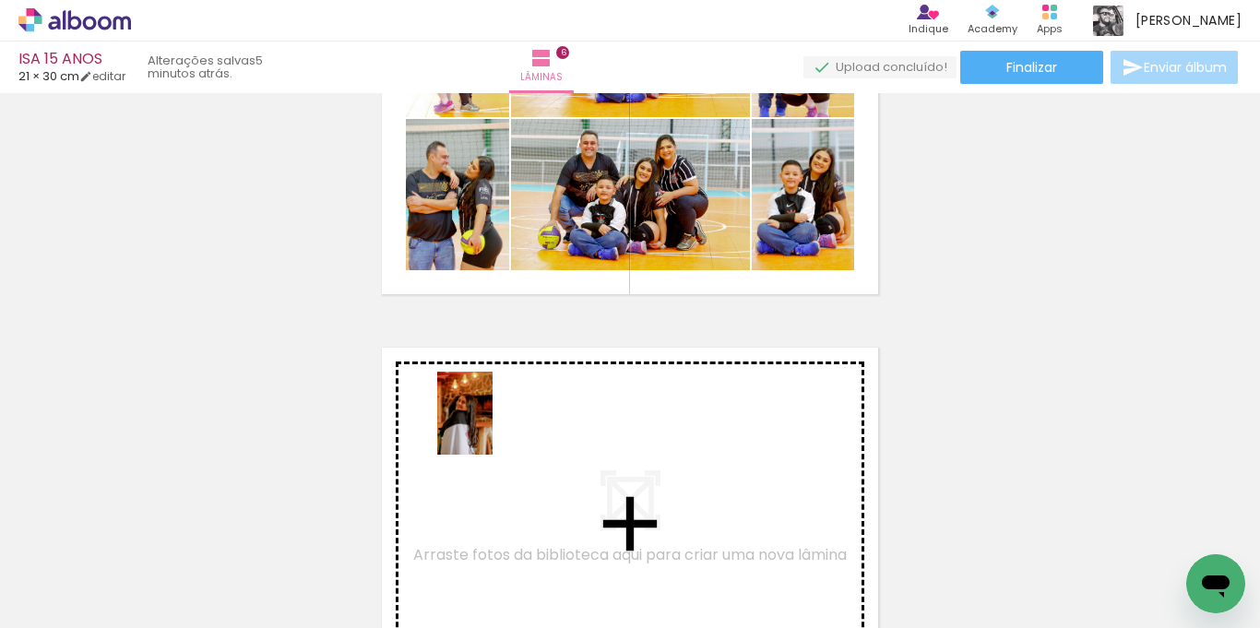
drag, startPoint x: 315, startPoint y: 571, endPoint x: 493, endPoint y: 427, distance: 229.0
click at [493, 427] on quentale-workspace at bounding box center [630, 314] width 1260 height 628
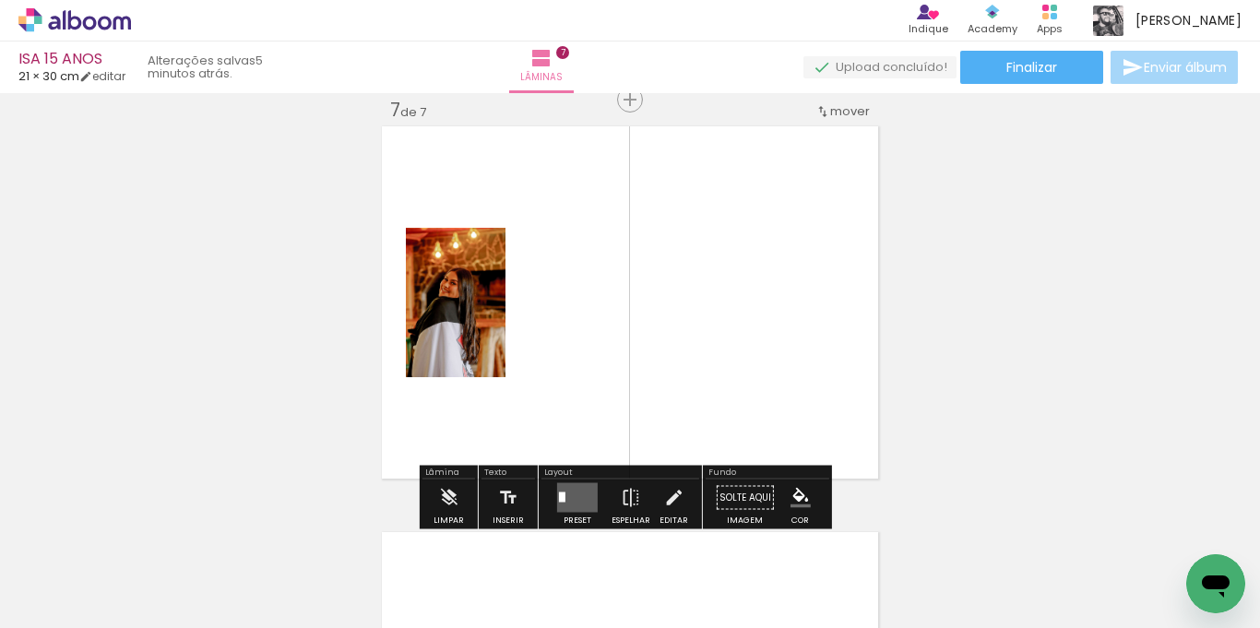
scroll to position [2552, 0]
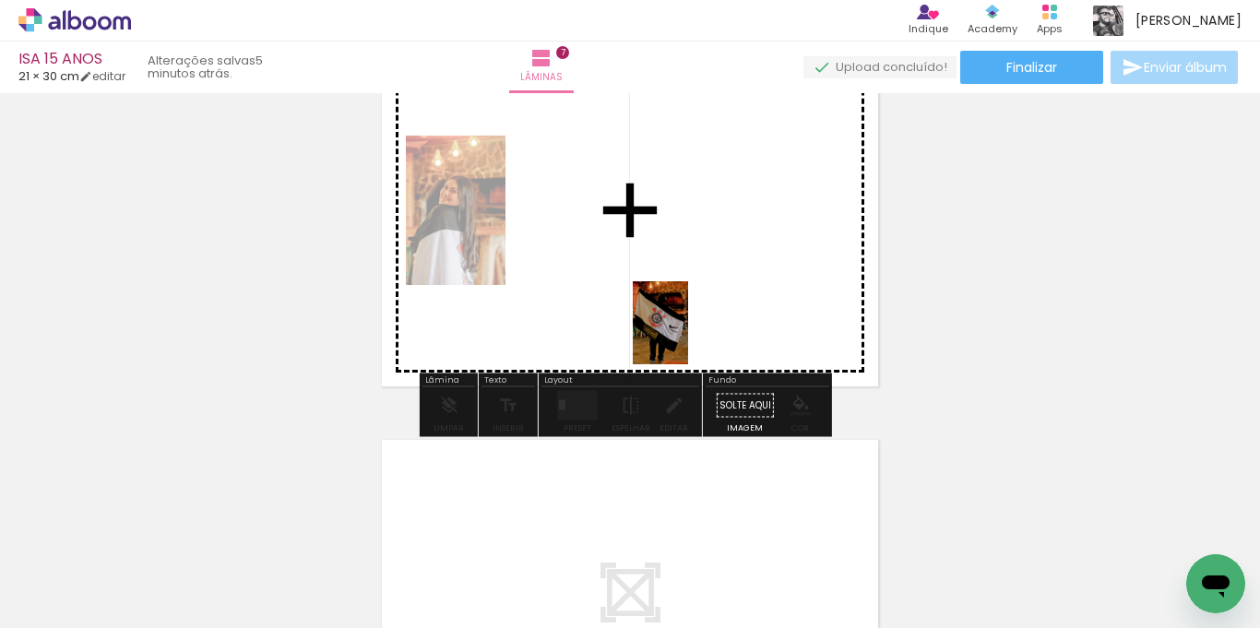
drag, startPoint x: 293, startPoint y: 574, endPoint x: 675, endPoint y: 296, distance: 472.3
click at [675, 296] on quentale-workspace at bounding box center [630, 314] width 1260 height 628
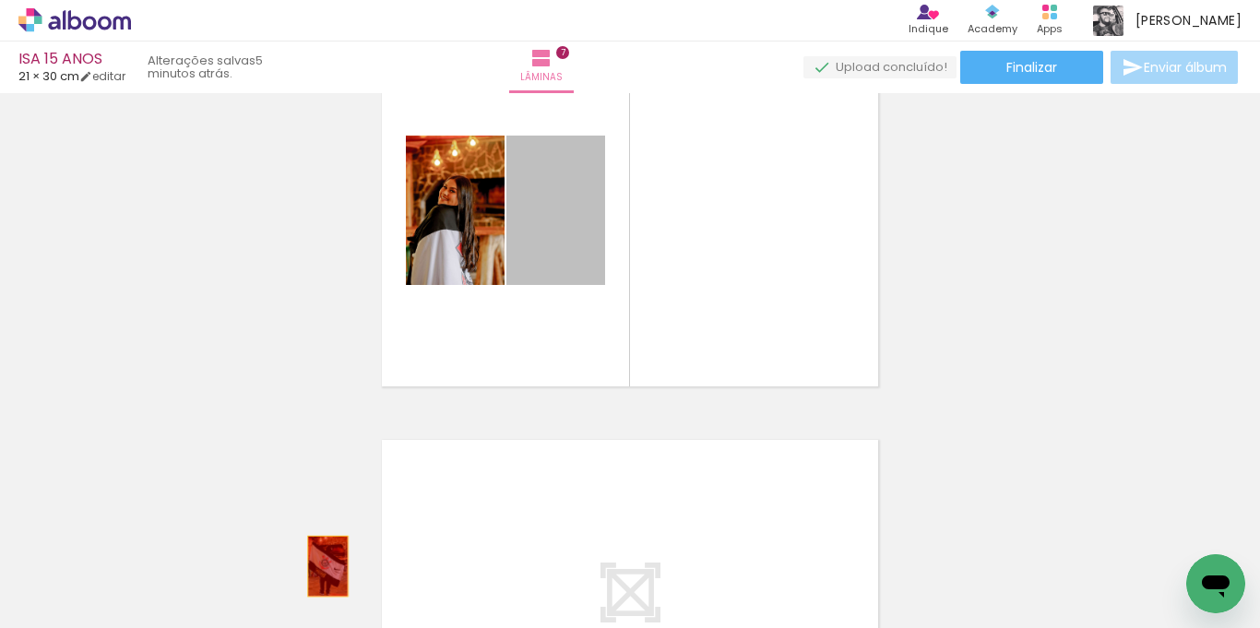
drag, startPoint x: 572, startPoint y: 244, endPoint x: 748, endPoint y: 570, distance: 371.2
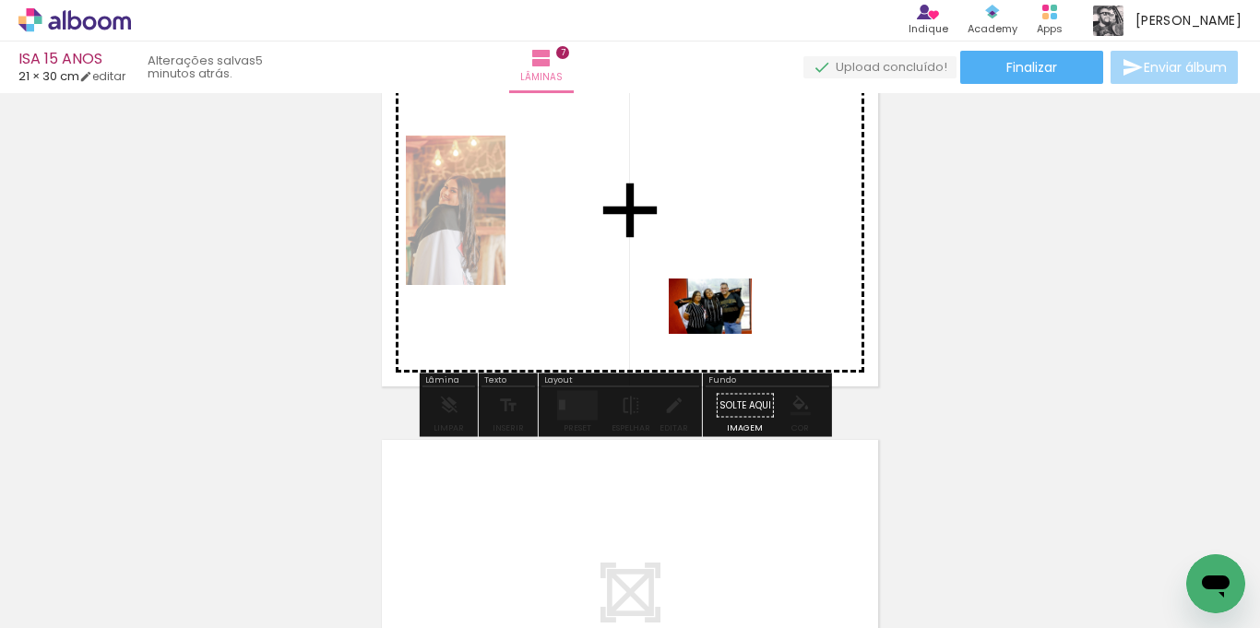
drag, startPoint x: 899, startPoint y: 579, endPoint x: 885, endPoint y: 523, distance: 58.0
click at [716, 319] on quentale-workspace at bounding box center [630, 314] width 1260 height 628
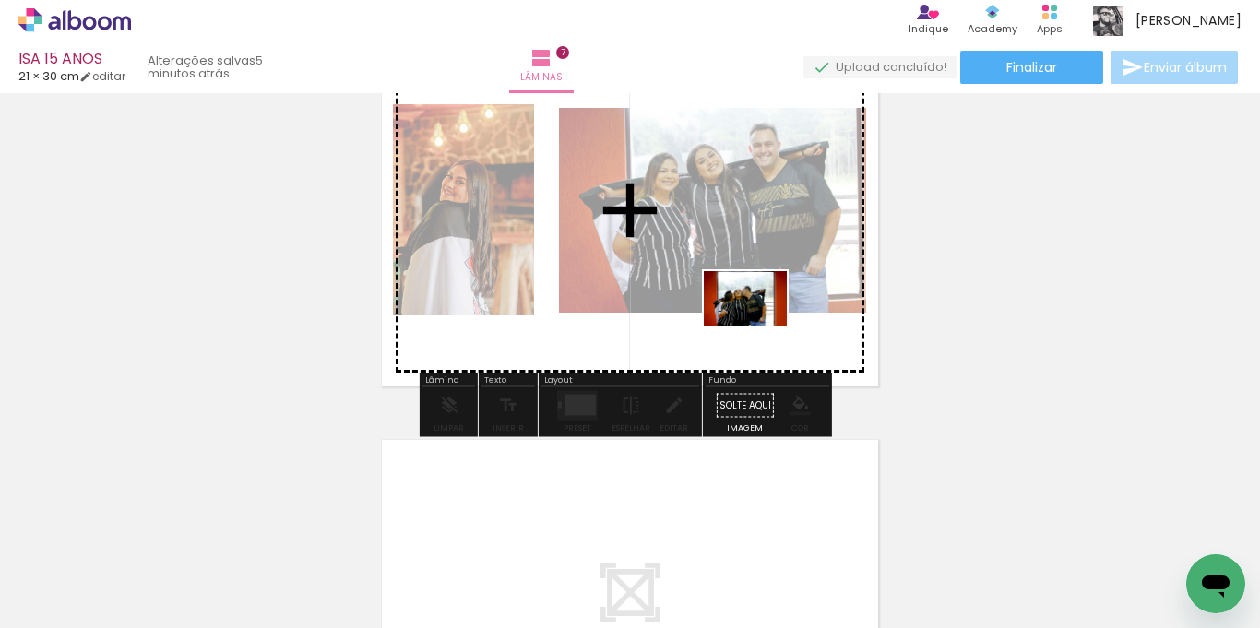
drag, startPoint x: 915, startPoint y: 579, endPoint x: 746, endPoint y: 304, distance: 322.7
click at [746, 304] on quentale-workspace at bounding box center [630, 314] width 1260 height 628
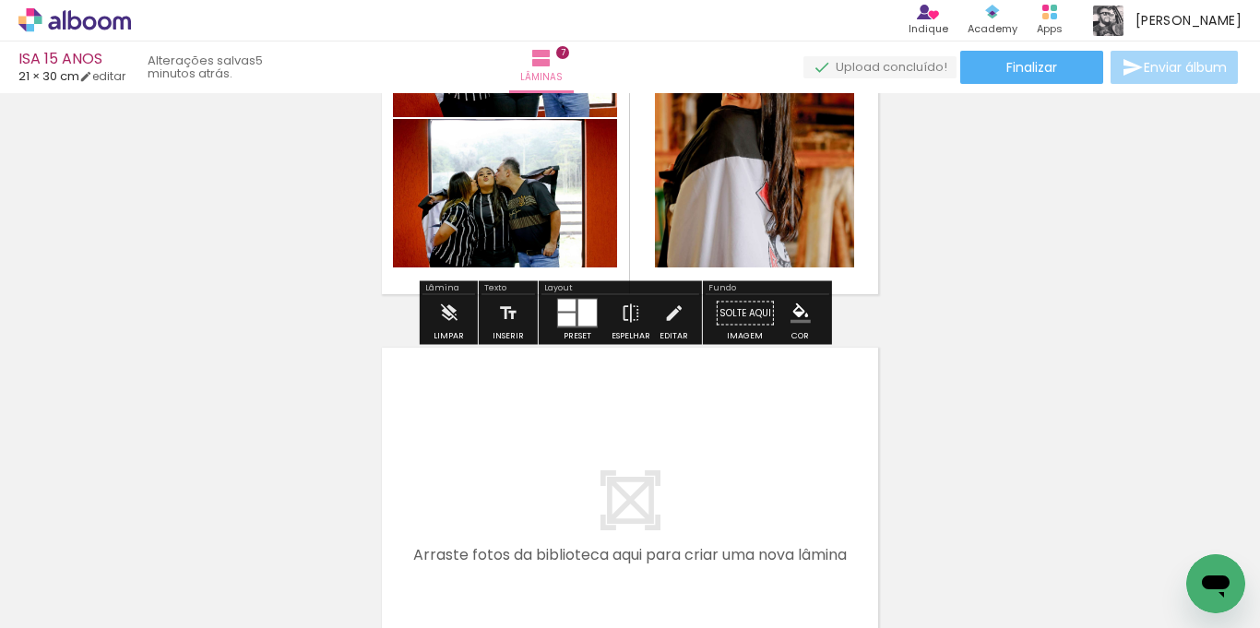
scroll to position [2737, 0]
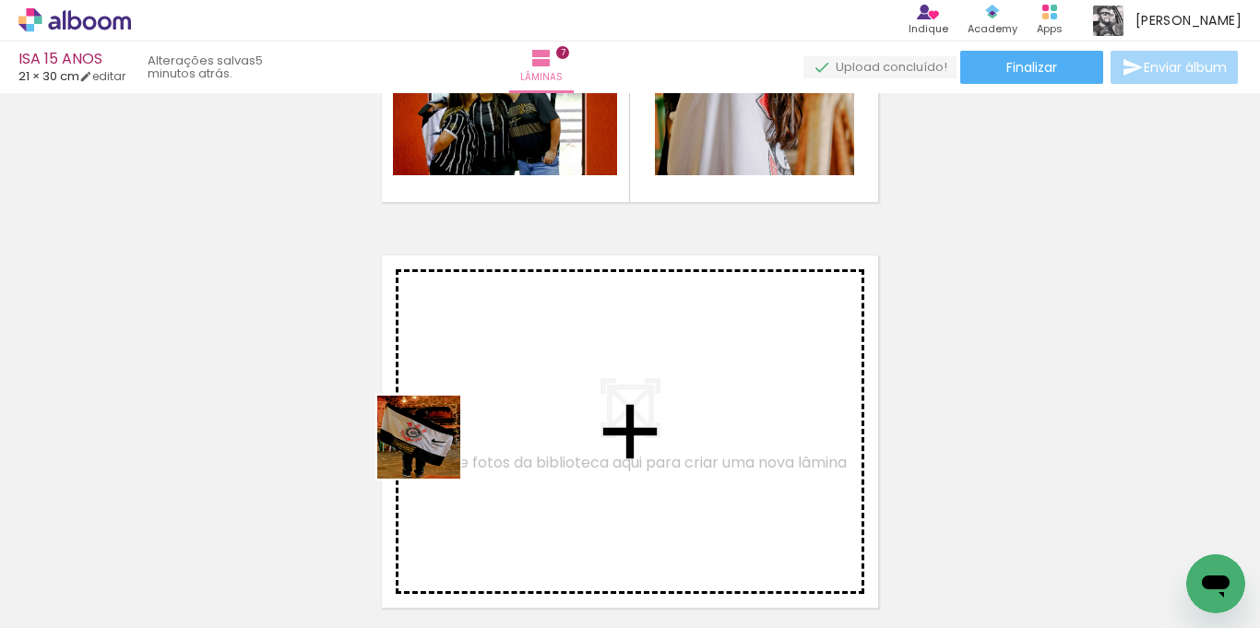
drag, startPoint x: 307, startPoint y: 570, endPoint x: 885, endPoint y: 582, distance: 577.7
click at [519, 367] on quentale-workspace at bounding box center [630, 314] width 1260 height 628
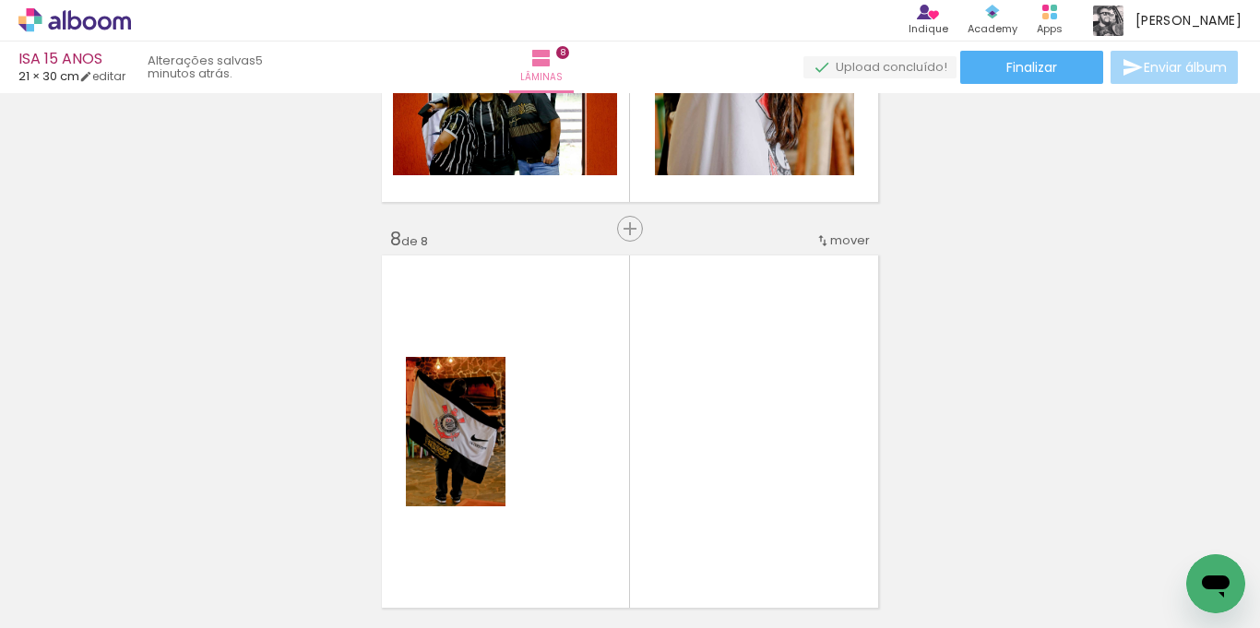
scroll to position [2866, 0]
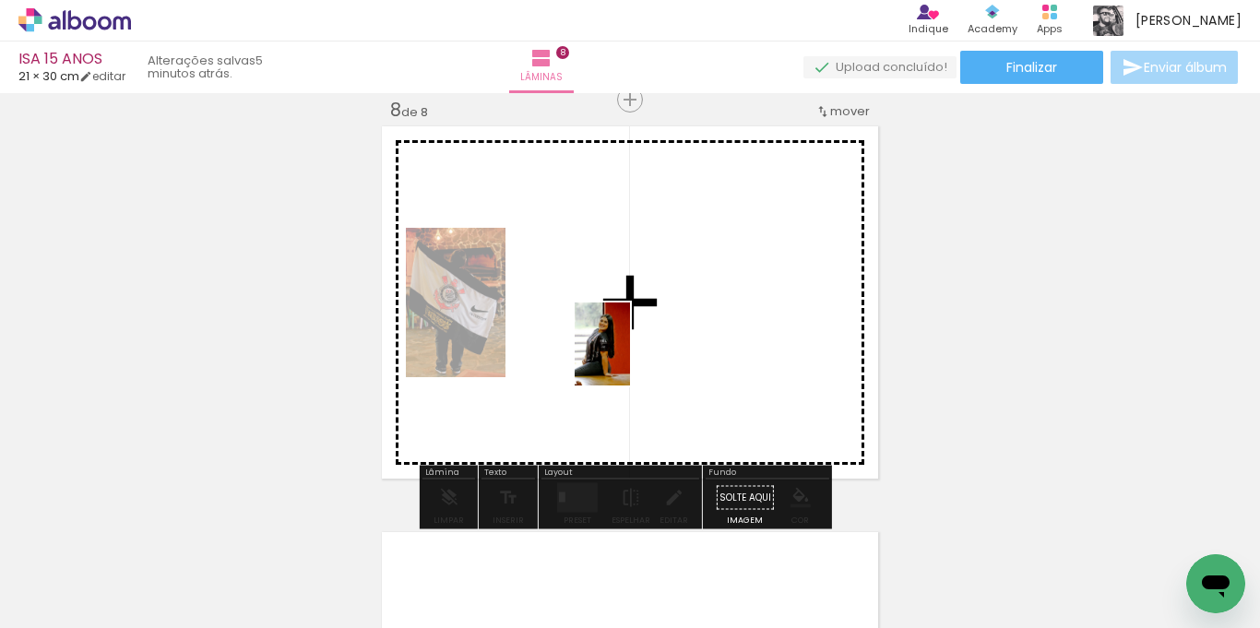
drag, startPoint x: 794, startPoint y: 576, endPoint x: 627, endPoint y: 351, distance: 280.9
click at [627, 351] on quentale-workspace at bounding box center [630, 314] width 1260 height 628
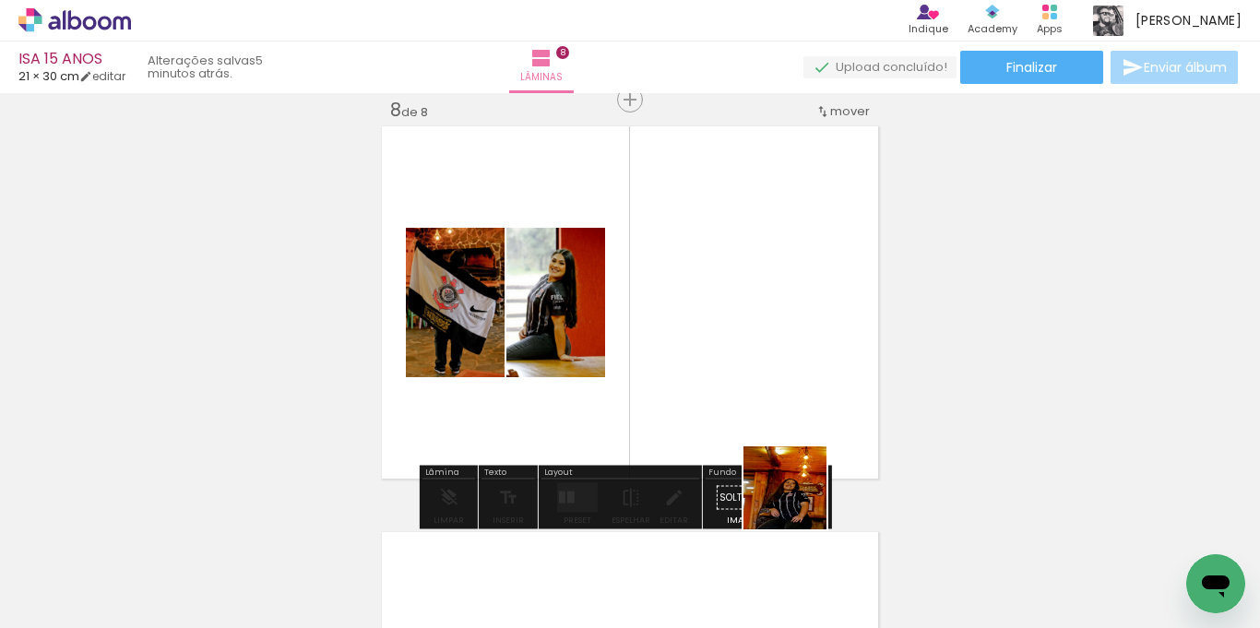
drag, startPoint x: 817, startPoint y: 570, endPoint x: 755, endPoint y: 398, distance: 183.3
click at [757, 325] on quentale-workspace at bounding box center [630, 314] width 1260 height 628
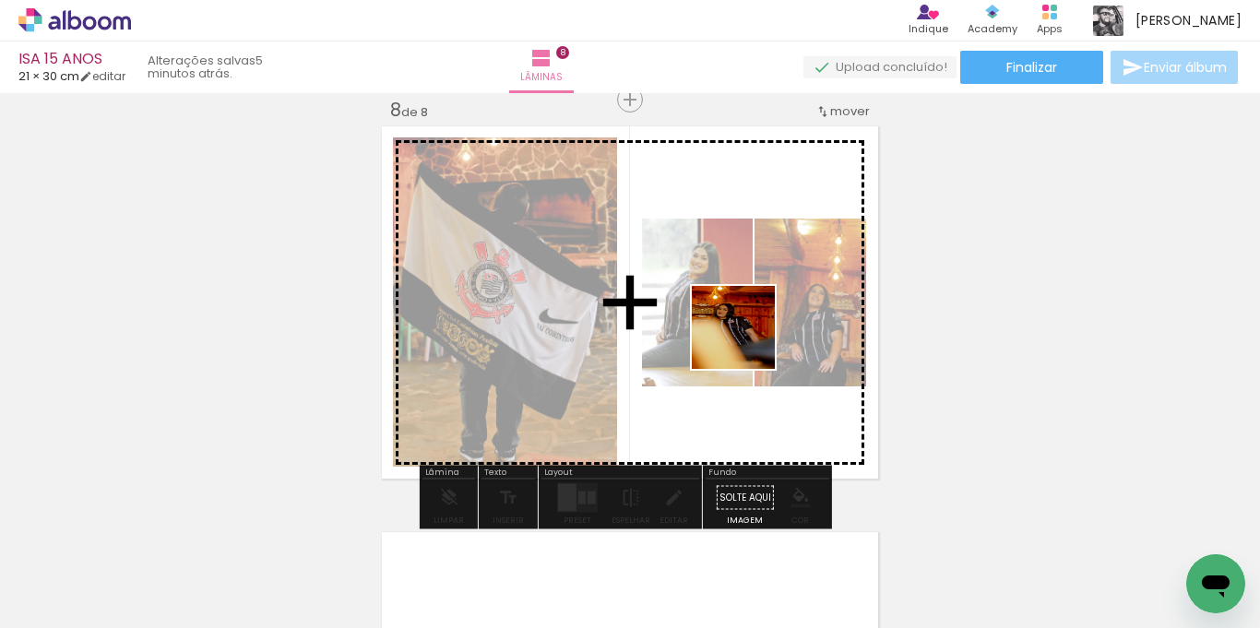
drag, startPoint x: 816, startPoint y: 566, endPoint x: 732, endPoint y: 304, distance: 274.3
click at [732, 304] on quentale-workspace at bounding box center [630, 314] width 1260 height 628
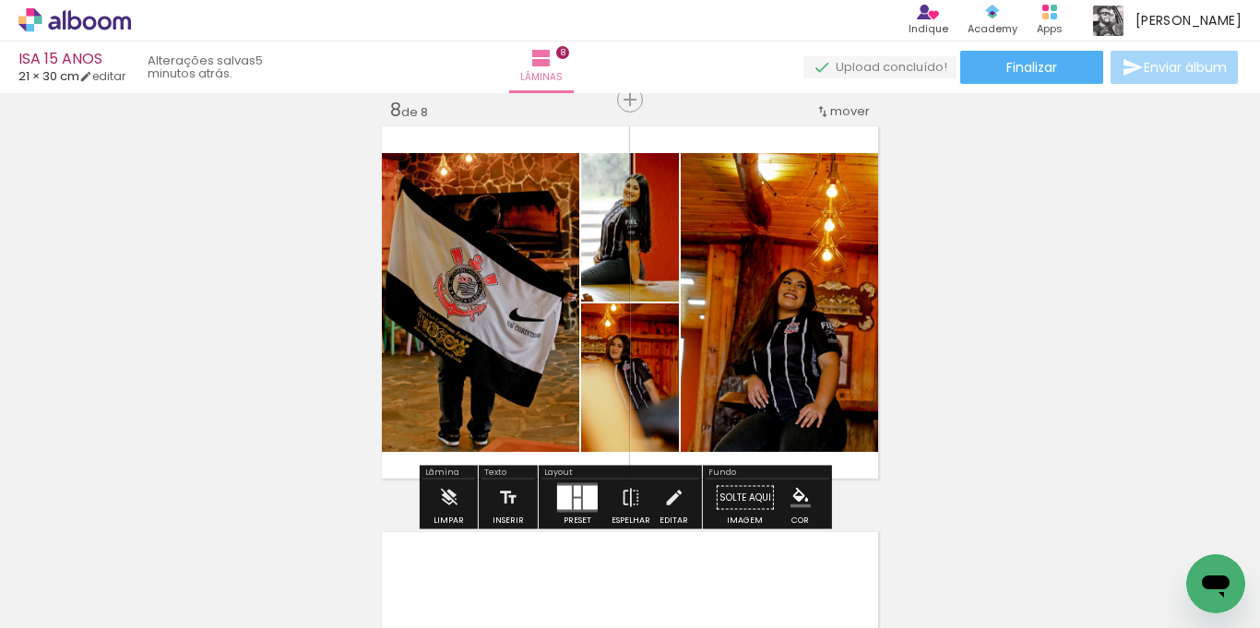
click at [588, 496] on div at bounding box center [590, 498] width 15 height 24
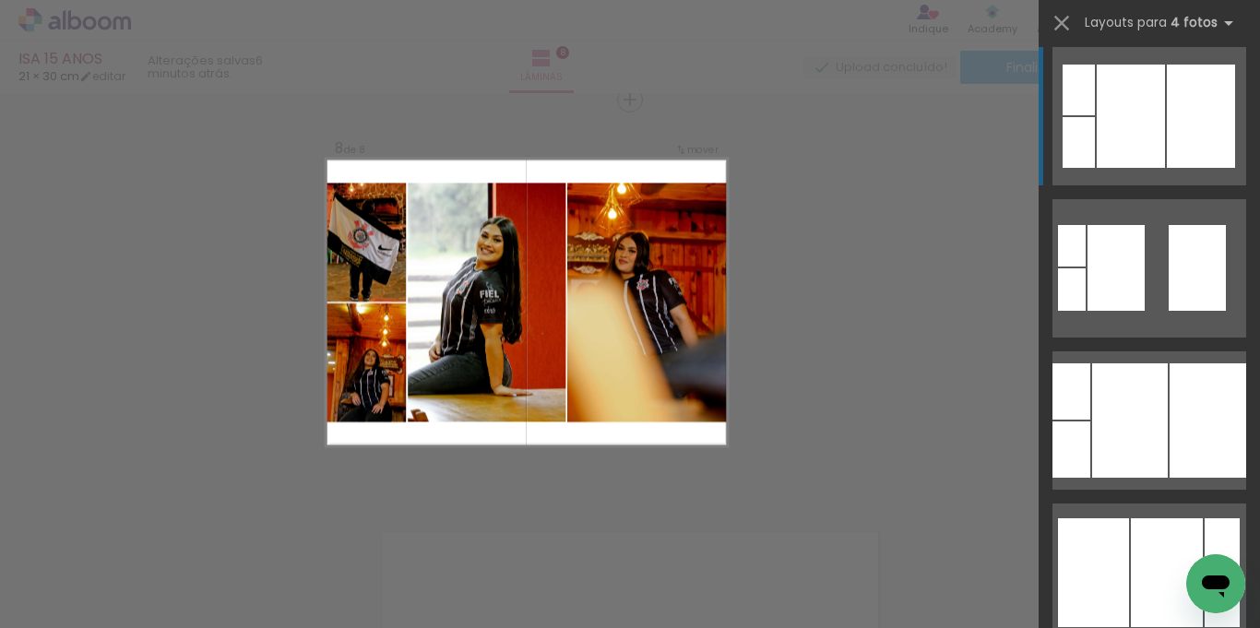
scroll to position [1015, 0]
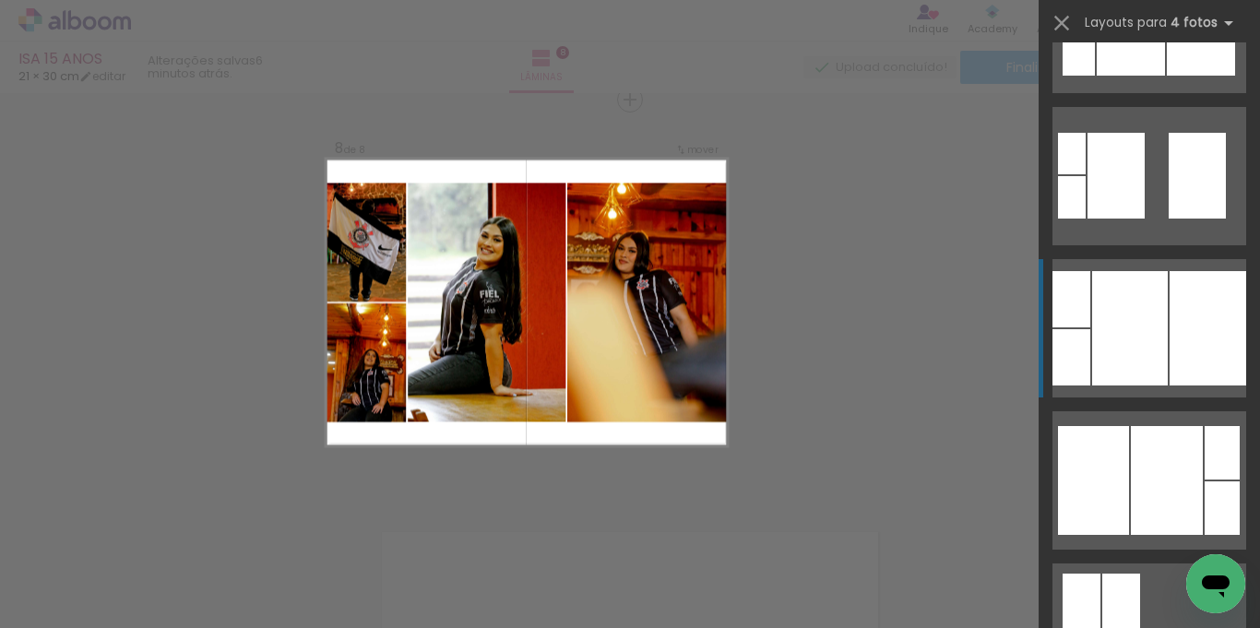
click at [1117, 338] on div at bounding box center [1130, 328] width 76 height 114
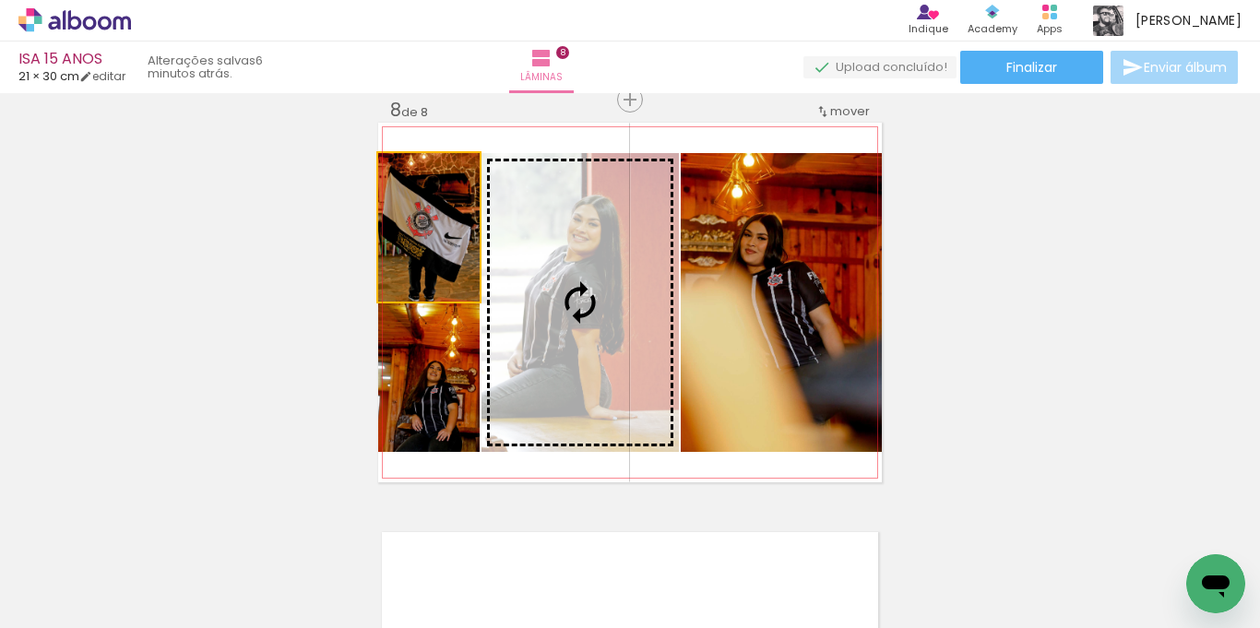
drag, startPoint x: 424, startPoint y: 249, endPoint x: 567, endPoint y: 325, distance: 162.6
click at [0, 0] on slot at bounding box center [0, 0] width 0 height 0
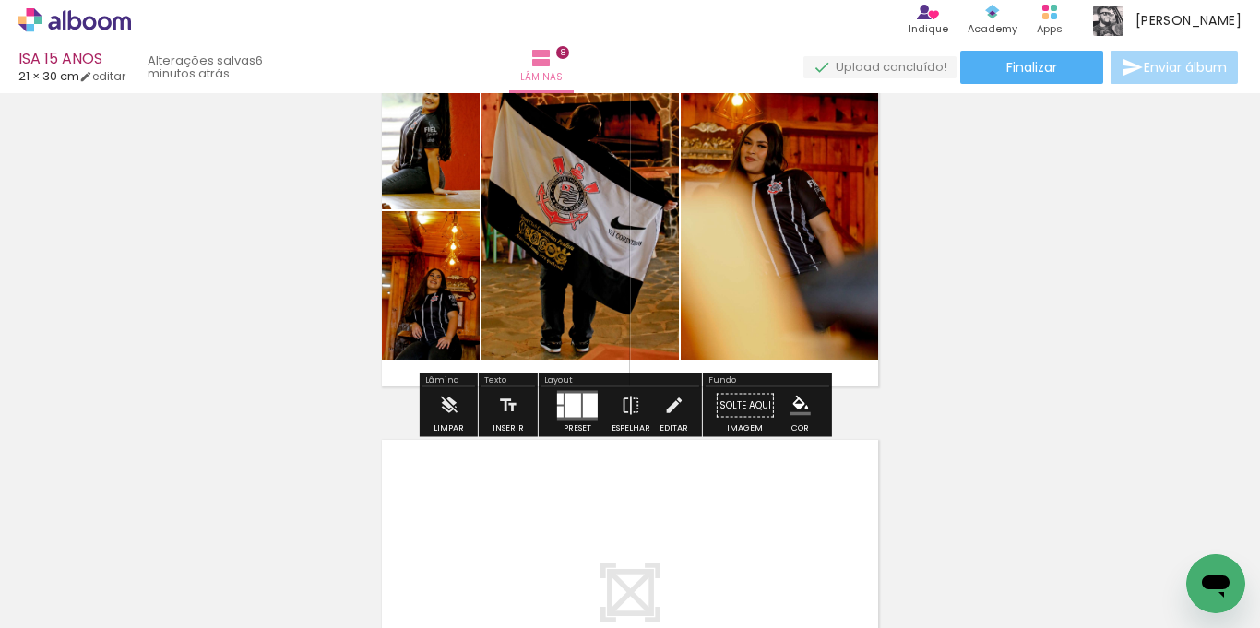
scroll to position [3143, 0]
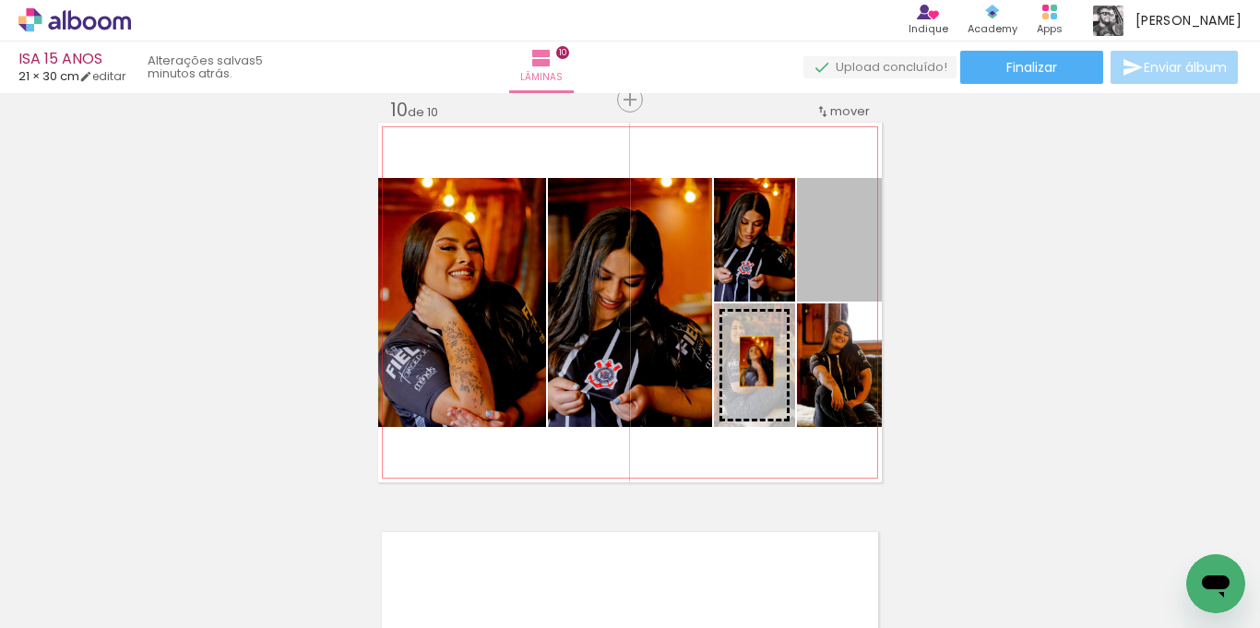
scroll to position [4706, 0]
drag, startPoint x: 833, startPoint y: 269, endPoint x: 750, endPoint y: 362, distance: 124.8
click at [0, 0] on slot at bounding box center [0, 0] width 0 height 0
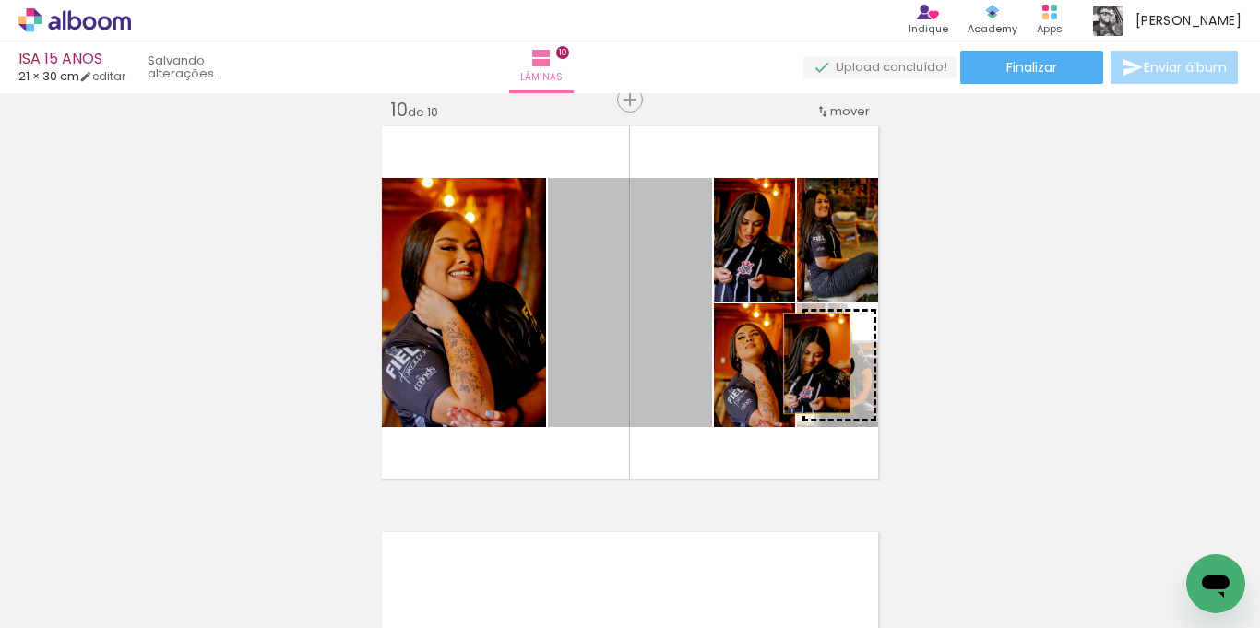
drag, startPoint x: 658, startPoint y: 340, endPoint x: 810, endPoint y: 364, distance: 154.1
click at [0, 0] on slot at bounding box center [0, 0] width 0 height 0
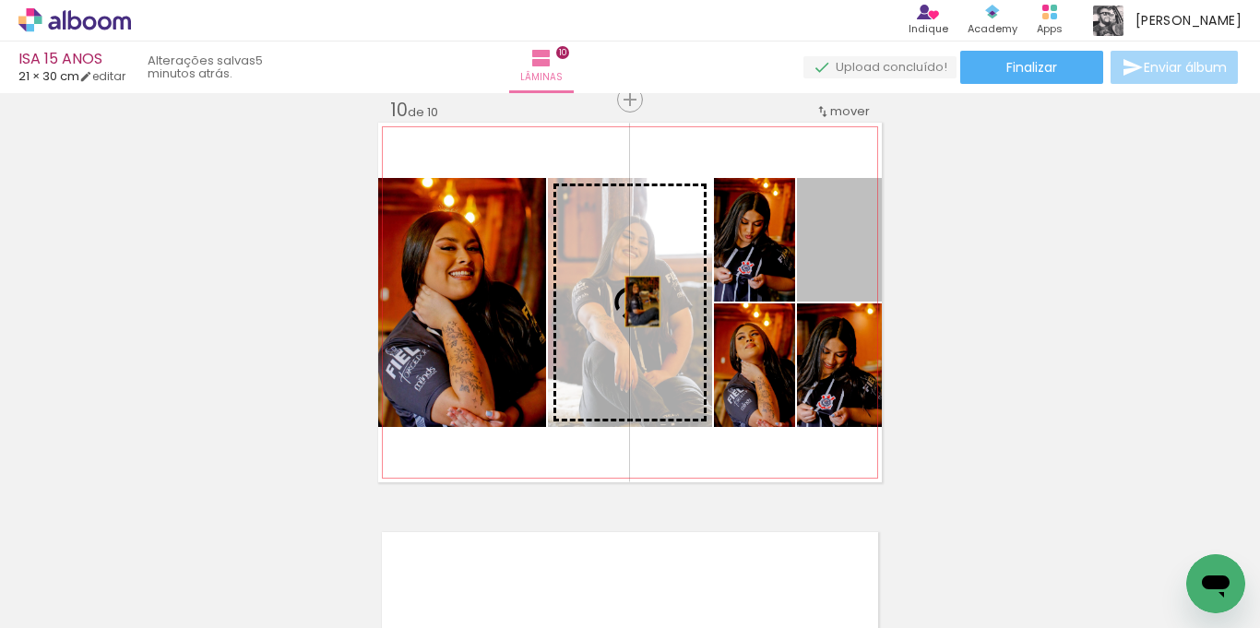
drag, startPoint x: 838, startPoint y: 264, endPoint x: 627, endPoint y: 307, distance: 215.7
click at [0, 0] on slot at bounding box center [0, 0] width 0 height 0
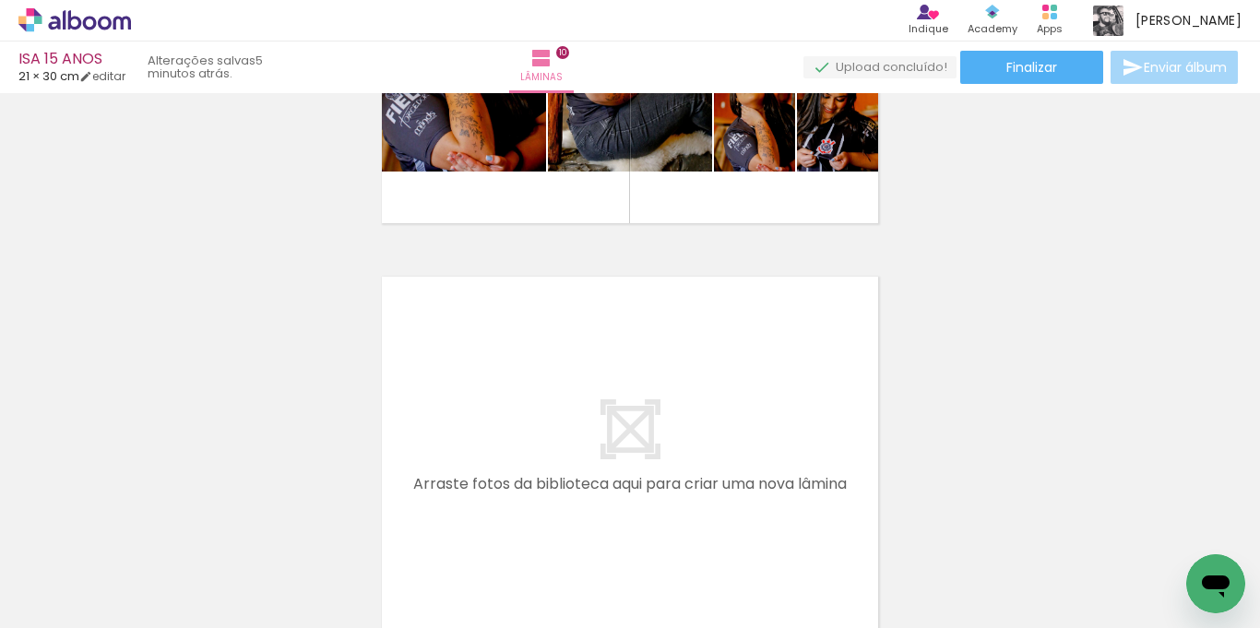
scroll to position [4118, 0]
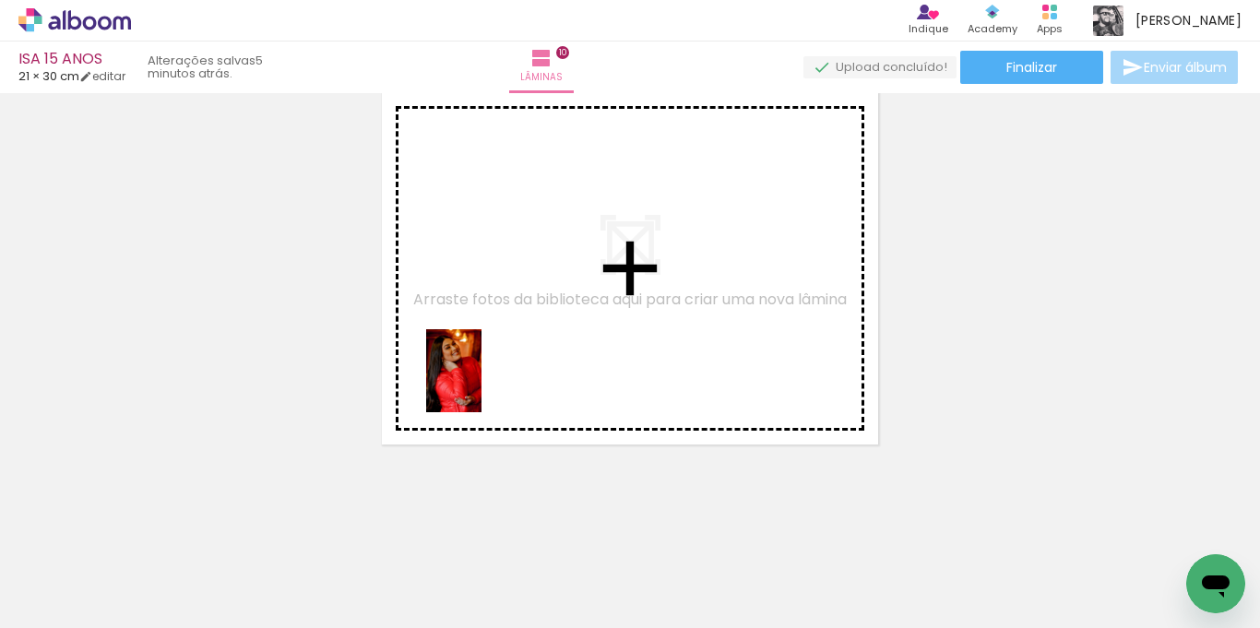
drag, startPoint x: 290, startPoint y: 585, endPoint x: 482, endPoint y: 385, distance: 277.4
click at [482, 385] on quentale-workspace at bounding box center [630, 314] width 1260 height 628
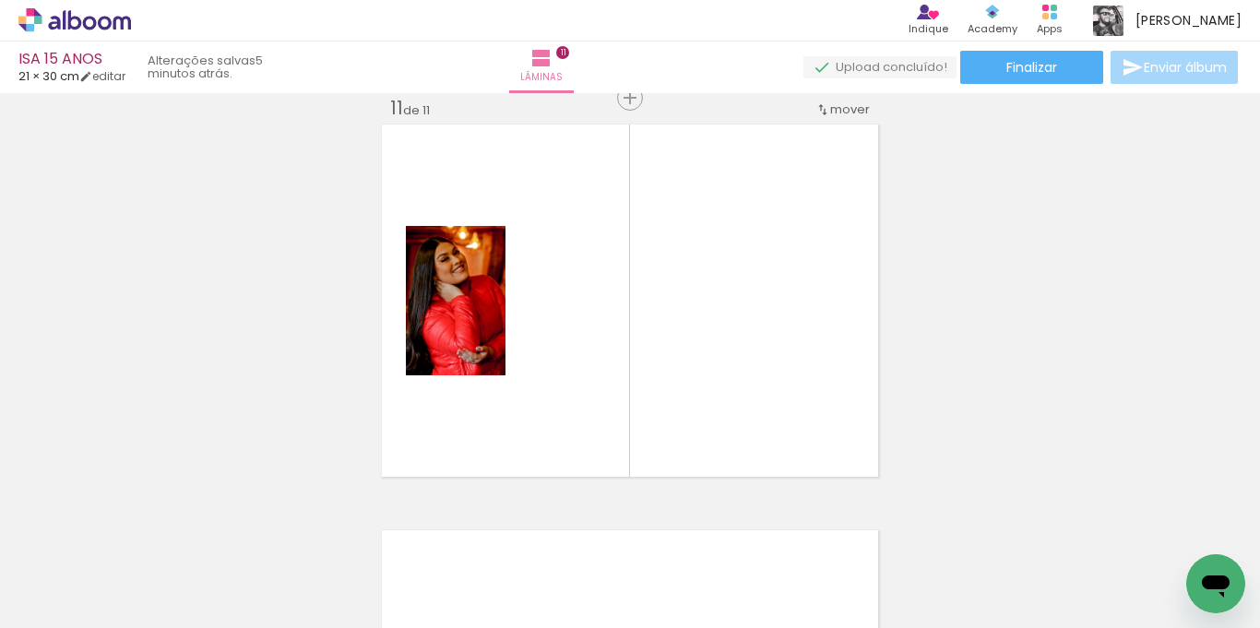
scroll to position [4084, 0]
drag, startPoint x: 327, startPoint y: 556, endPoint x: 487, endPoint y: 397, distance: 226.4
click at [487, 397] on quentale-workspace at bounding box center [630, 314] width 1260 height 628
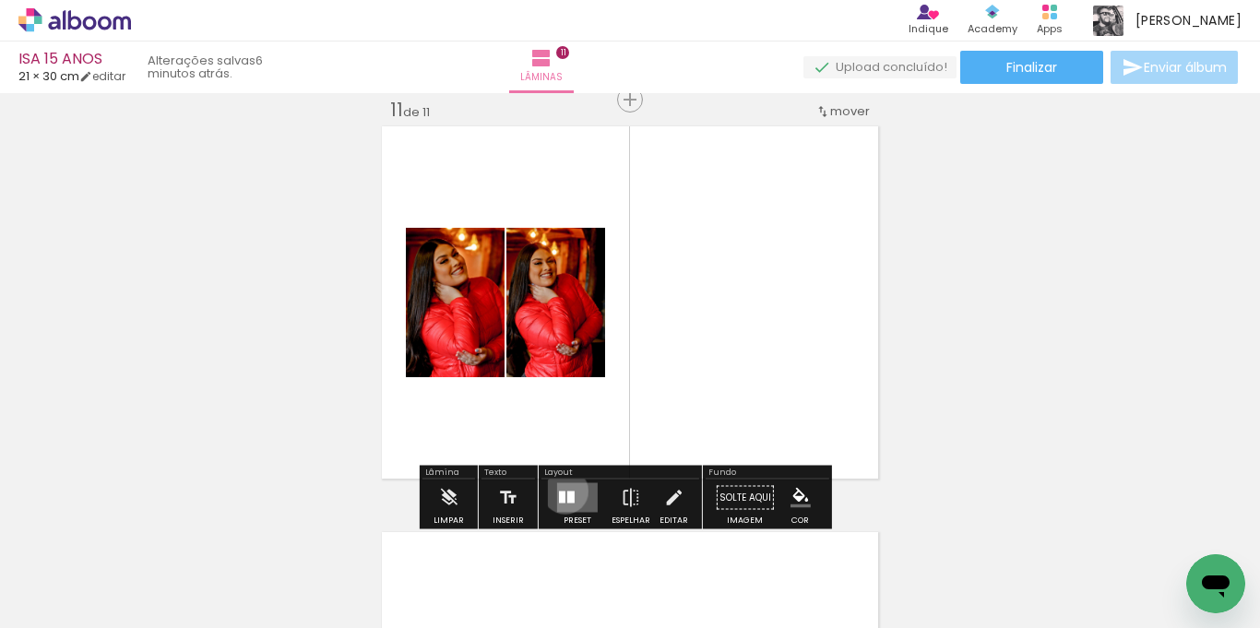
click at [561, 492] on div at bounding box center [562, 498] width 6 height 12
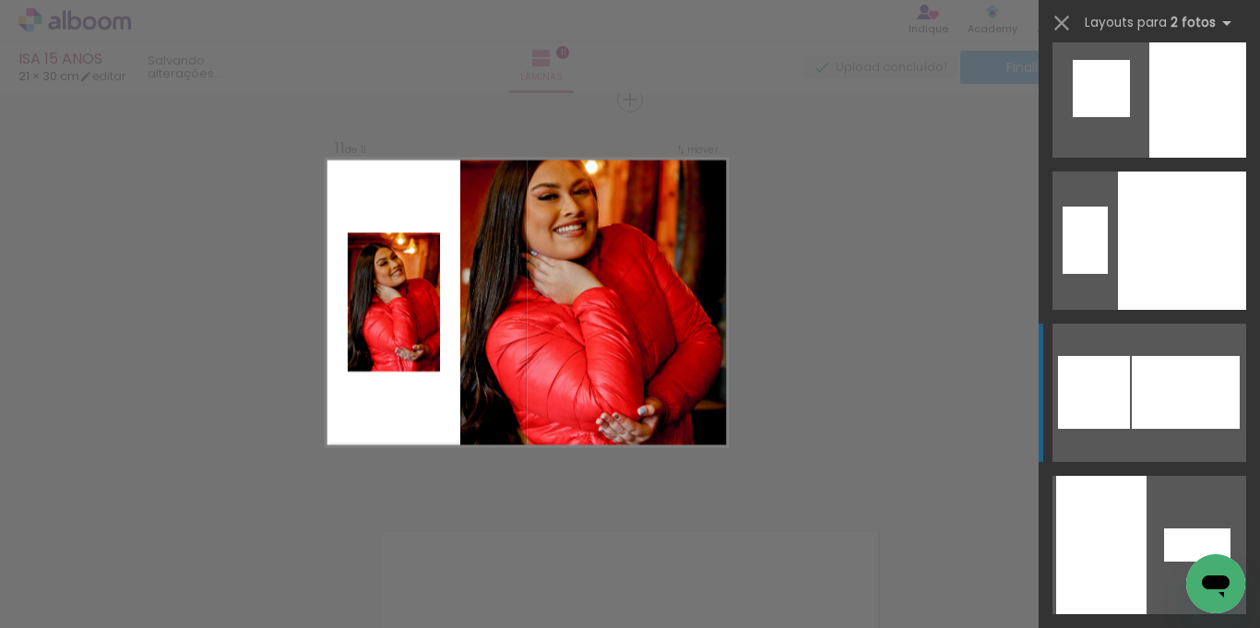
scroll to position [7013, 0]
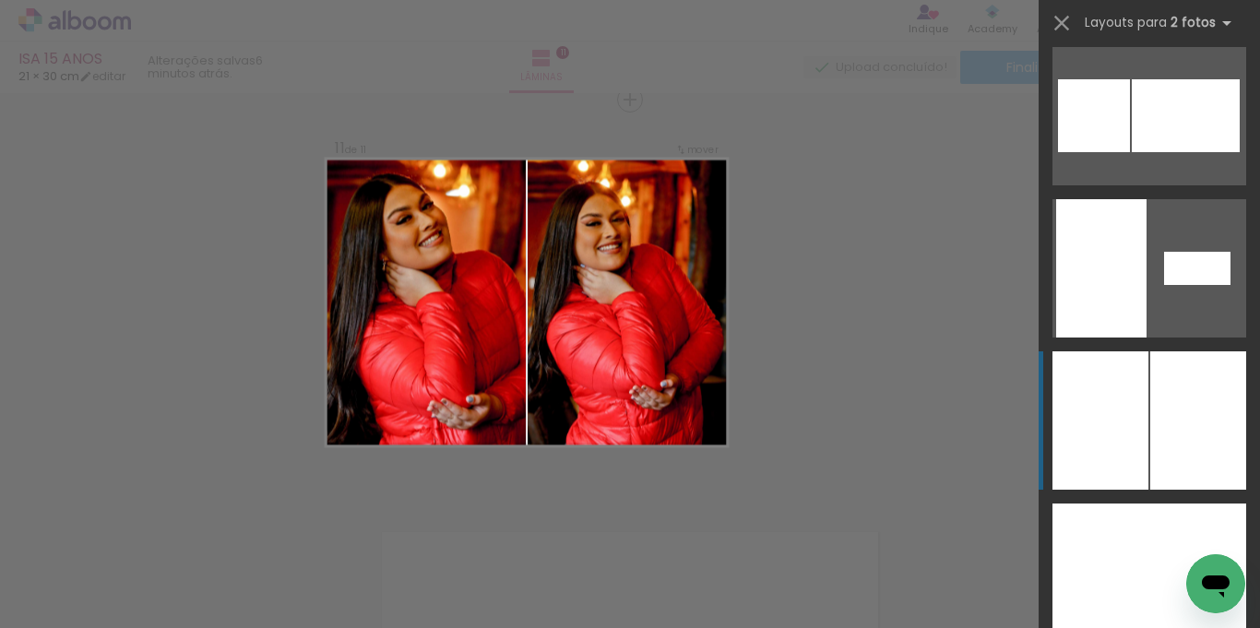
click at [1159, 397] on div at bounding box center [1199, 421] width 96 height 138
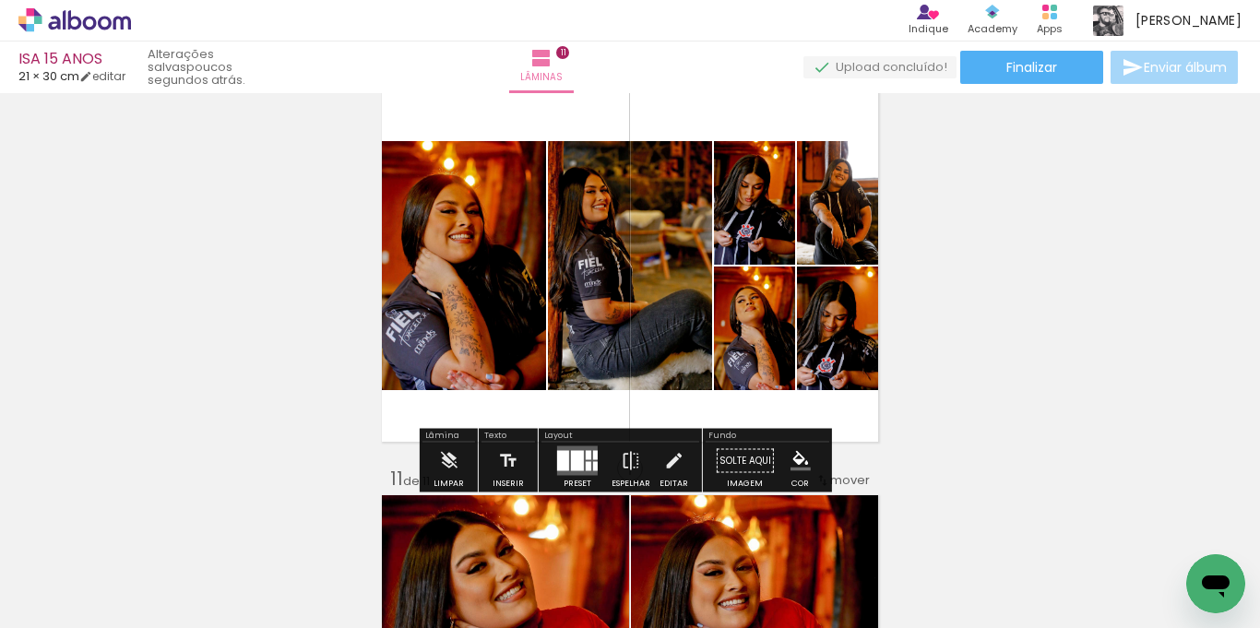
scroll to position [3807, 0]
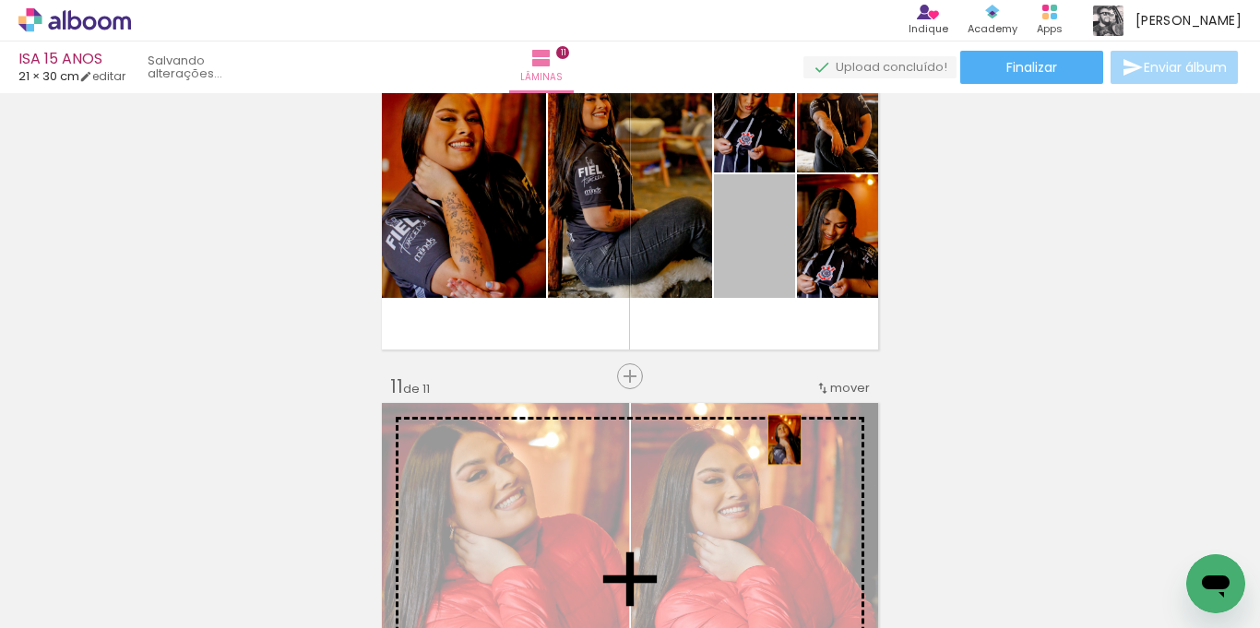
drag, startPoint x: 747, startPoint y: 261, endPoint x: 778, endPoint y: 440, distance: 181.6
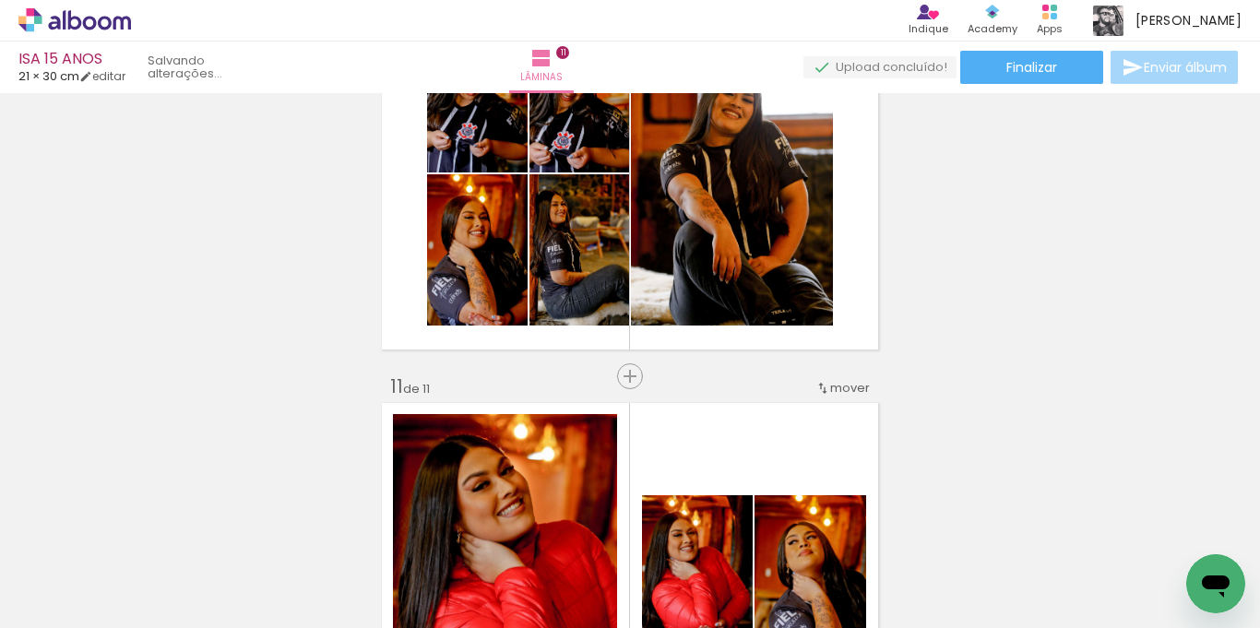
scroll to position [3899, 0]
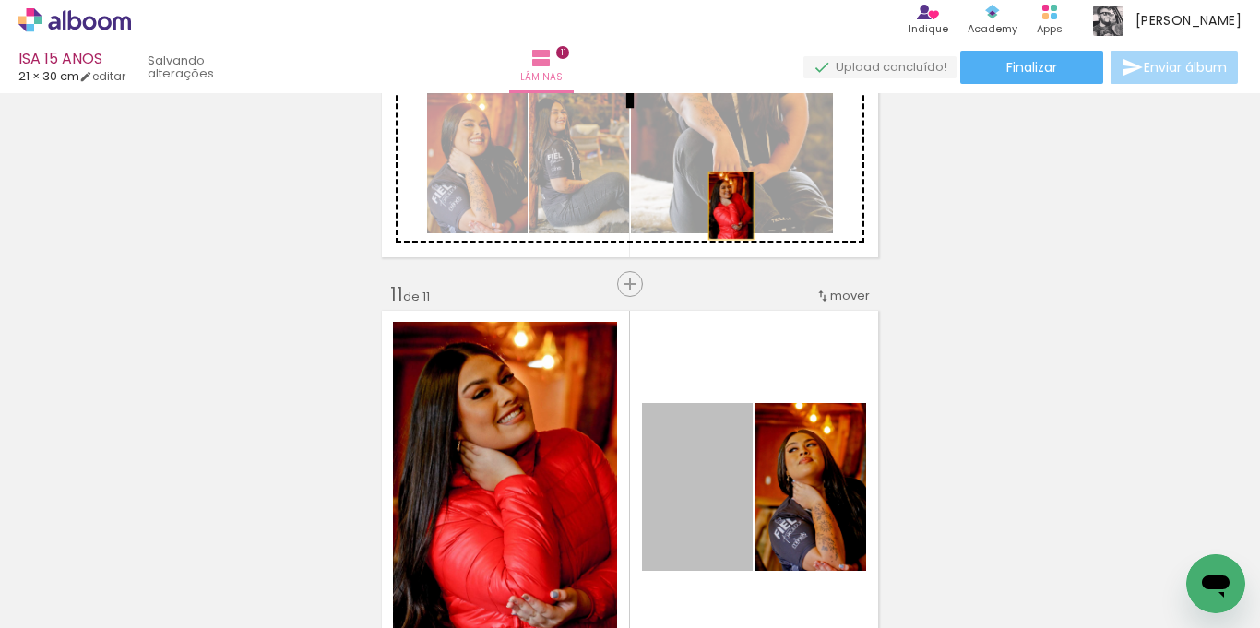
drag, startPoint x: 684, startPoint y: 479, endPoint x: 724, endPoint y: 206, distance: 276.1
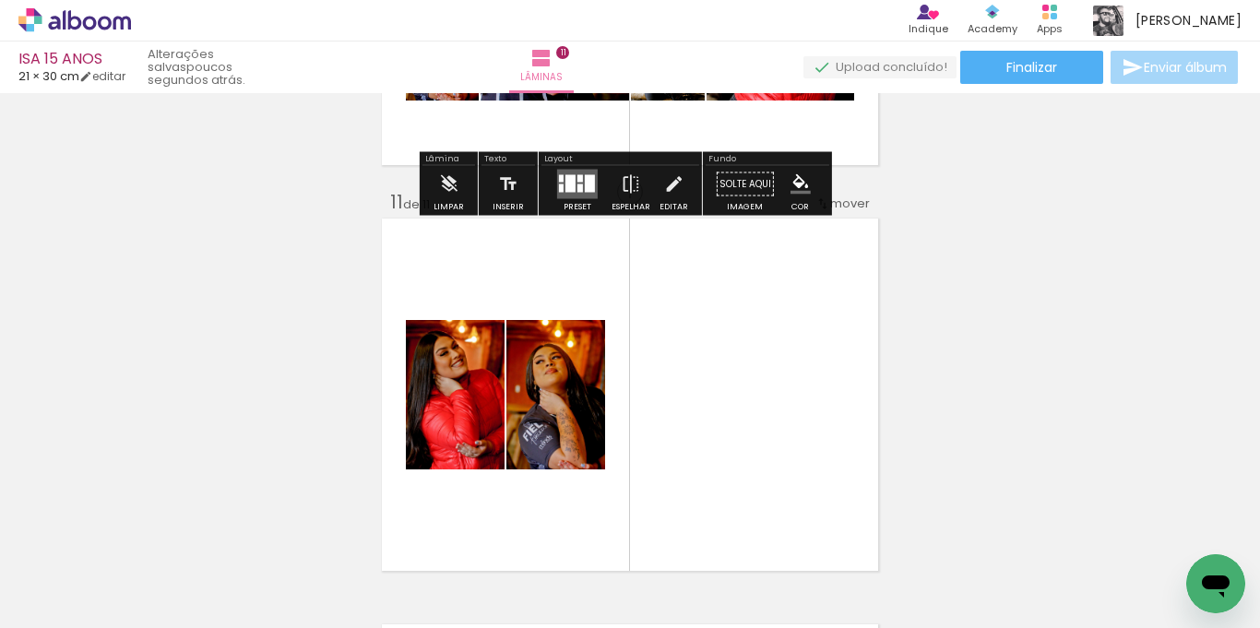
scroll to position [4176, 0]
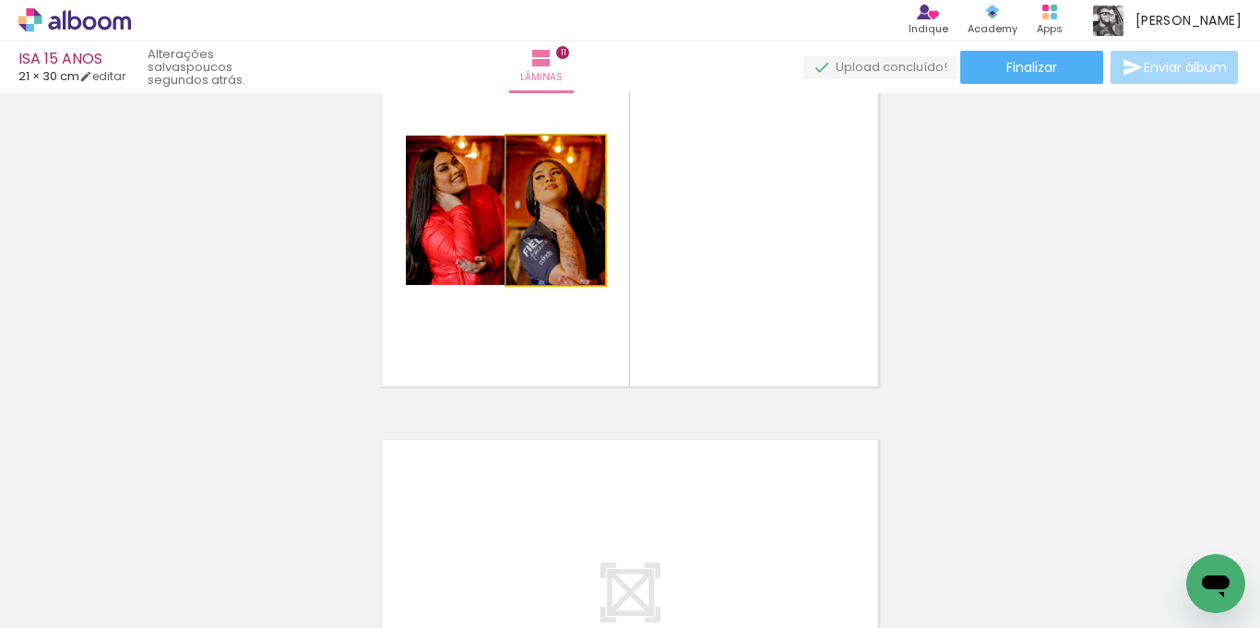
click at [544, 242] on quentale-photo at bounding box center [556, 210] width 99 height 149
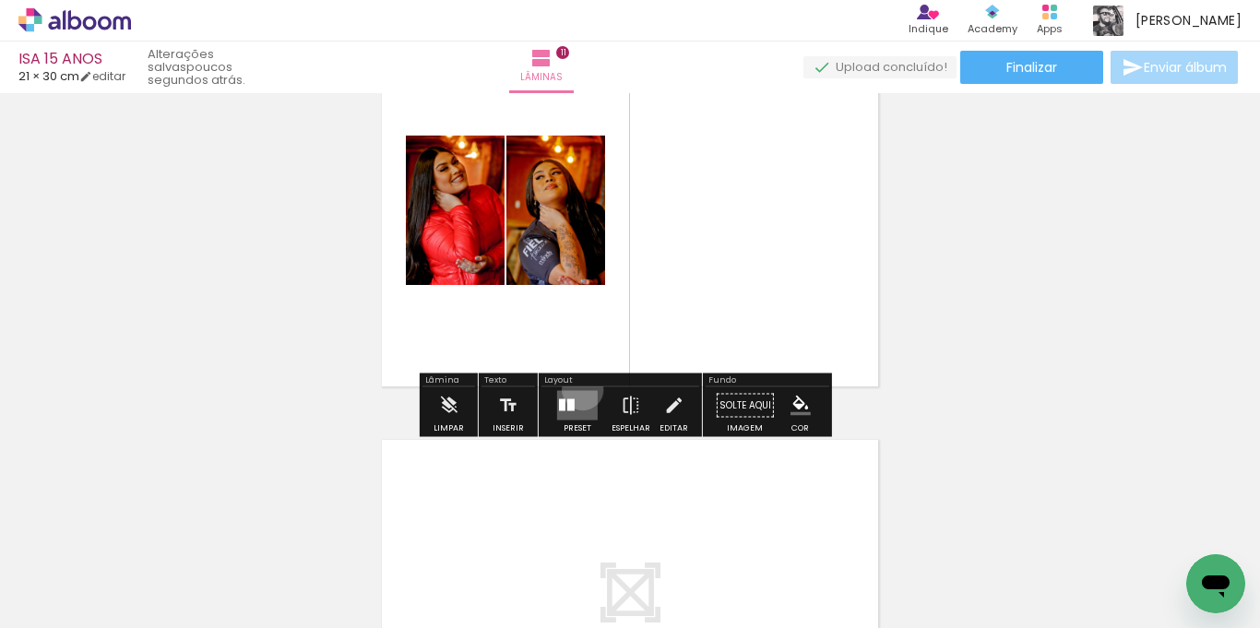
click at [579, 389] on div at bounding box center [578, 406] width 50 height 37
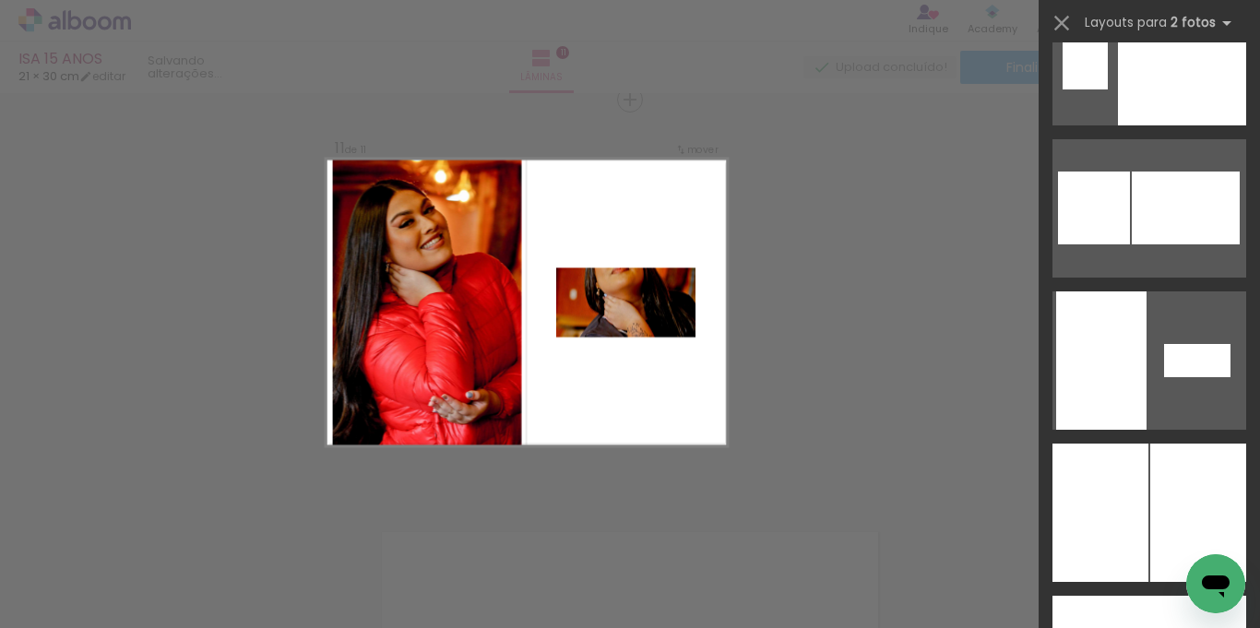
scroll to position [7105, 0]
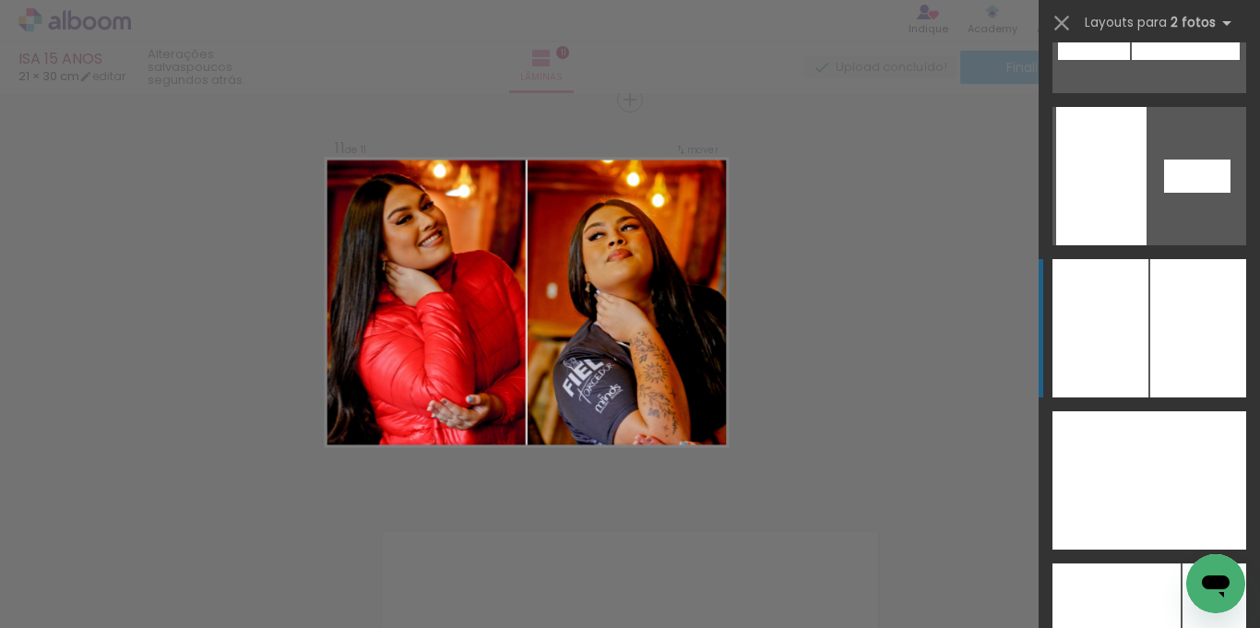
click at [1135, 370] on div at bounding box center [1101, 328] width 96 height 138
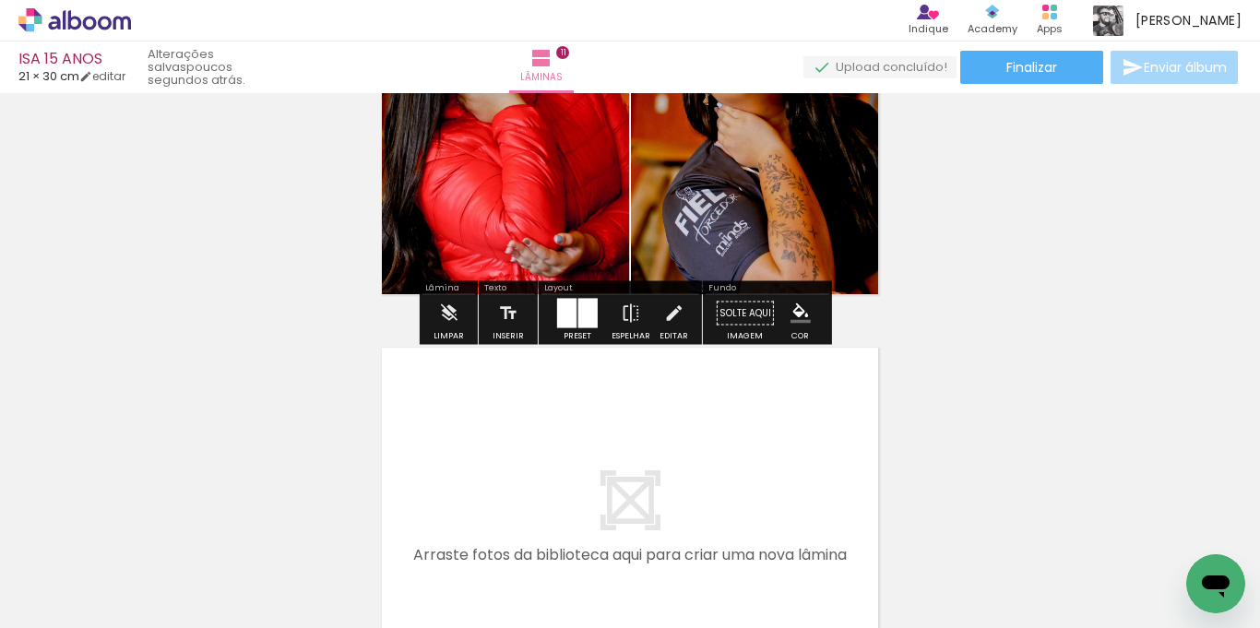
scroll to position [4453, 0]
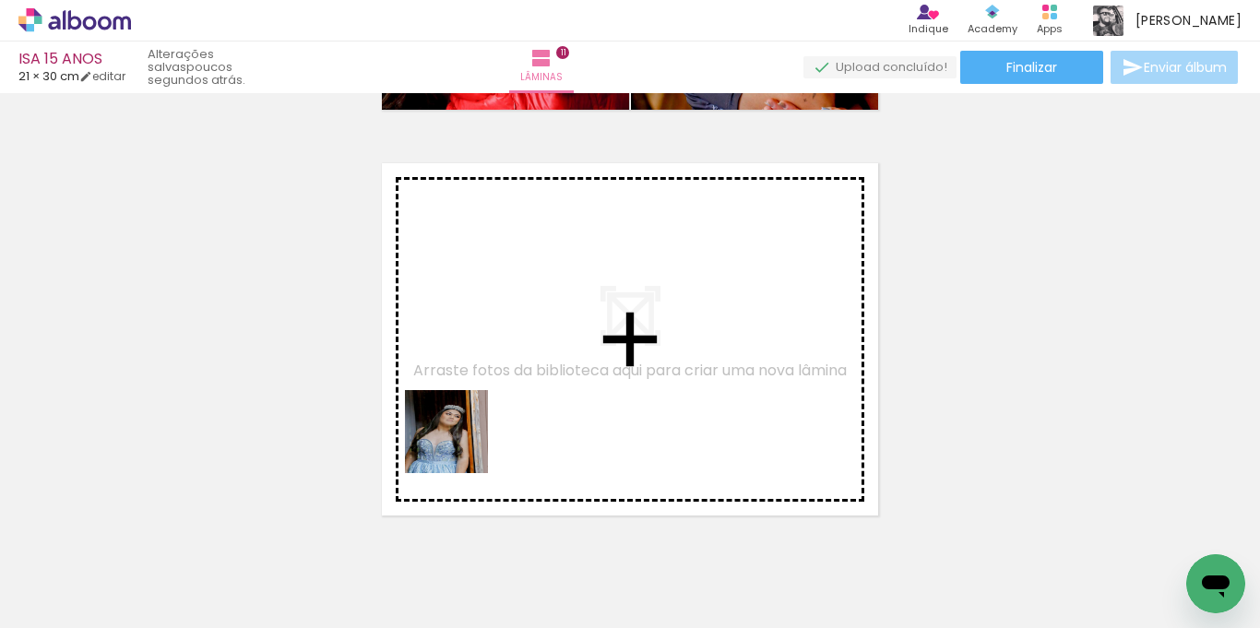
drag, startPoint x: 275, startPoint y: 574, endPoint x: 316, endPoint y: 574, distance: 41.5
click at [499, 380] on quentale-workspace at bounding box center [630, 314] width 1260 height 628
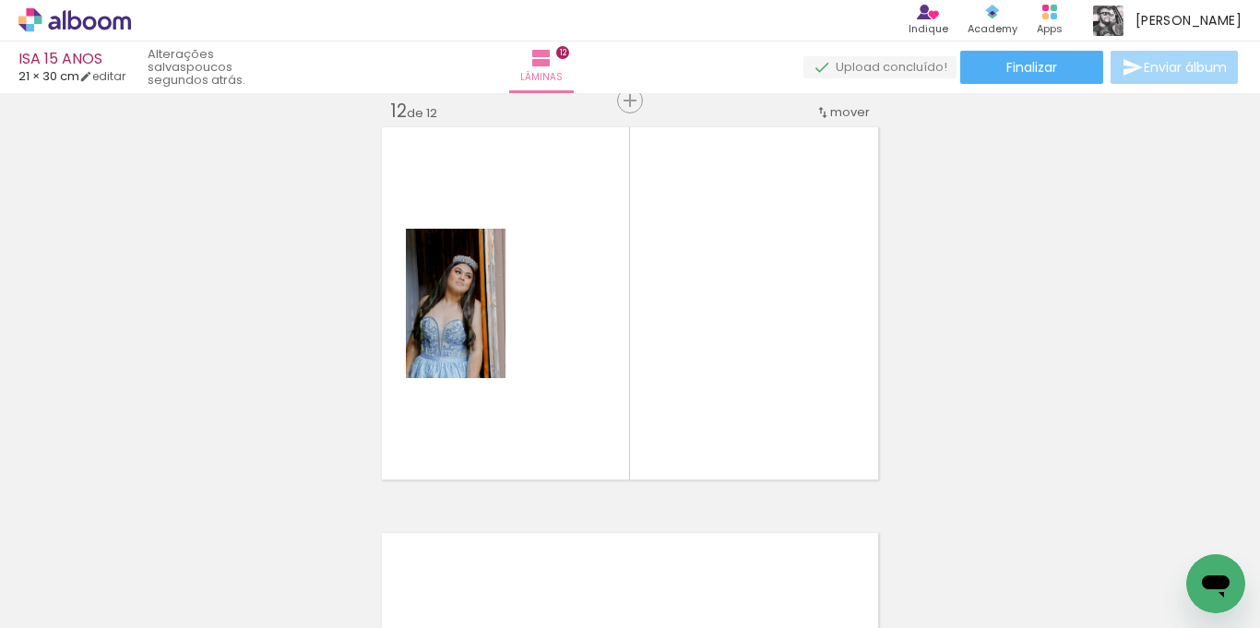
scroll to position [4490, 0]
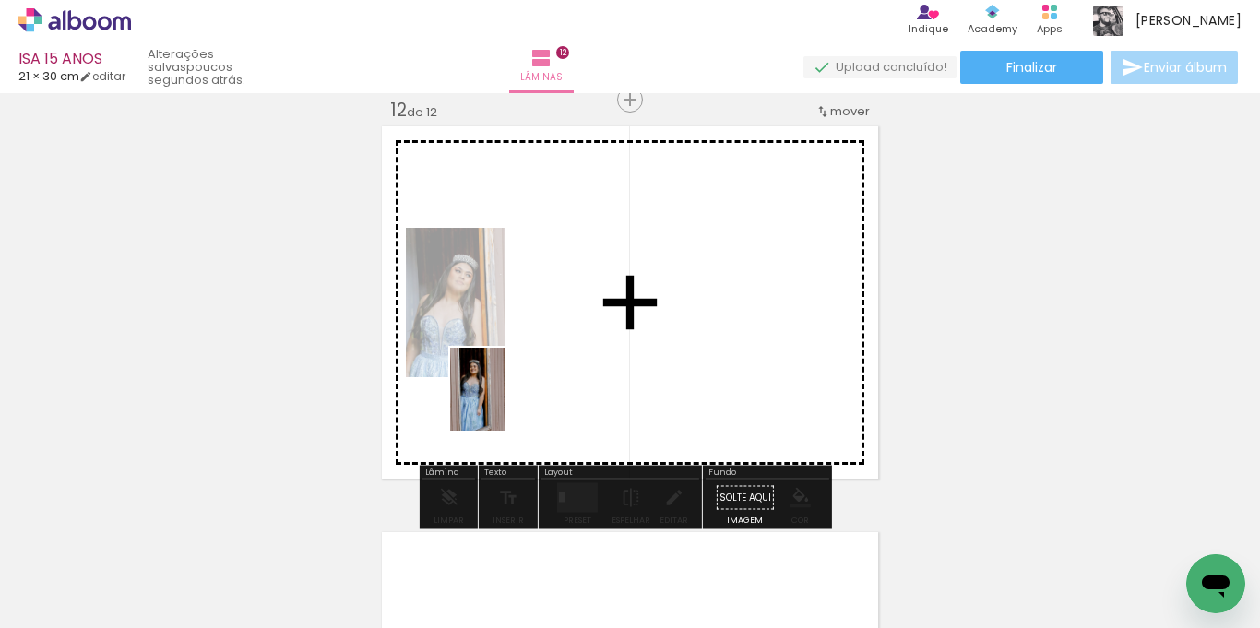
drag, startPoint x: 297, startPoint y: 577, endPoint x: 506, endPoint y: 403, distance: 271.3
click at [506, 403] on quentale-workspace at bounding box center [630, 314] width 1260 height 628
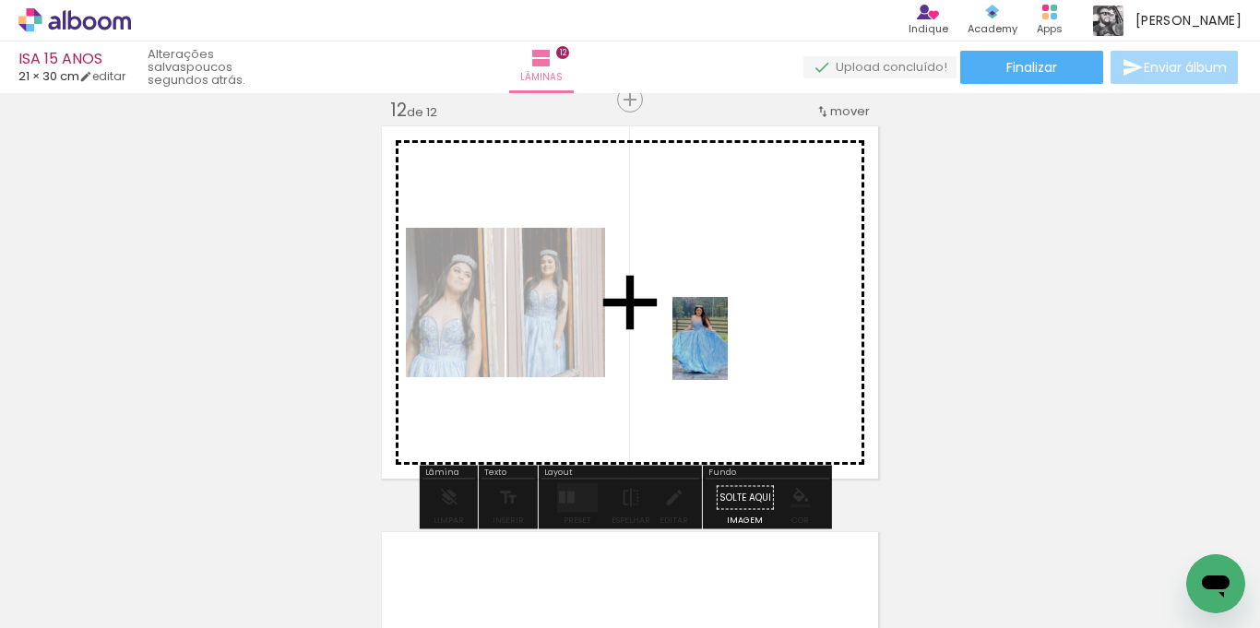
drag, startPoint x: 312, startPoint y: 567, endPoint x: 710, endPoint y: 376, distance: 441.6
click at [731, 352] on quentale-workspace at bounding box center [630, 314] width 1260 height 628
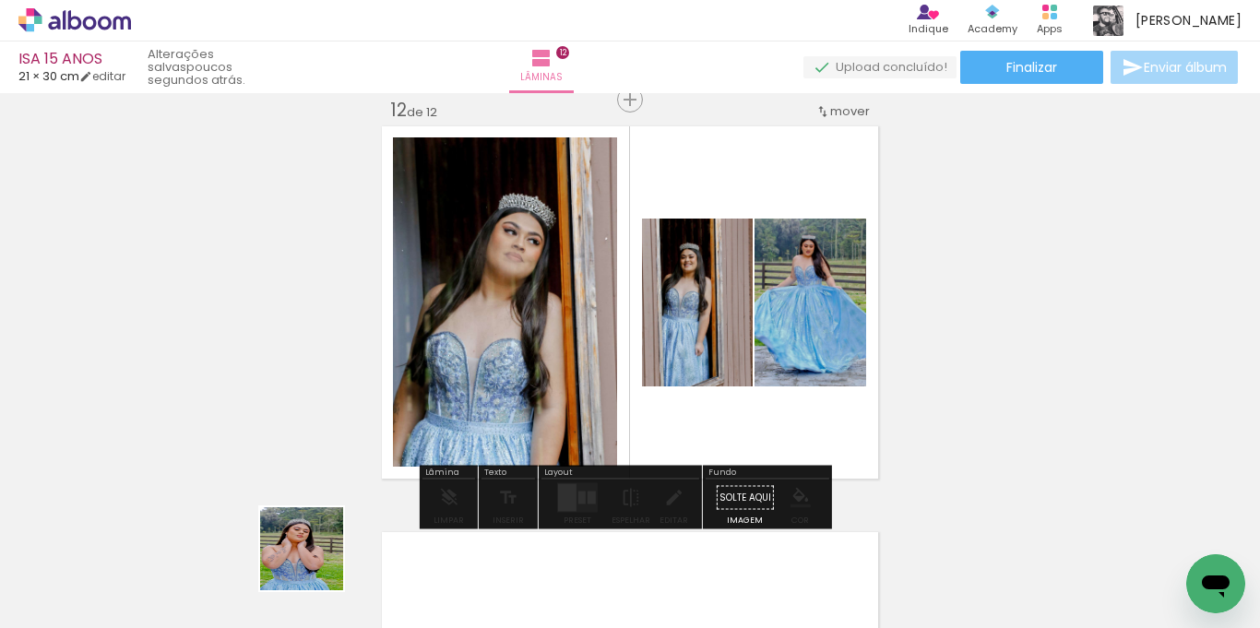
drag, startPoint x: 316, startPoint y: 563, endPoint x: 548, endPoint y: 398, distance: 285.2
click at [548, 398] on quentale-workspace at bounding box center [630, 314] width 1260 height 628
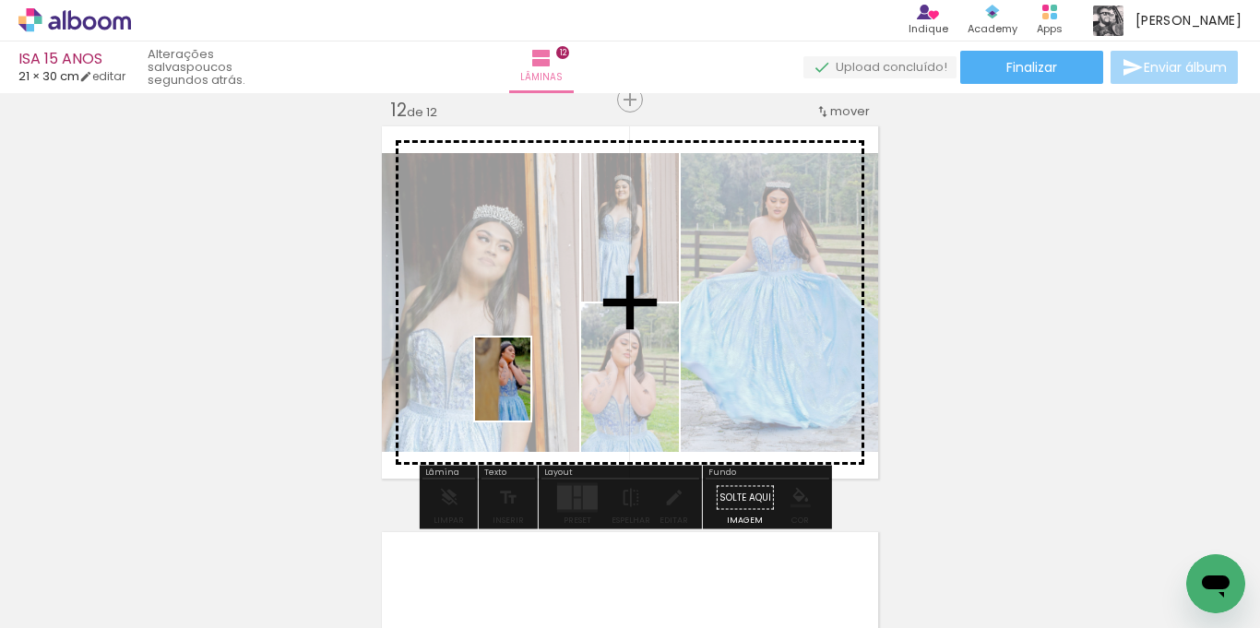
drag, startPoint x: 285, startPoint y: 569, endPoint x: 523, endPoint y: 403, distance: 290.3
click at [549, 379] on quentale-workspace at bounding box center [630, 314] width 1260 height 628
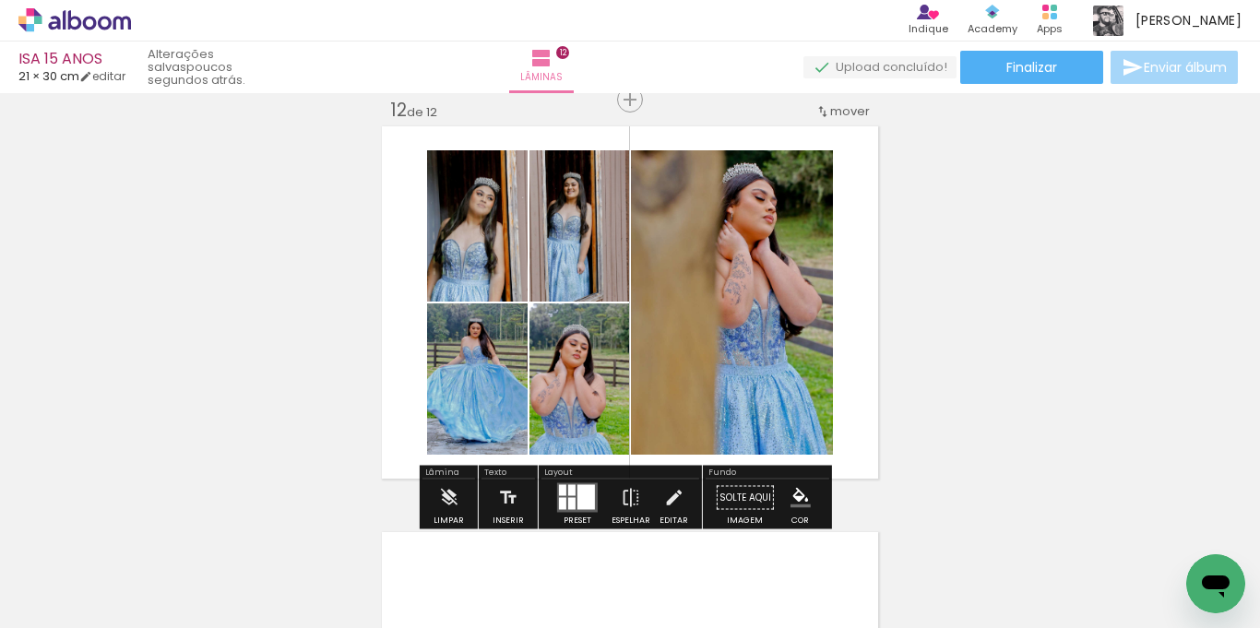
click at [571, 499] on div at bounding box center [571, 504] width 7 height 12
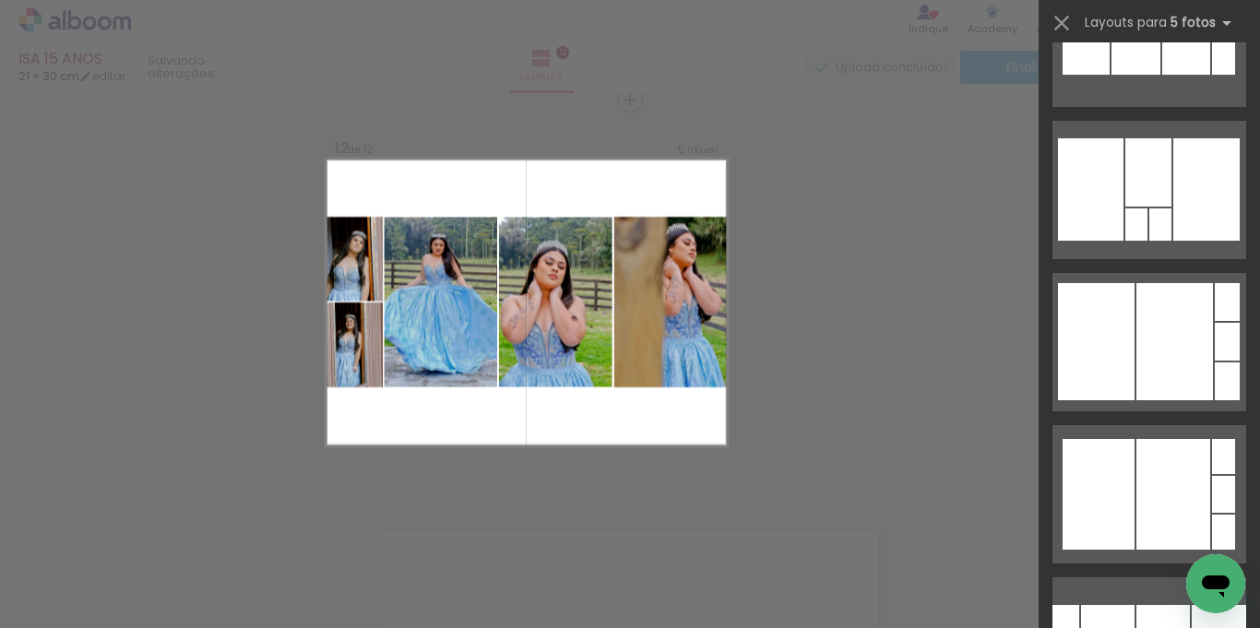
scroll to position [3045, 0]
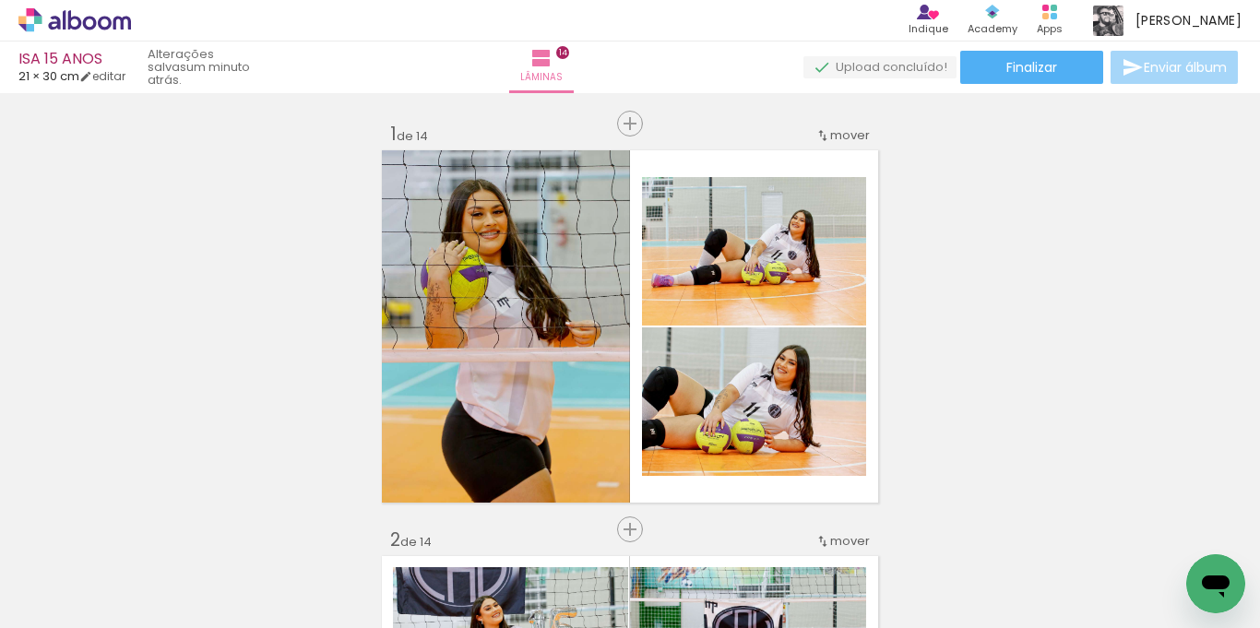
scroll to position [2676, 0]
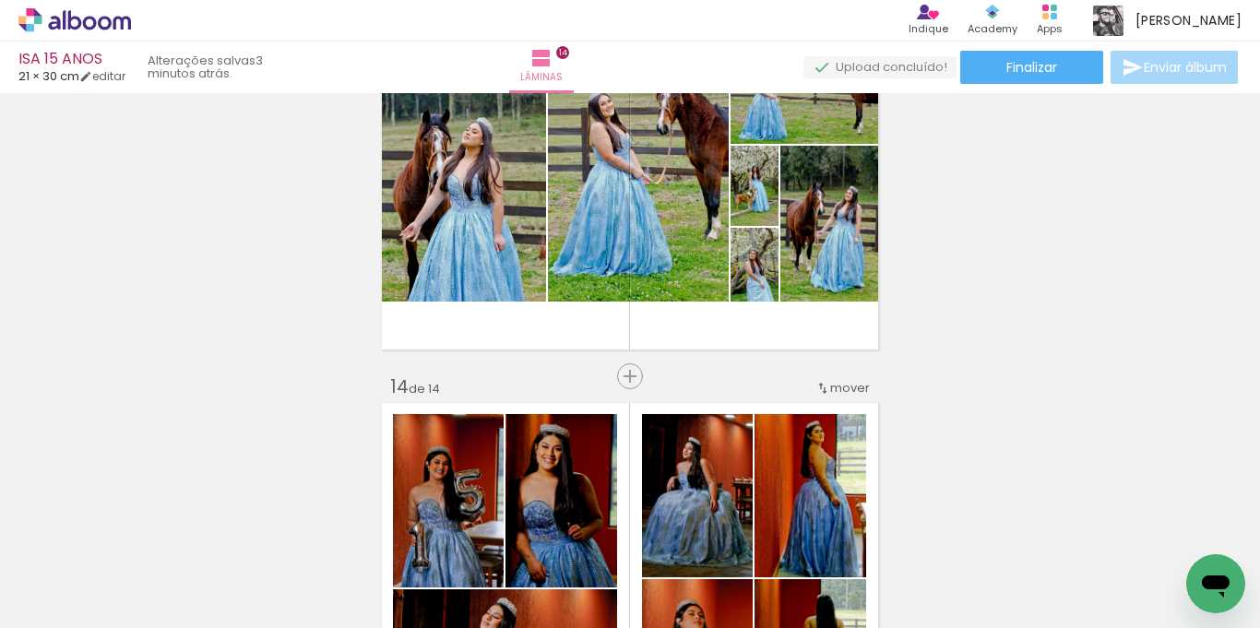
scroll to position [2676, 0]
drag, startPoint x: 297, startPoint y: 555, endPoint x: 322, endPoint y: 572, distance: 30.5
click at [318, 572] on div at bounding box center [287, 565] width 61 height 91
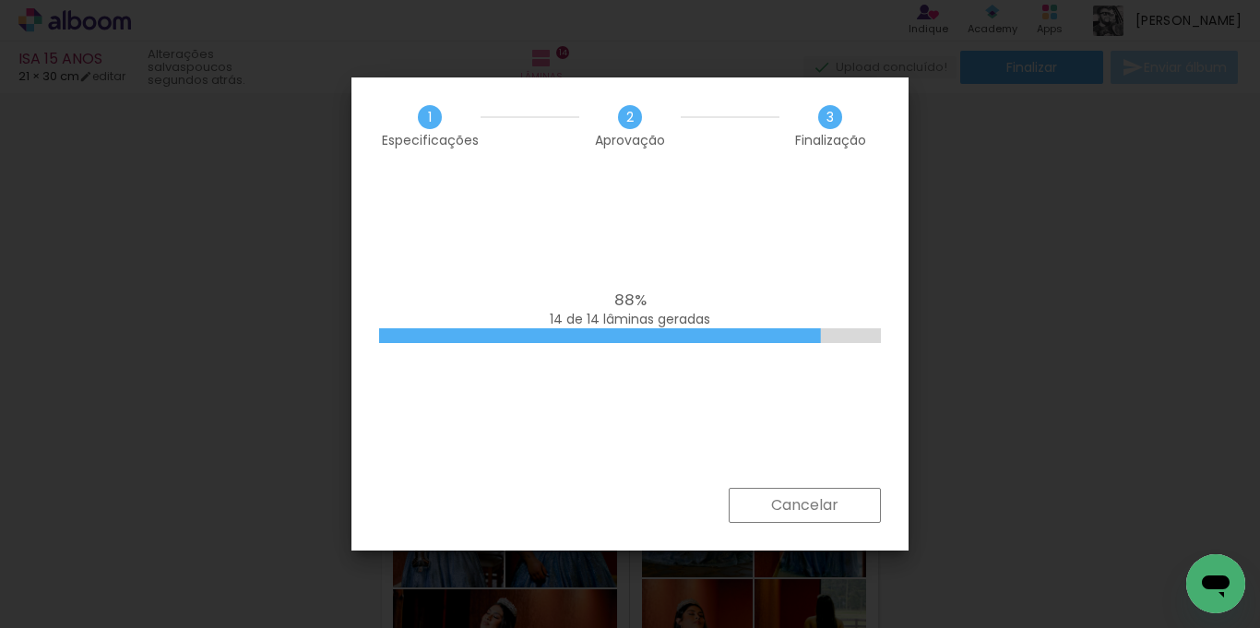
scroll to position [2676, 0]
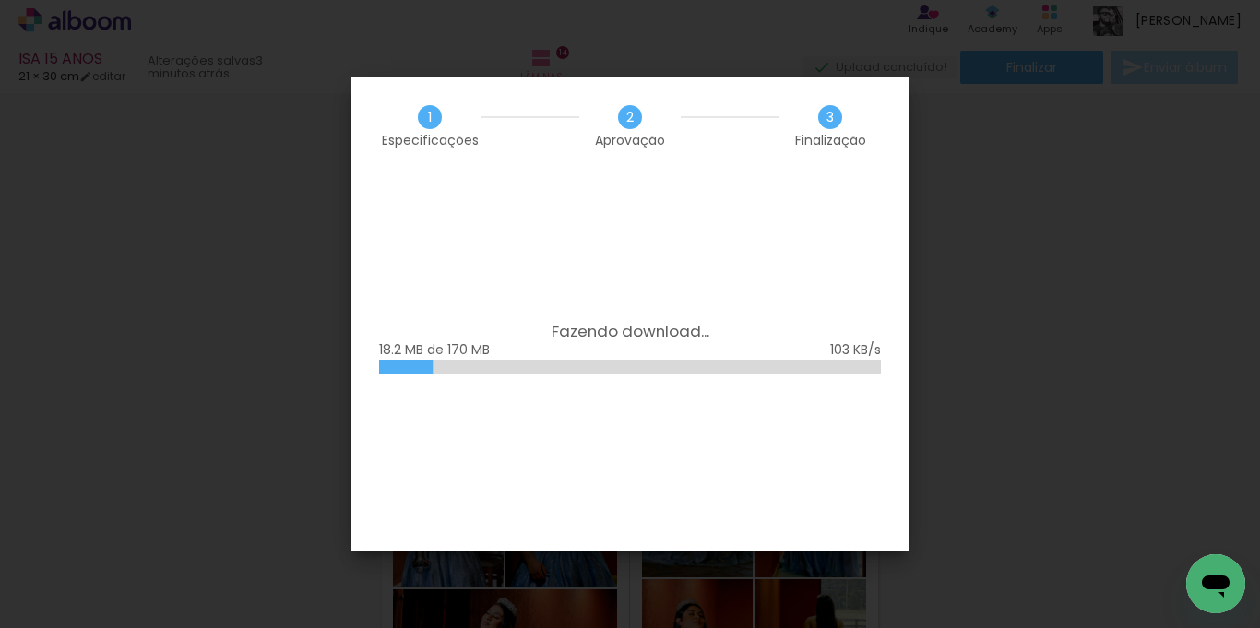
scroll to position [2676, 0]
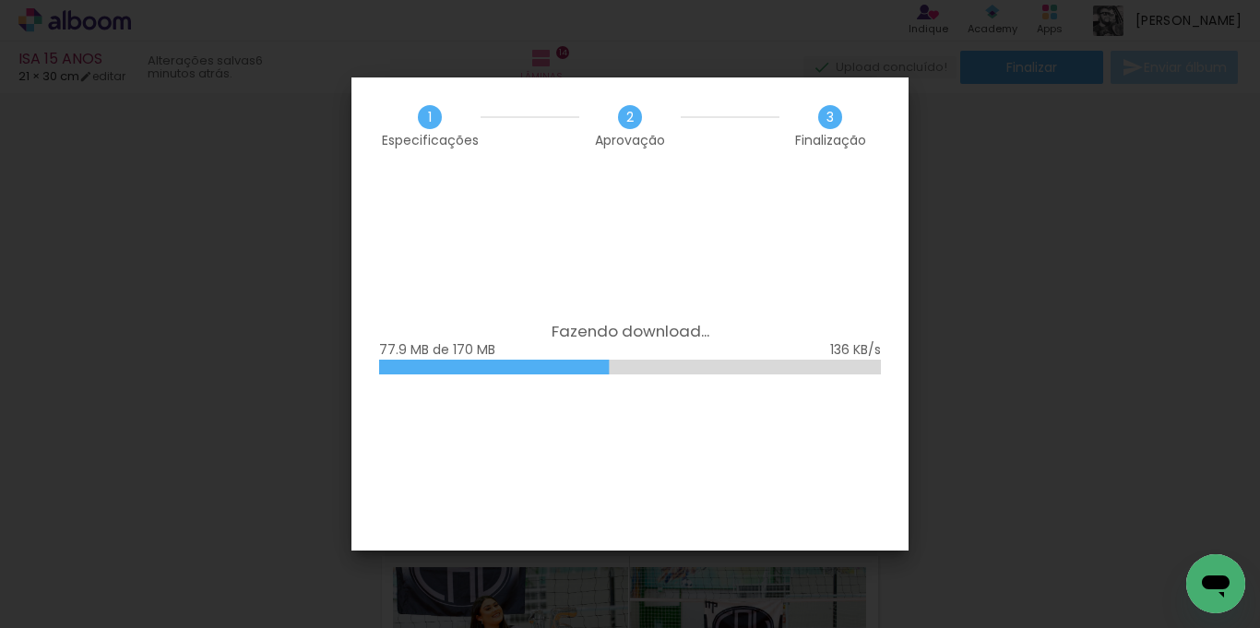
scroll to position [2676, 0]
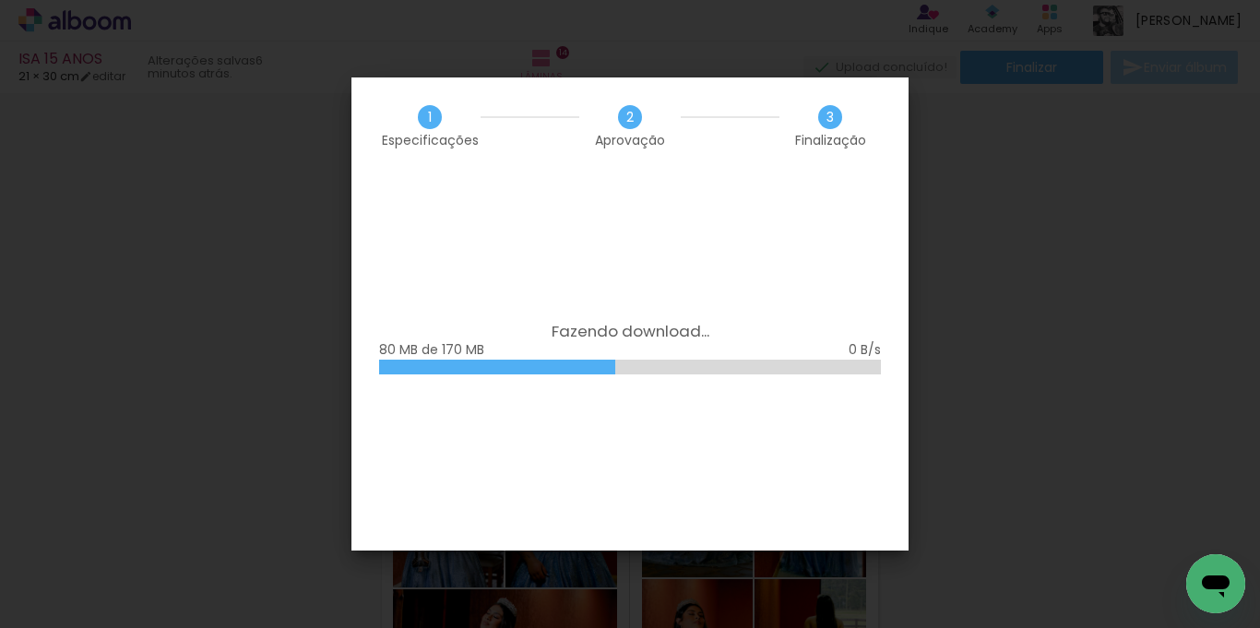
scroll to position [2676, 0]
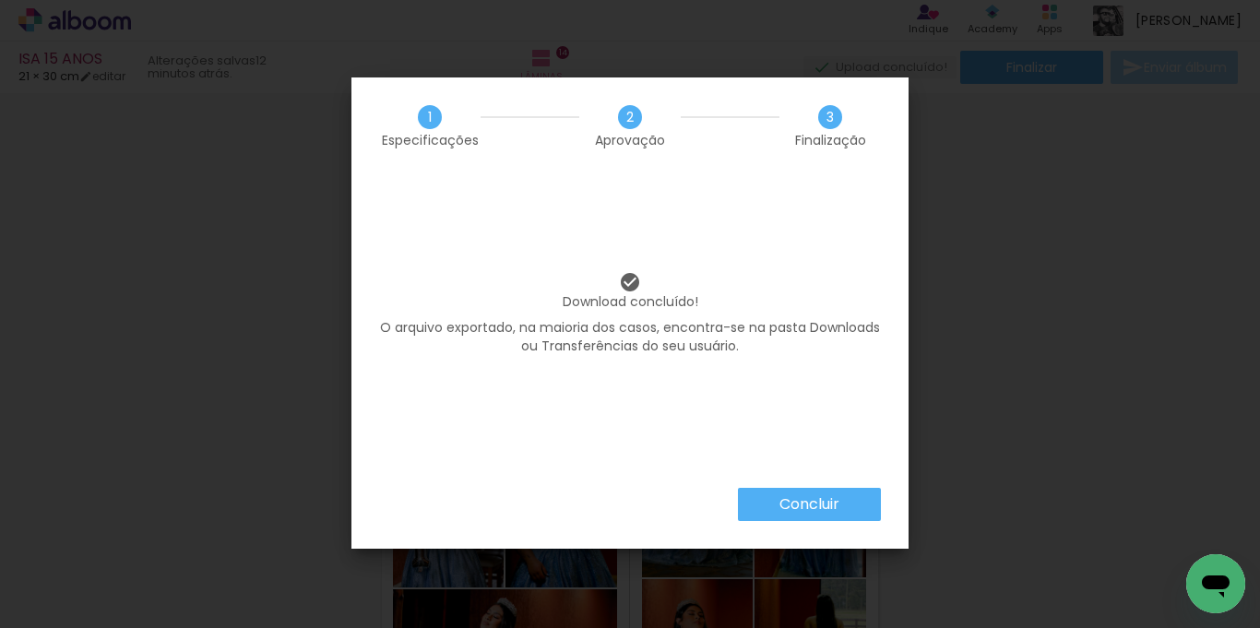
scroll to position [2676, 0]
click at [0, 0] on slot "Concluir" at bounding box center [0, 0] width 0 height 0
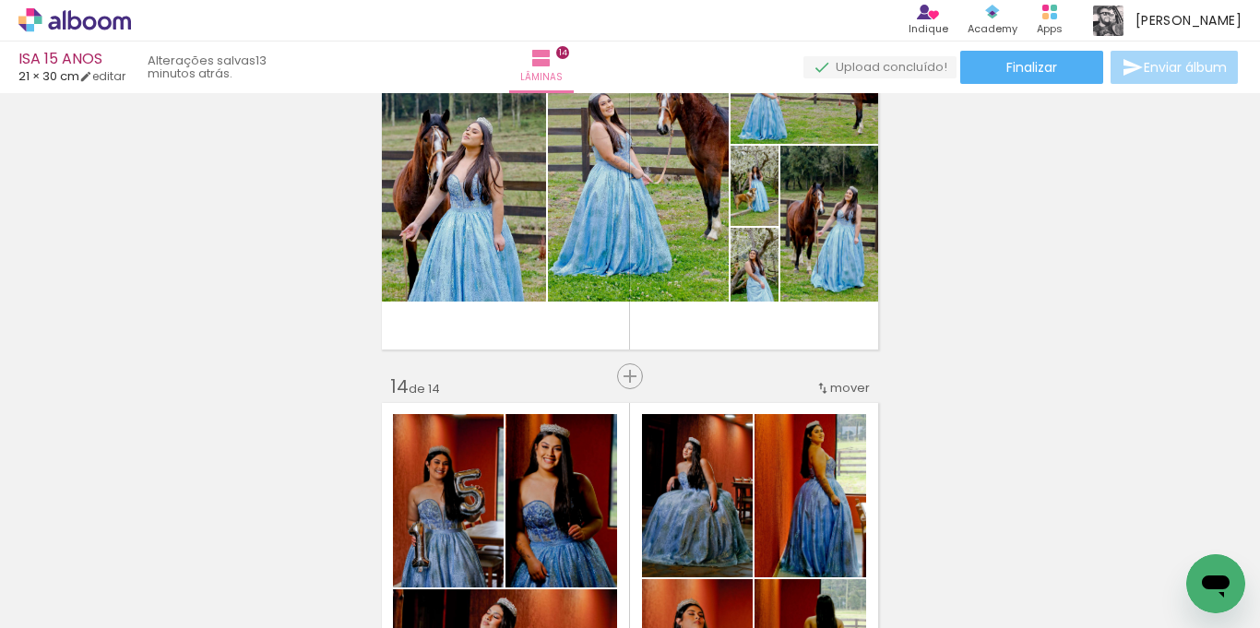
scroll to position [2676, 0]
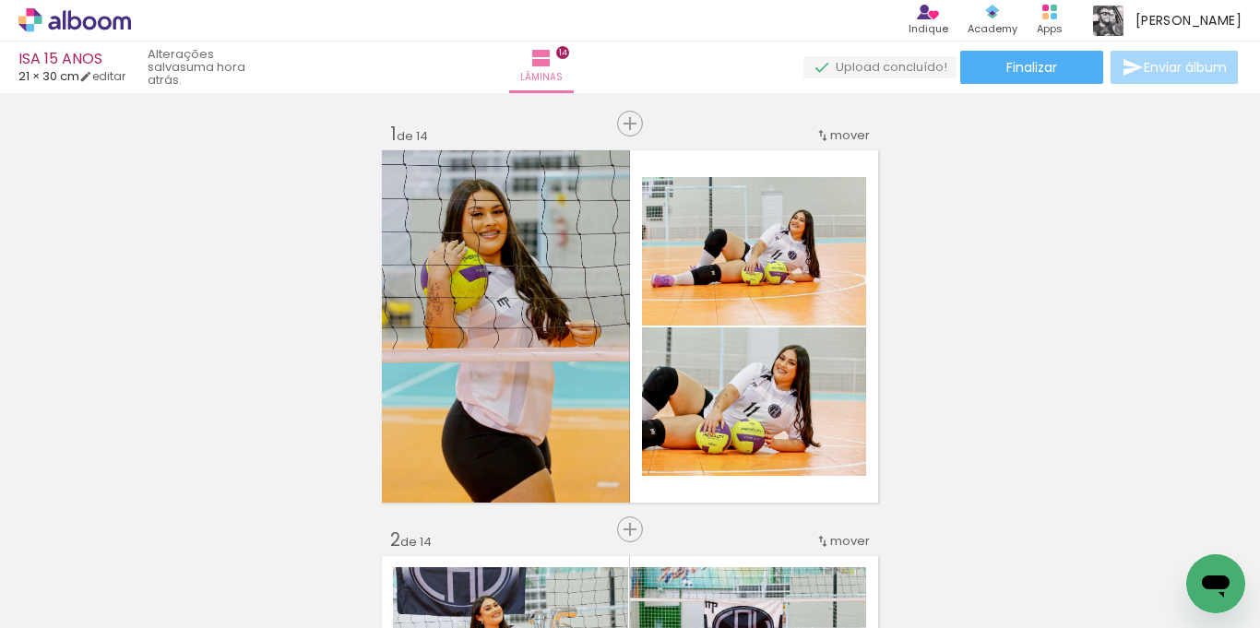
scroll to position [2676, 0]
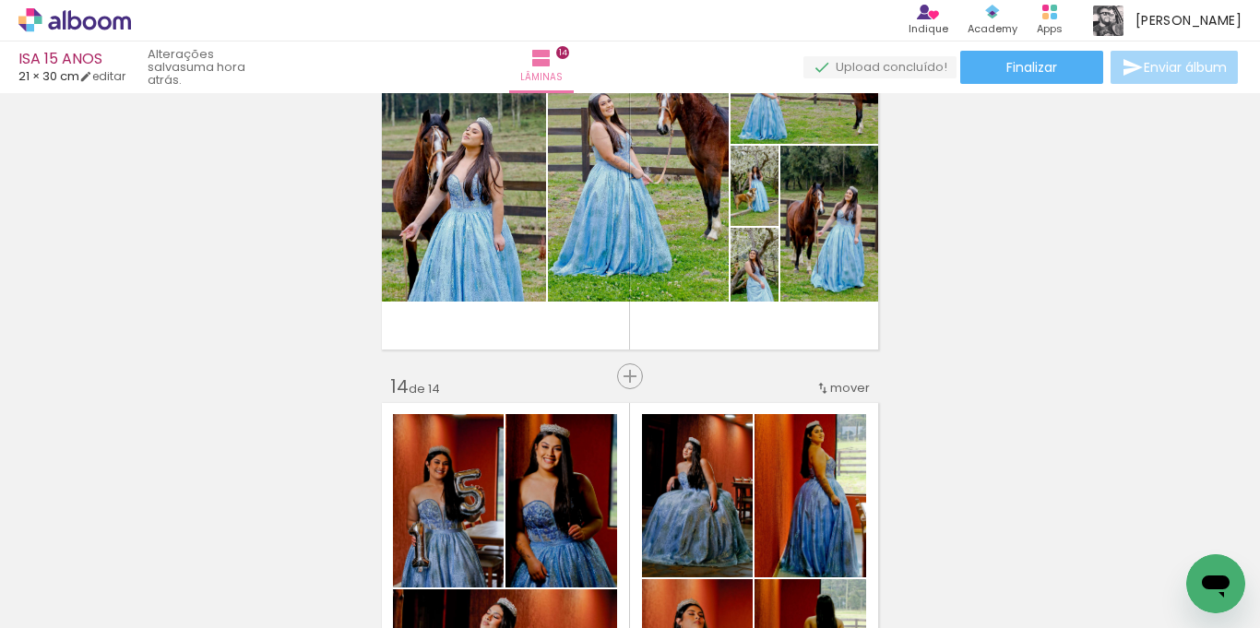
scroll to position [2676, 0]
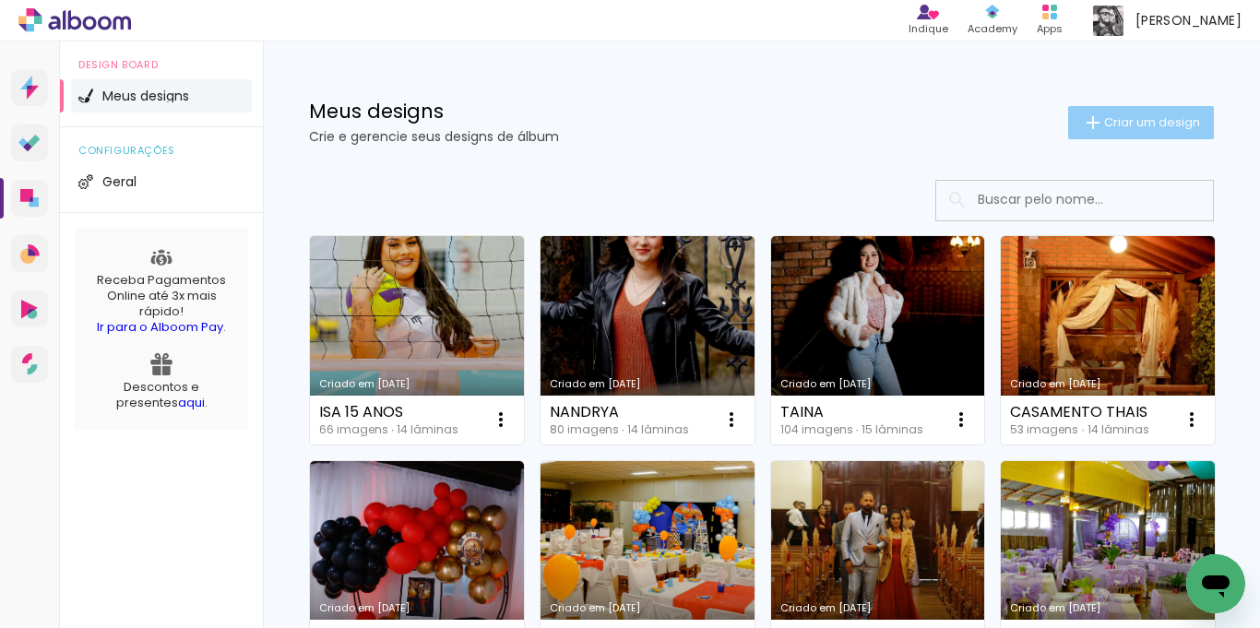
click at [1086, 115] on iron-icon at bounding box center [1093, 123] width 22 height 22
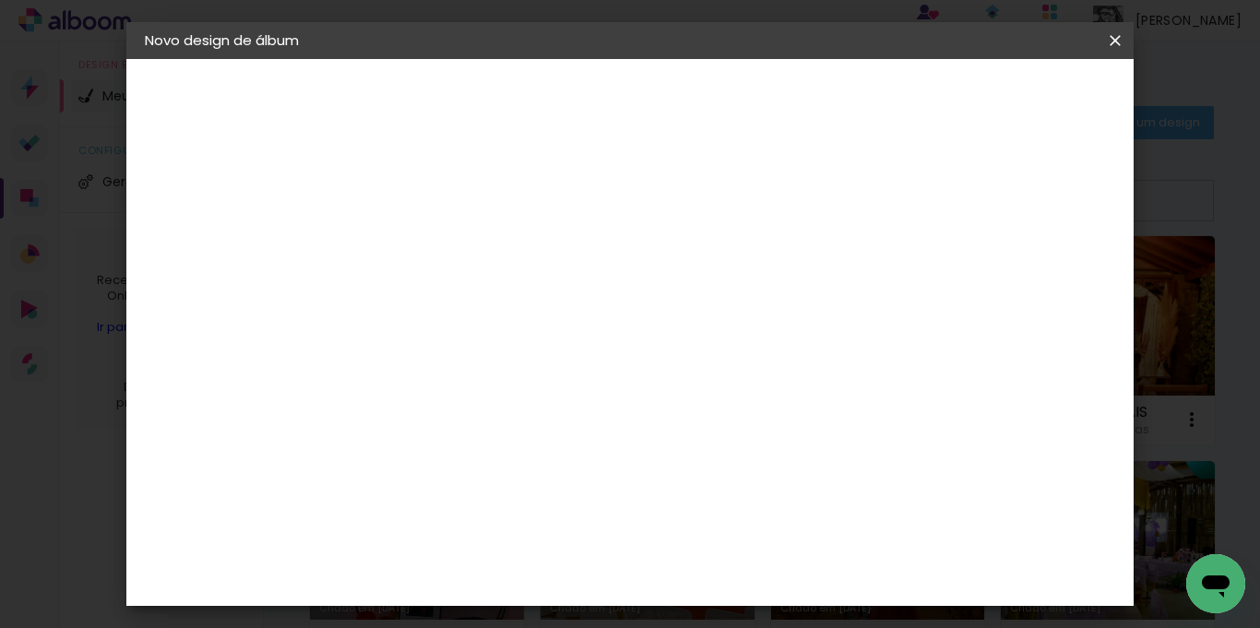
click at [447, 236] on input at bounding box center [447, 247] width 0 height 29
type input "DIANA 15 ANOS"
type paper-input "DIANA 15 ANOS"
click at [0, 0] on slot "Avançar" at bounding box center [0, 0] width 0 height 0
click at [0, 0] on slot "Tamanho Livre" at bounding box center [0, 0] width 0 height 0
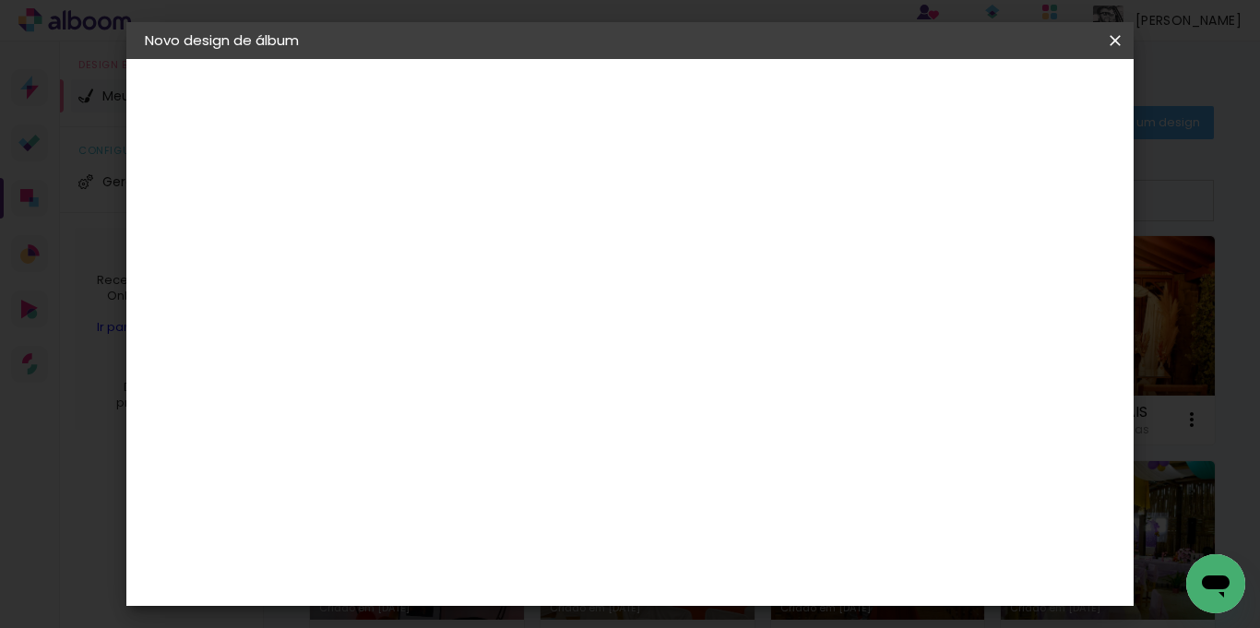
scroll to position [461, 0]
click at [0, 0] on slot "Avançar" at bounding box center [0, 0] width 0 height 0
drag, startPoint x: 726, startPoint y: 498, endPoint x: 785, endPoint y: 508, distance: 59.9
click at [782, 503] on paper-input-container "60 cm" at bounding box center [742, 500] width 83 height 46
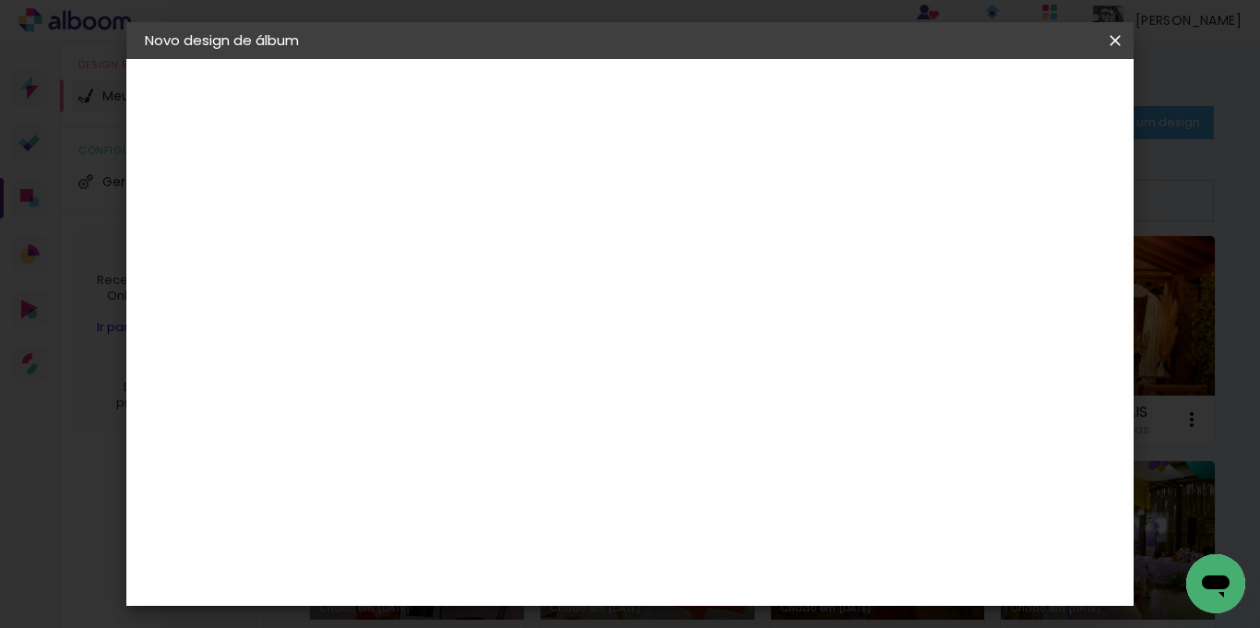
scroll to position [475, 0]
type input "42"
type paper-input "42"
click at [924, 94] on span "Iniciar design" at bounding box center [882, 97] width 84 height 13
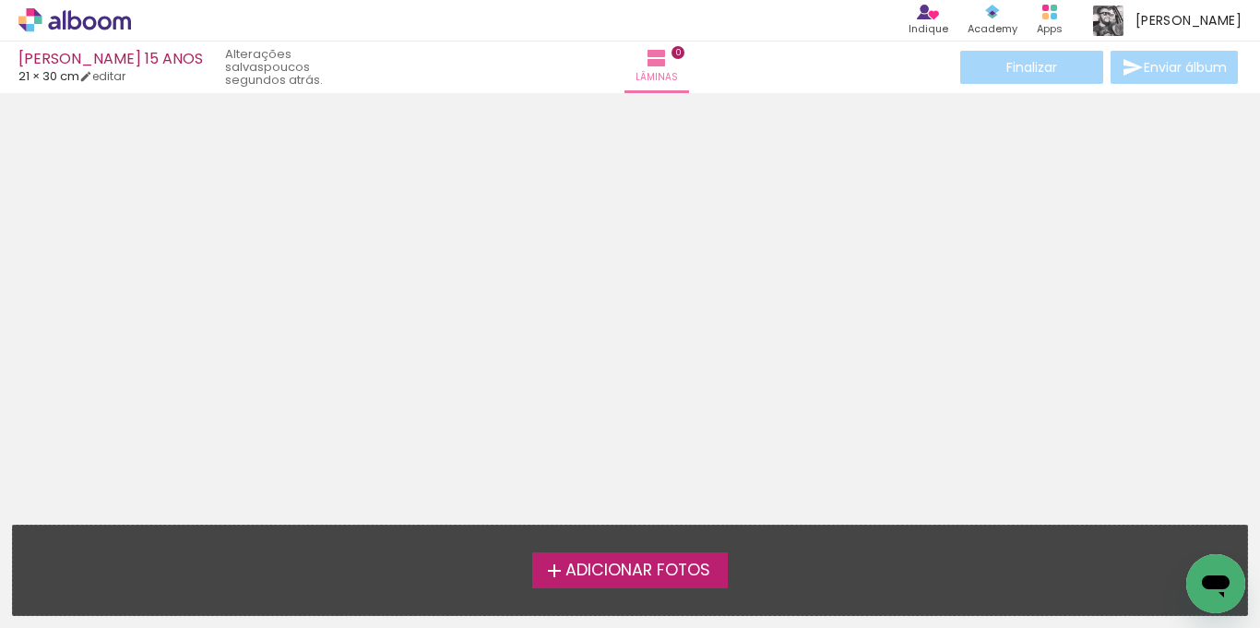
click at [67, 75] on span "21 × 30 cm" at bounding box center [48, 76] width 61 height 18
click at [110, 74] on link "editar" at bounding box center [102, 76] width 46 height 16
type input "30"
type input "42"
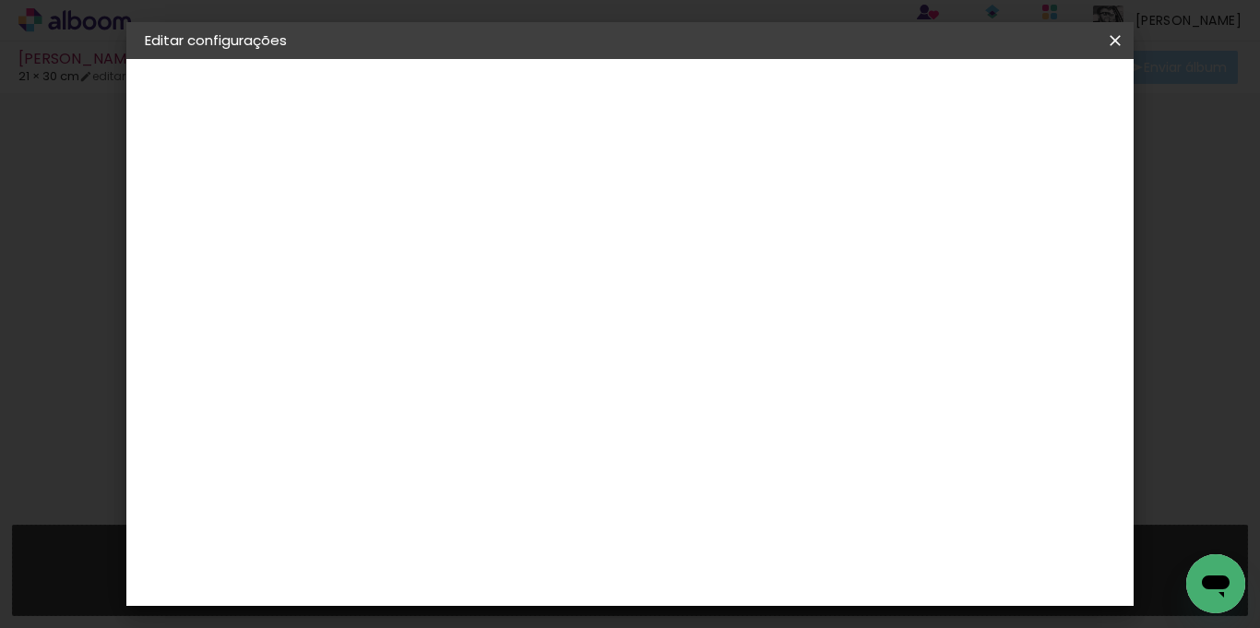
drag, startPoint x: 890, startPoint y: 276, endPoint x: 875, endPoint y: 277, distance: 15.7
click at [875, 277] on input "5" at bounding box center [889, 279] width 33 height 28
type input "3"
type paper-input "3"
click at [727, 103] on span "Salvar configurações" at bounding box center [680, 104] width 94 height 26
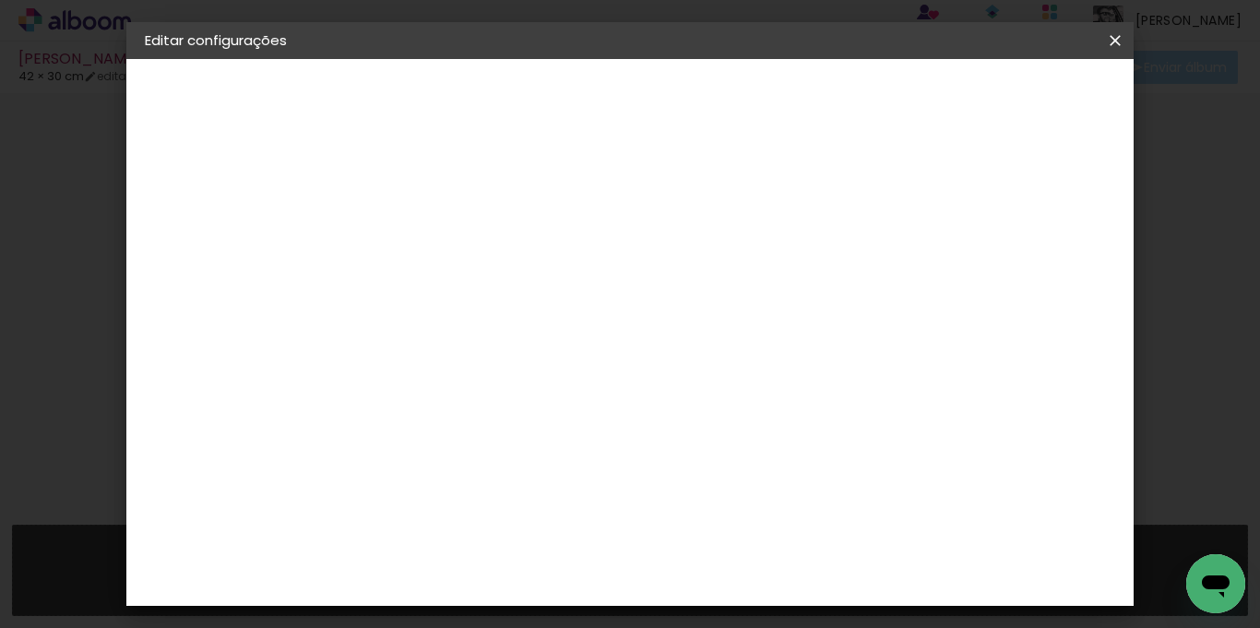
click at [727, 99] on span "Salvar configurações" at bounding box center [680, 104] width 94 height 26
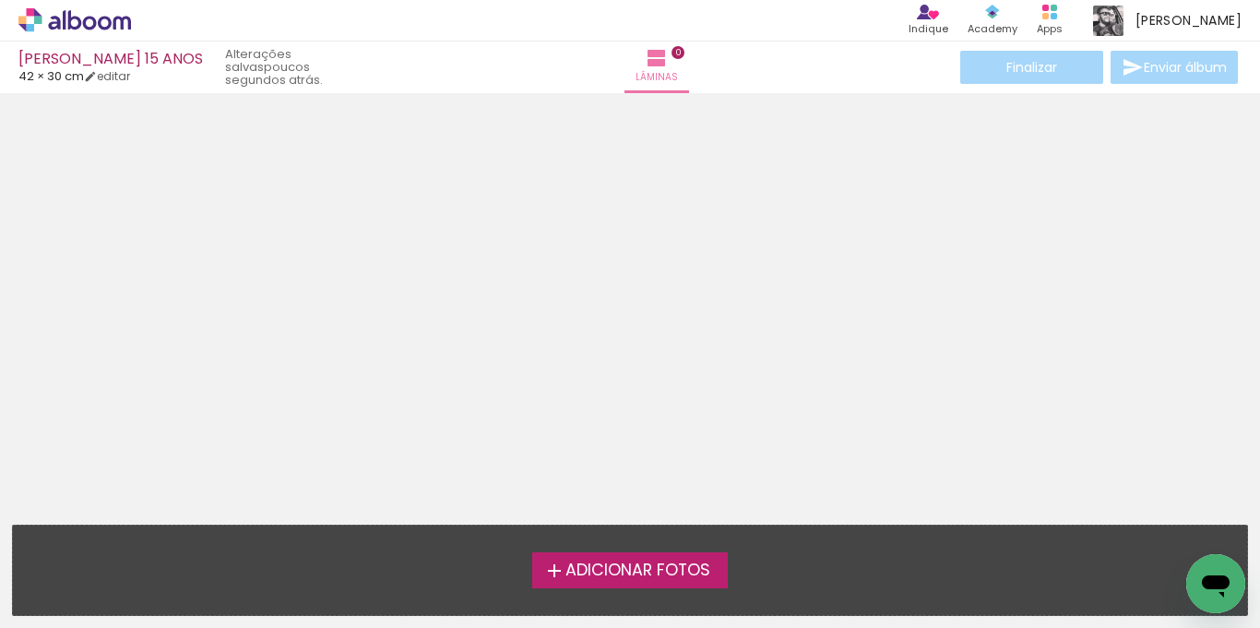
click at [603, 565] on span "Adicionar Fotos" at bounding box center [638, 571] width 145 height 17
click at [0, 0] on input "file" at bounding box center [0, 0] width 0 height 0
